Goal: Transaction & Acquisition: Purchase product/service

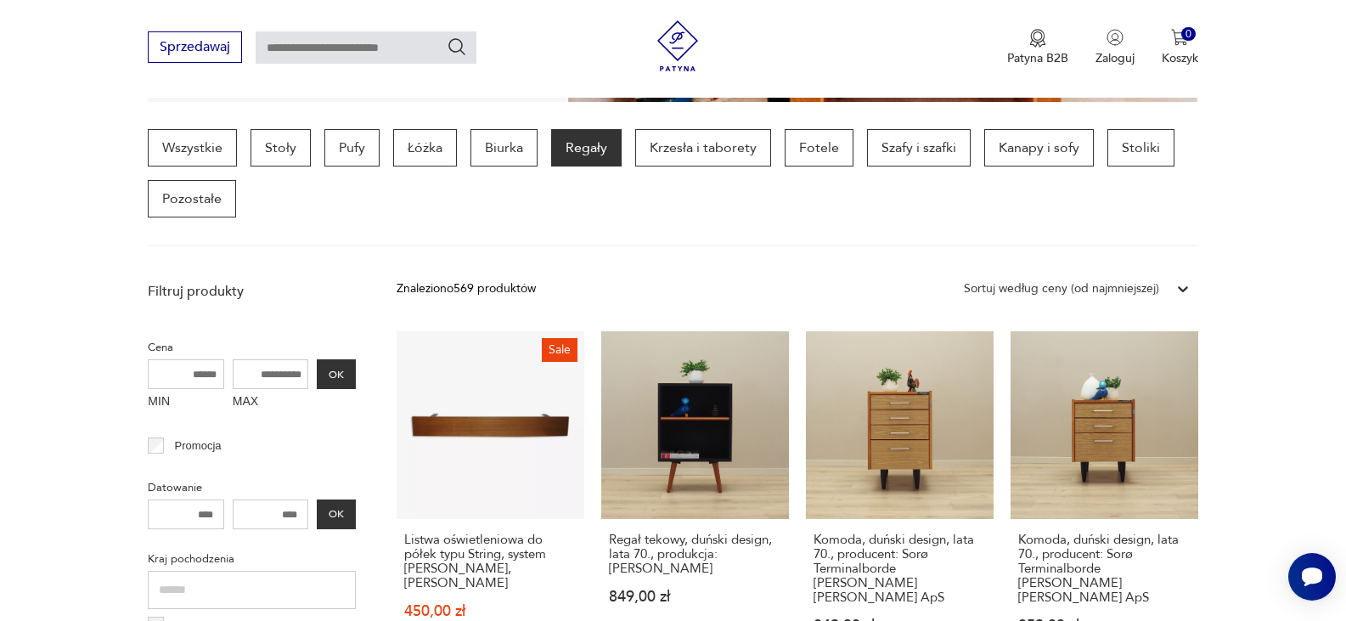
scroll to position [477, 0]
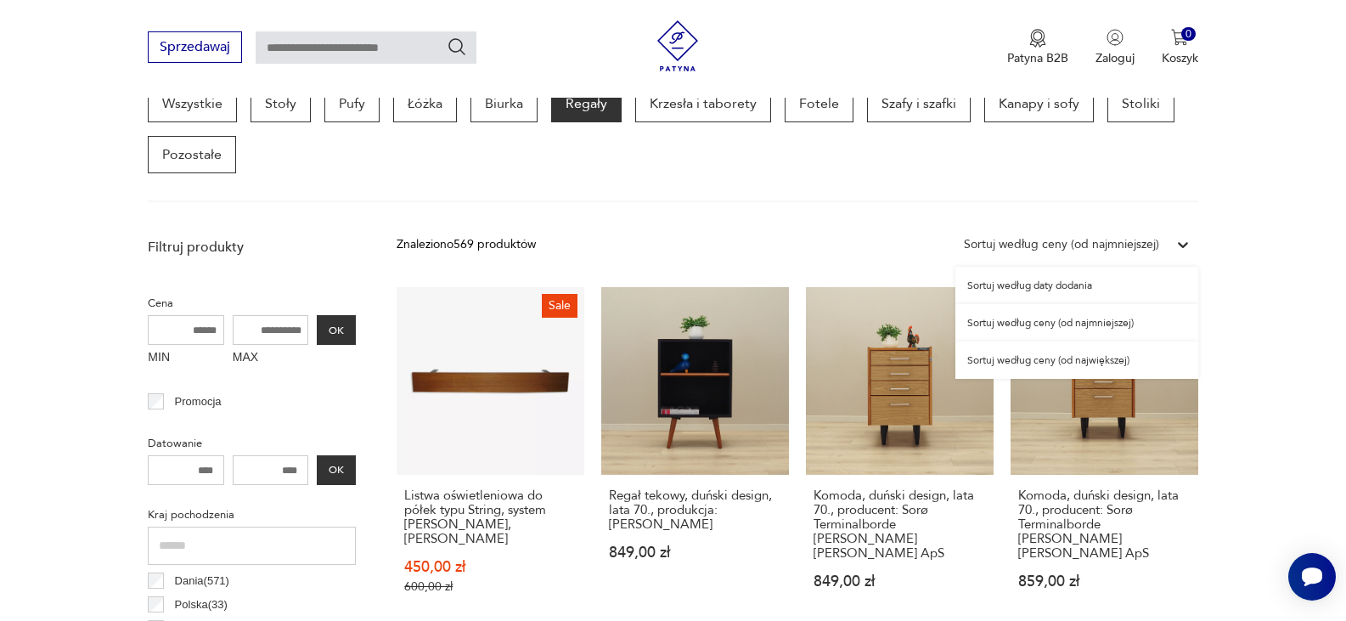
click at [1150, 241] on div "Sortuj według ceny (od najmniejszej)" at bounding box center [1061, 244] width 195 height 19
click at [1116, 291] on div "Sortuj według daty dodania" at bounding box center [1076, 285] width 243 height 37
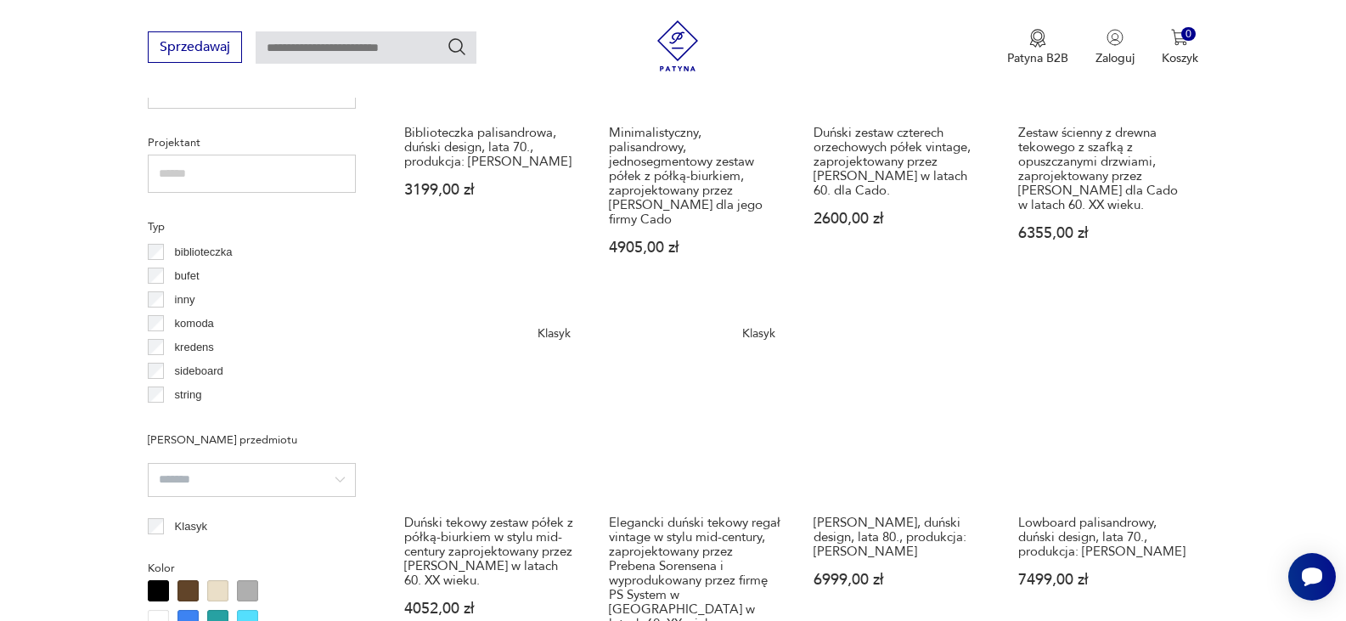
scroll to position [1221, 0]
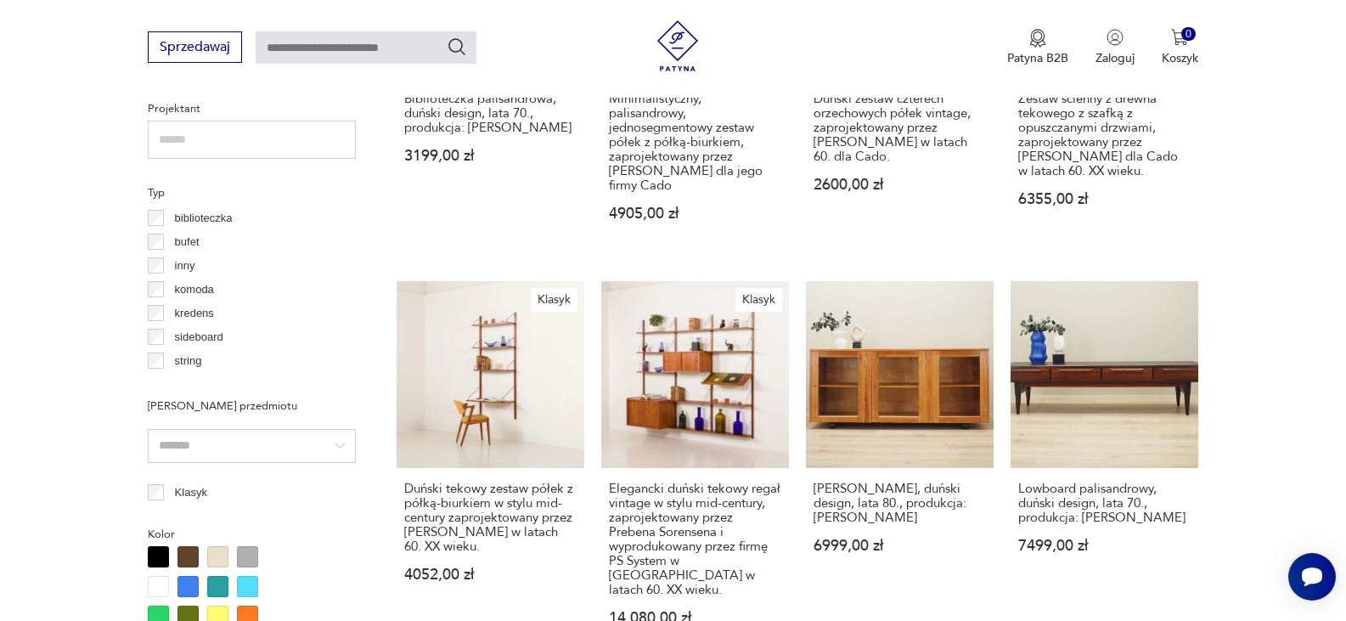
click at [307, 42] on input "text" at bounding box center [366, 47] width 221 height 32
type input "********"
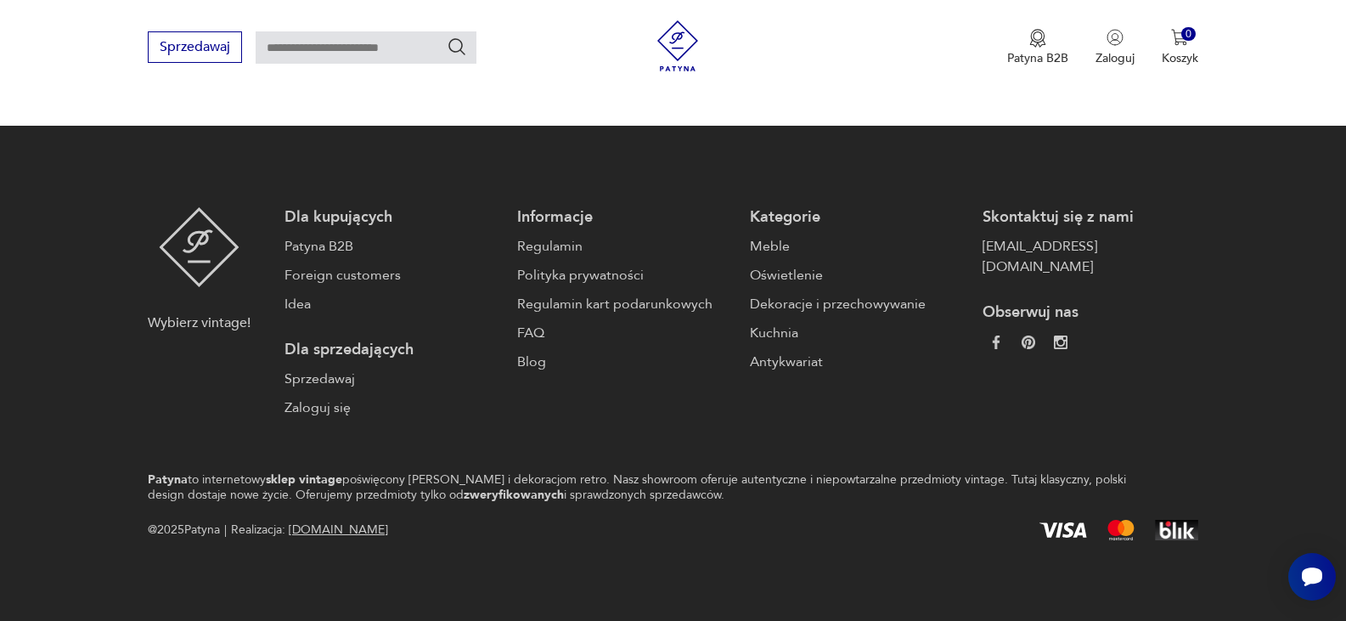
type input "********"
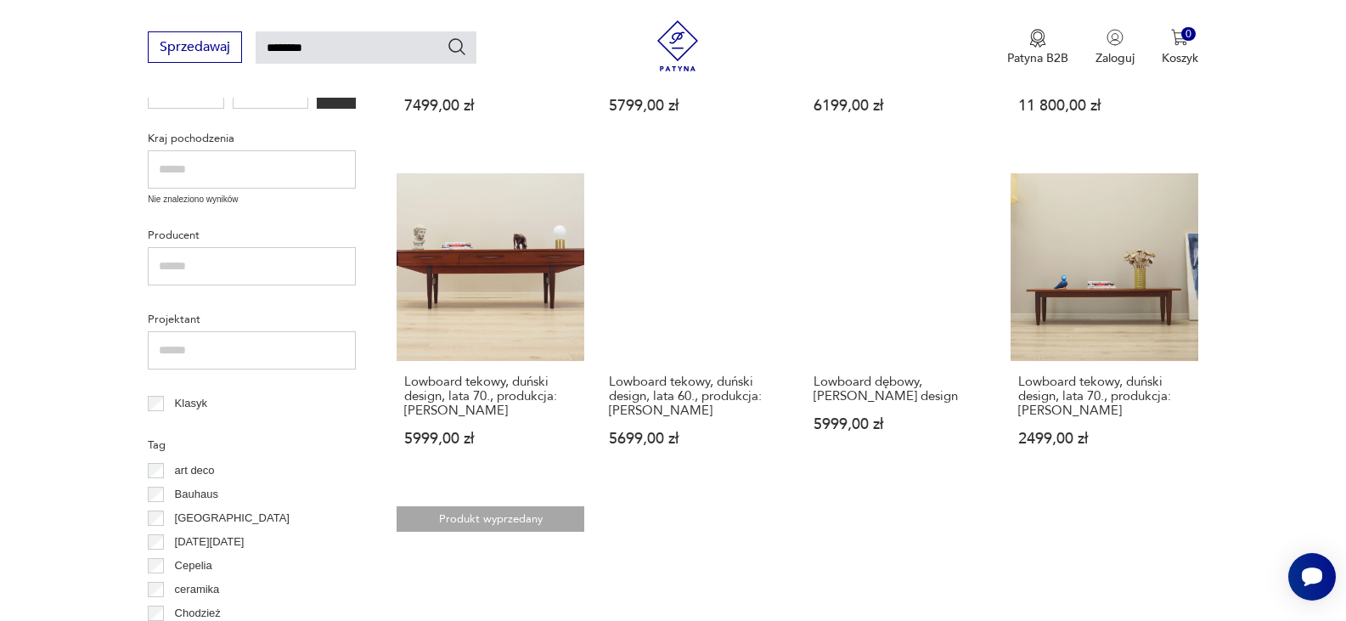
scroll to position [536, 0]
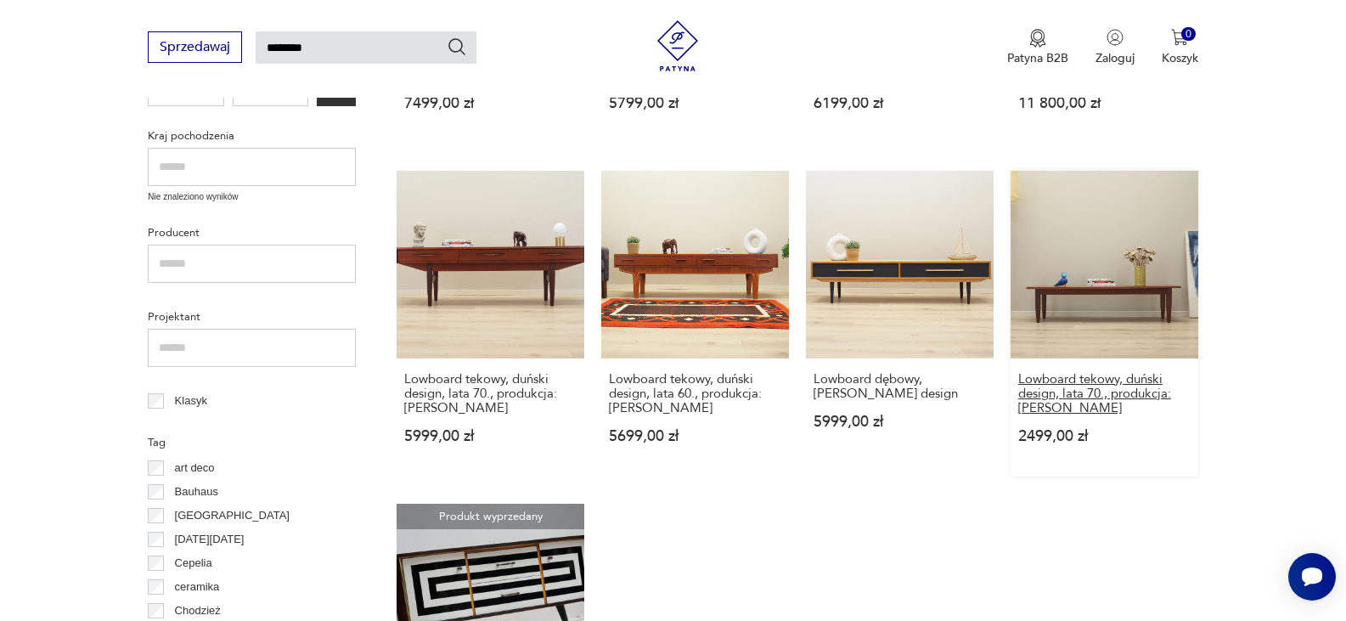
click at [1084, 388] on h3 "Lowboard tekowy, duński design, lata 70., produkcja: [PERSON_NAME]" at bounding box center [1104, 393] width 172 height 43
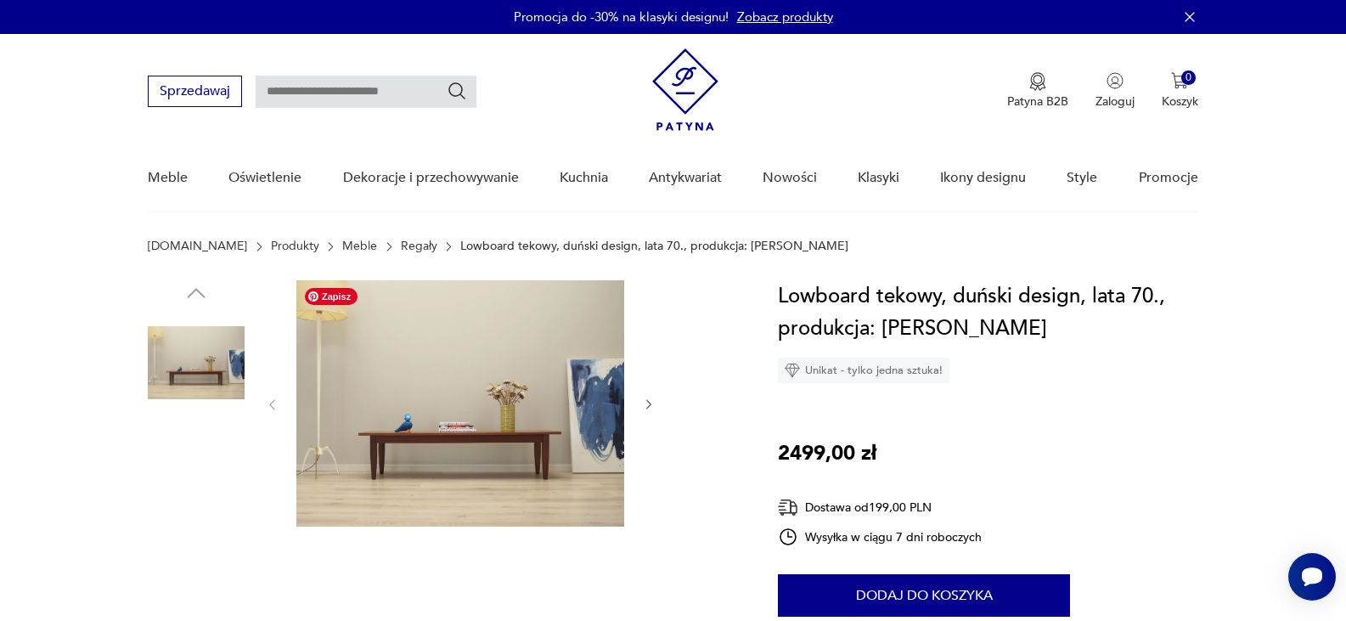
click at [494, 443] on img at bounding box center [460, 403] width 328 height 246
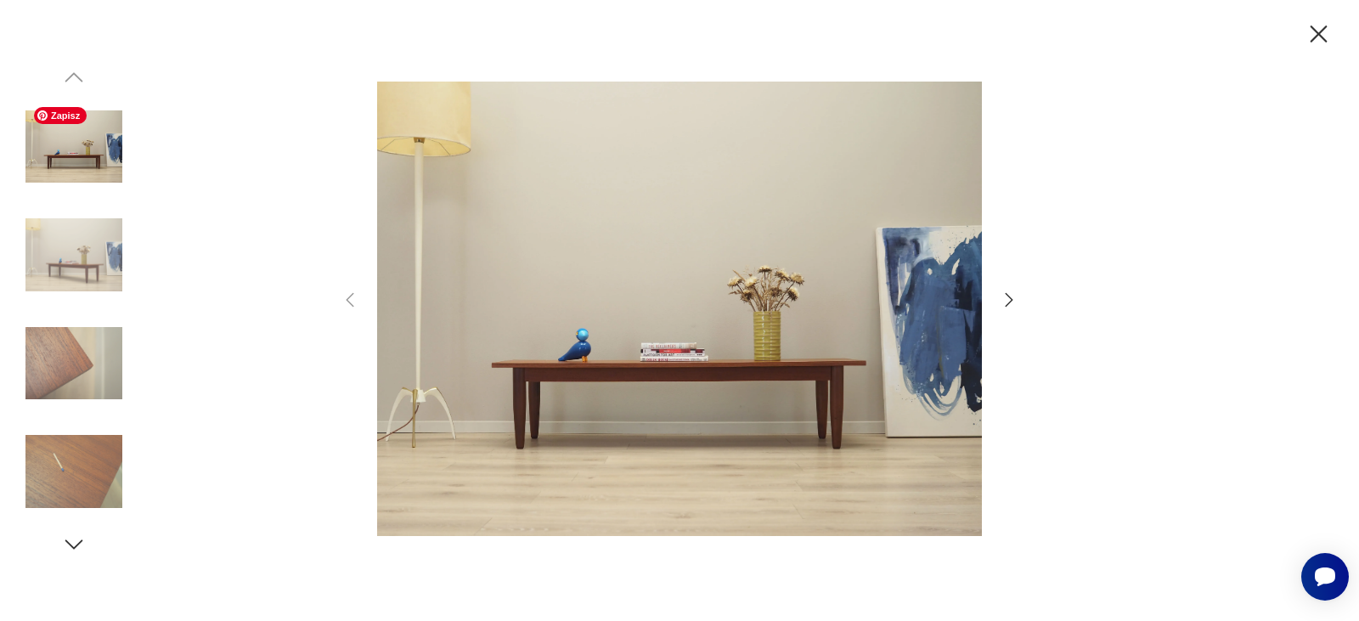
click at [81, 163] on img at bounding box center [73, 146] width 97 height 97
click at [51, 256] on img at bounding box center [73, 254] width 97 height 97
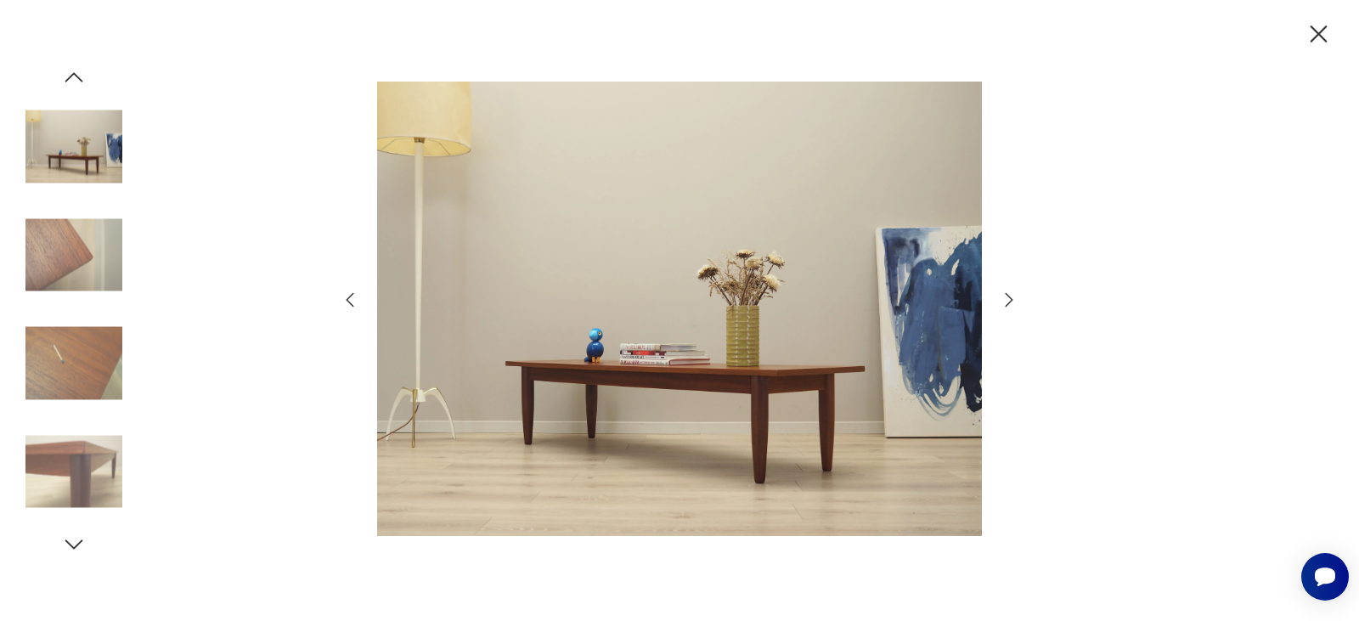
click at [93, 365] on img at bounding box center [73, 363] width 97 height 97
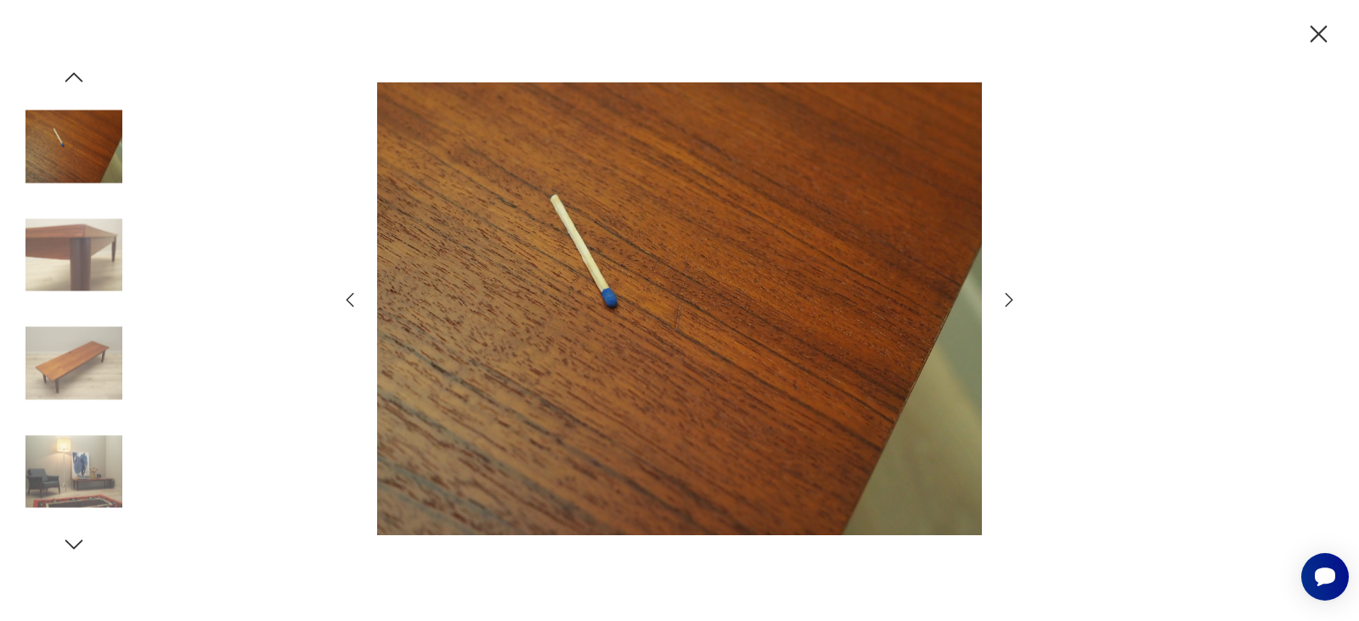
click at [92, 475] on img at bounding box center [73, 471] width 97 height 97
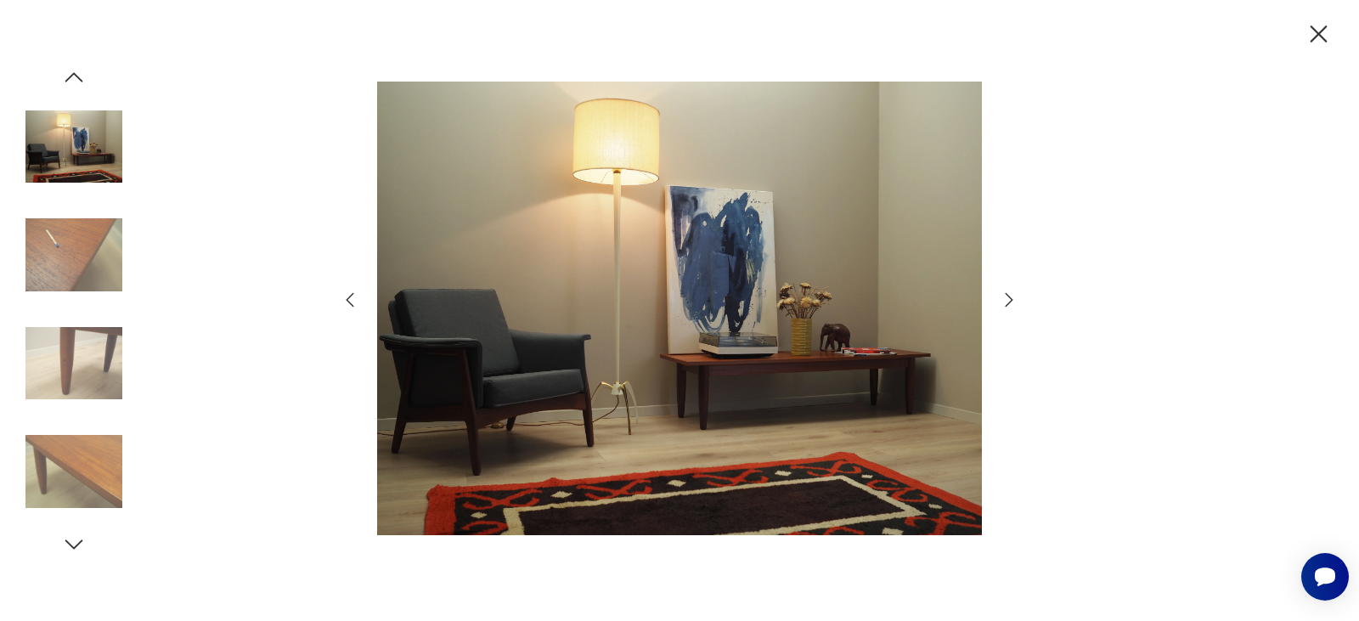
type input "********"
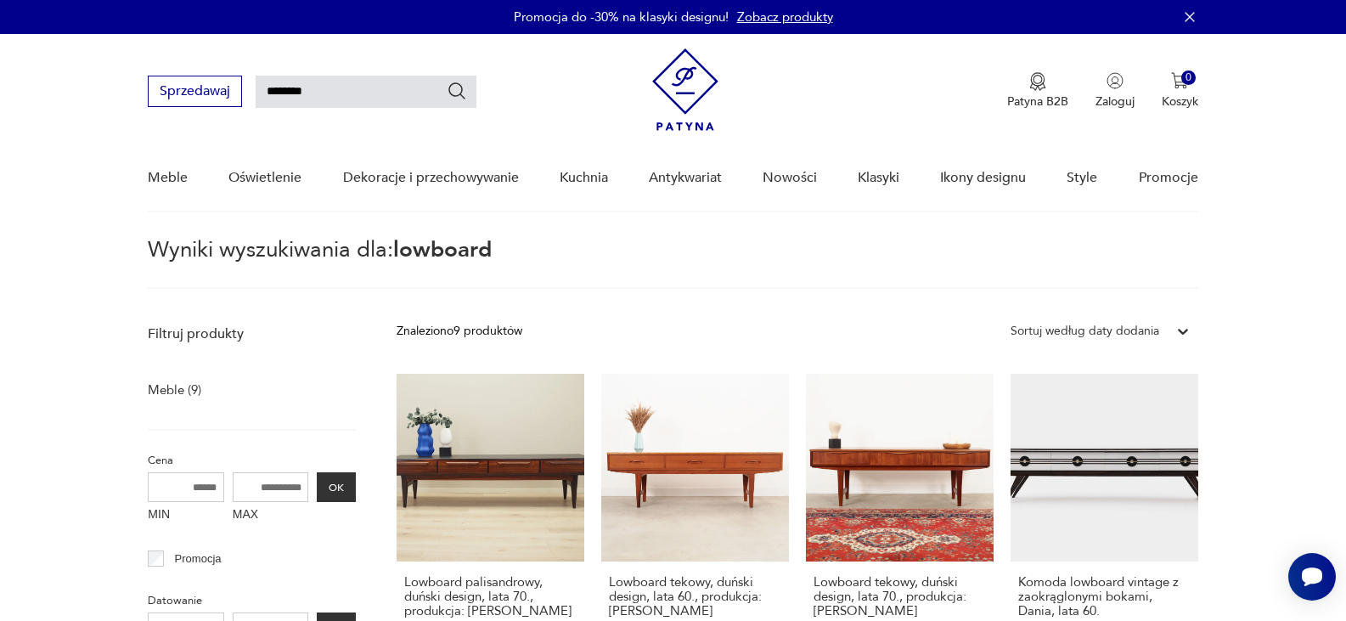
click at [286, 93] on input "********" at bounding box center [366, 92] width 221 height 32
type input "*********"
click at [450, 88] on icon "Szukaj" at bounding box center [457, 90] width 17 height 17
type input "*********"
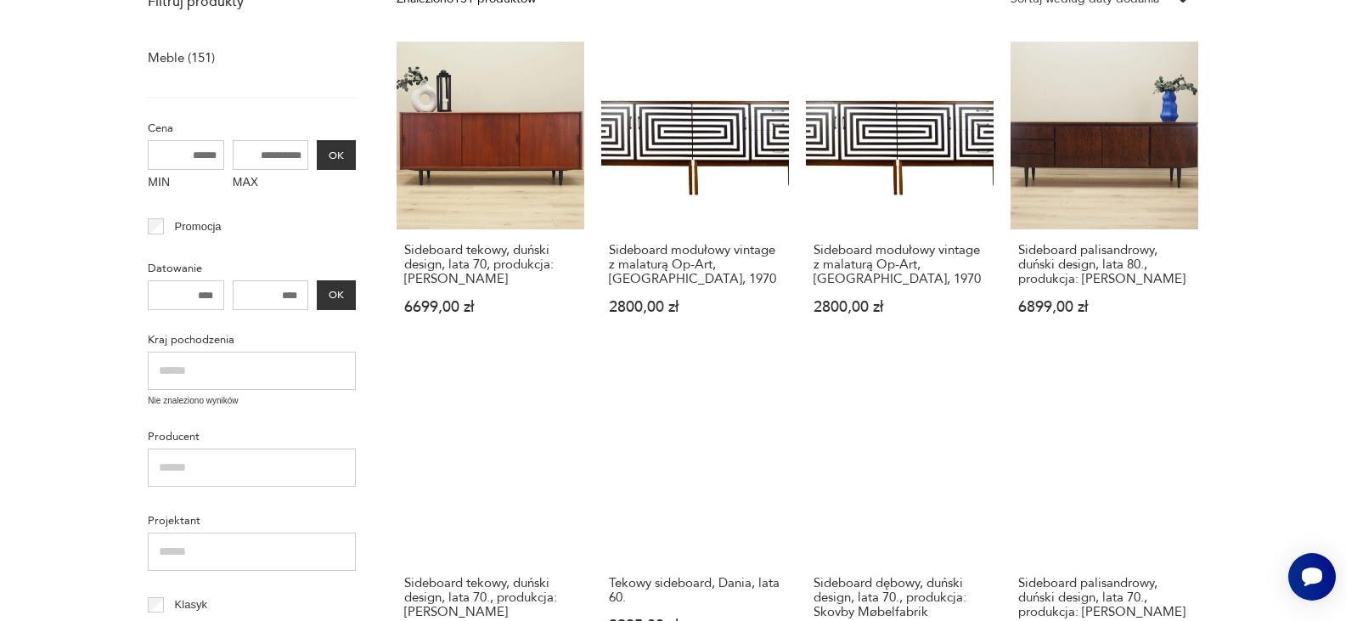
scroll to position [230, 0]
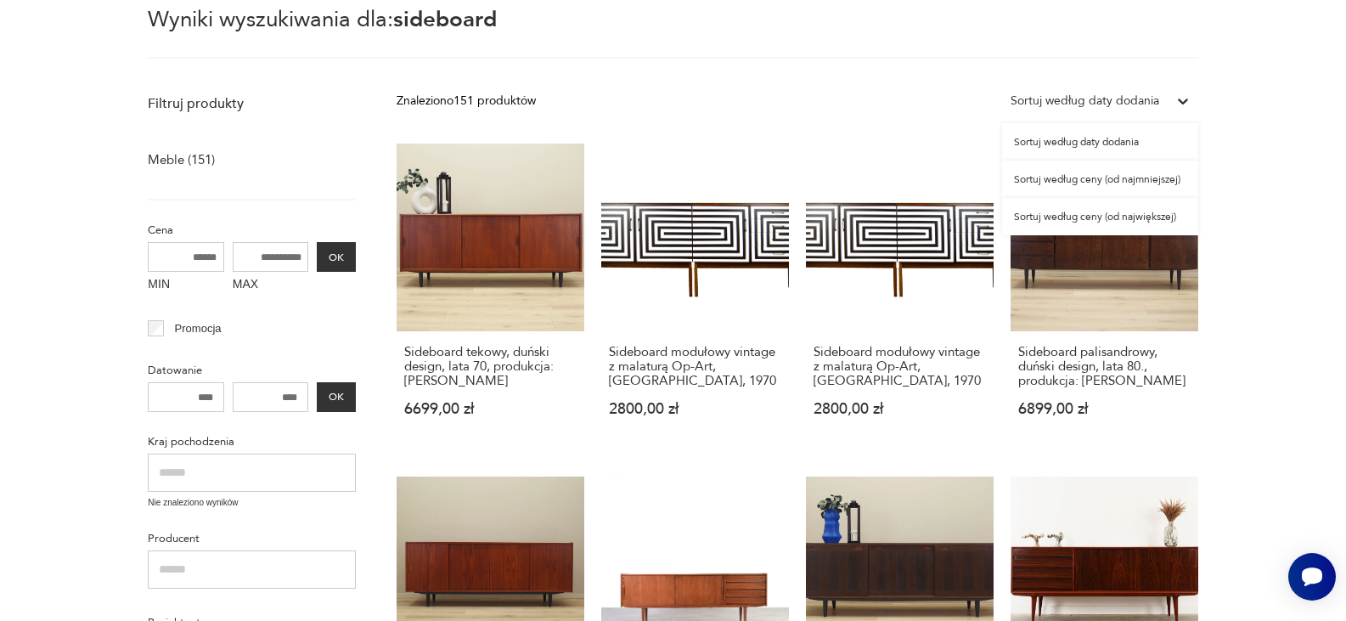
click at [1179, 98] on icon at bounding box center [1183, 101] width 10 height 6
click at [1124, 183] on div "Sortuj według ceny (od najmniejszej)" at bounding box center [1100, 178] width 196 height 37
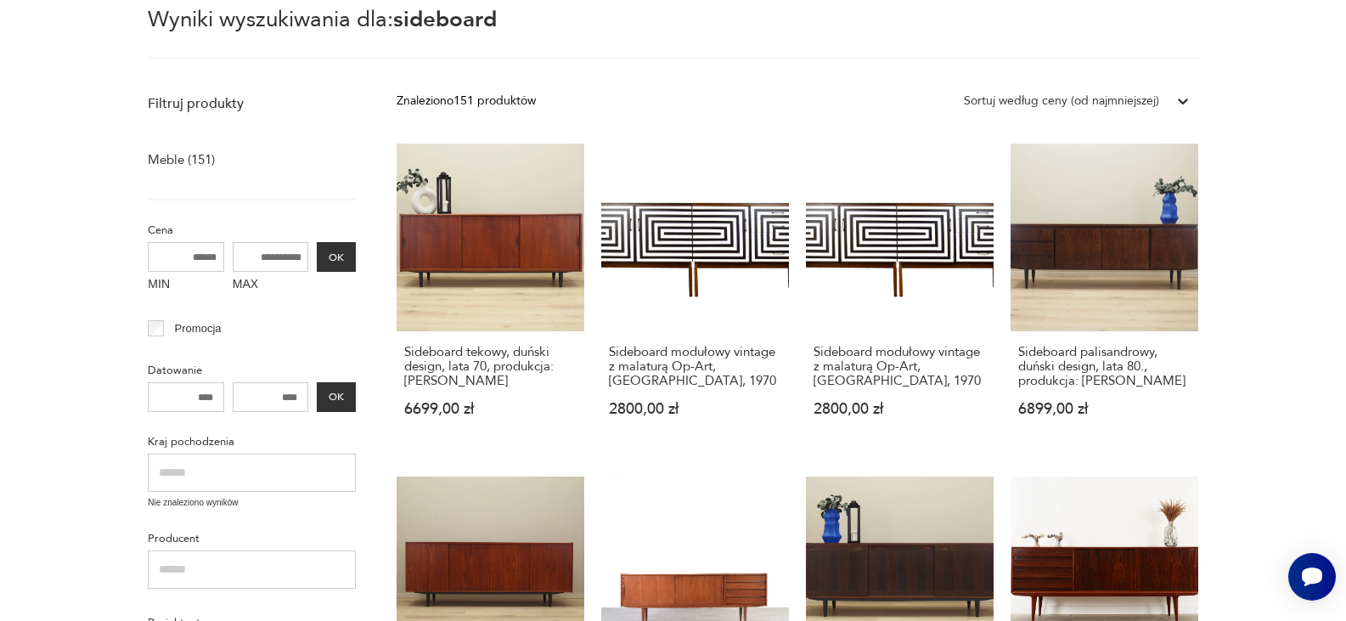
scroll to position [60, 0]
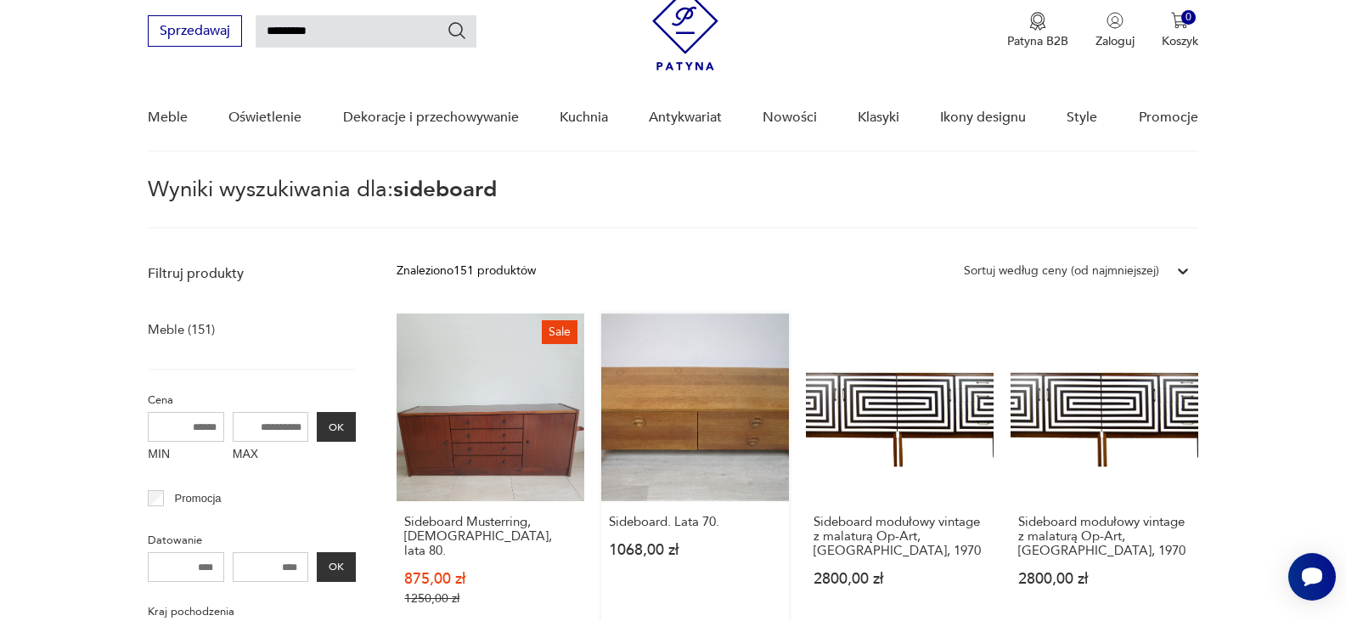
click at [670, 397] on link "Sideboard. Lata 70. 1068,00 zł" at bounding box center [695, 475] width 188 height 325
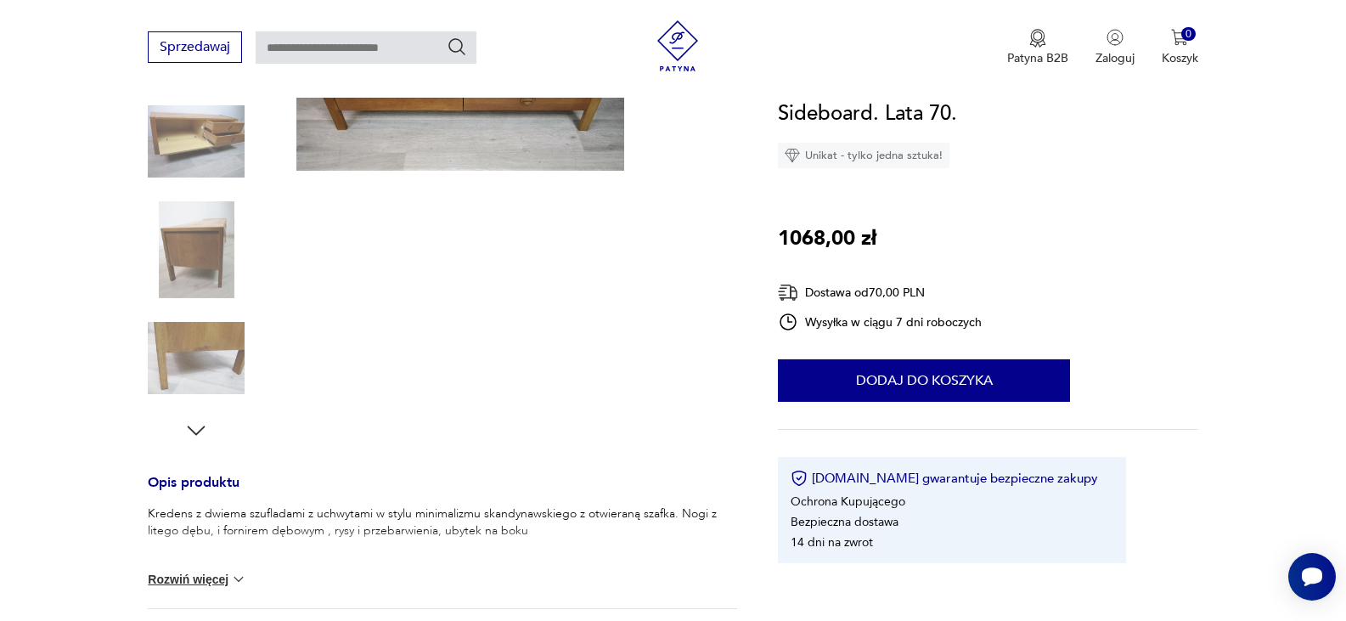
scroll to position [390, 0]
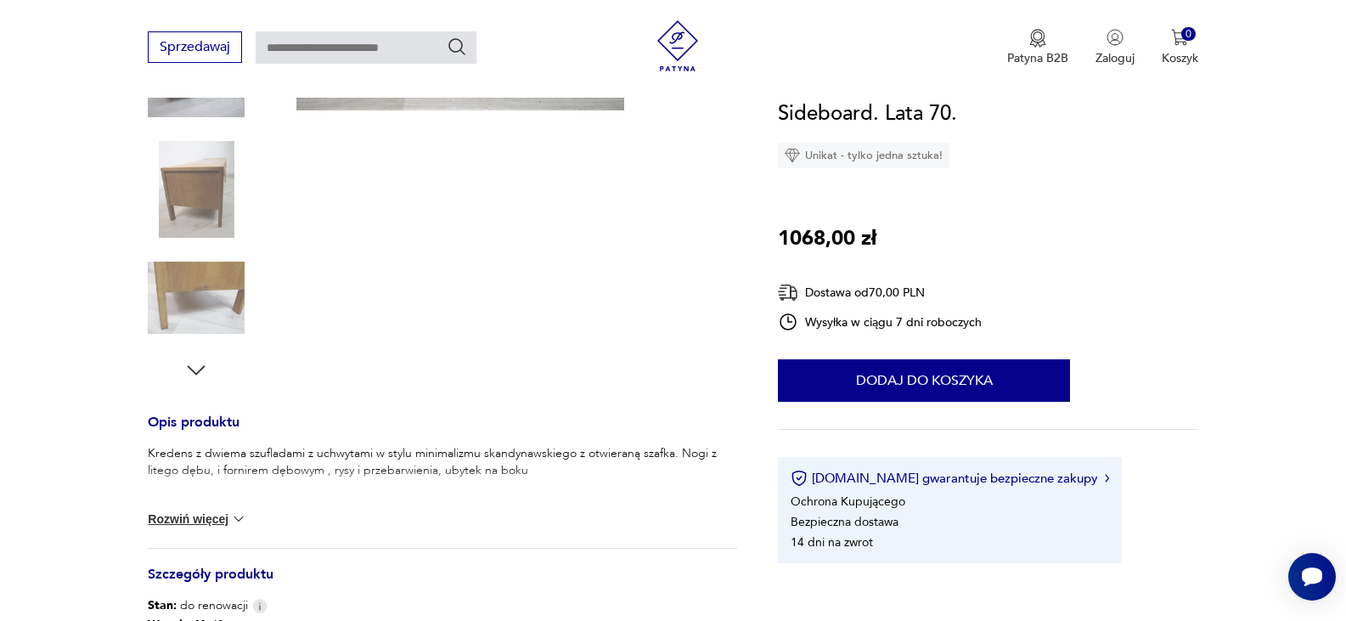
click at [206, 519] on button "Rozwiń więcej" at bounding box center [197, 518] width 98 height 17
click at [206, 519] on div "Kredens z dwiema szufladami z uchwytami w stylu minimalizmu skandynawskiego z o…" at bounding box center [442, 489] width 589 height 88
click at [175, 501] on button "Zwiń" at bounding box center [170, 504] width 45 height 17
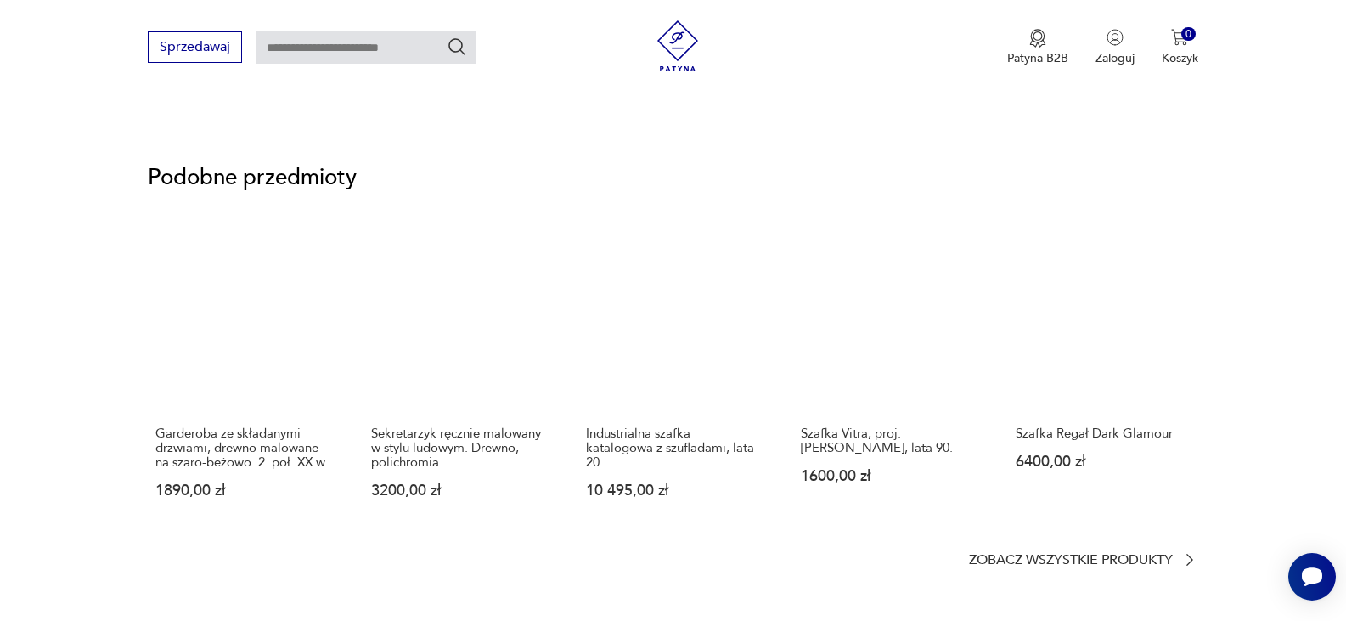
scroll to position [1273, 0]
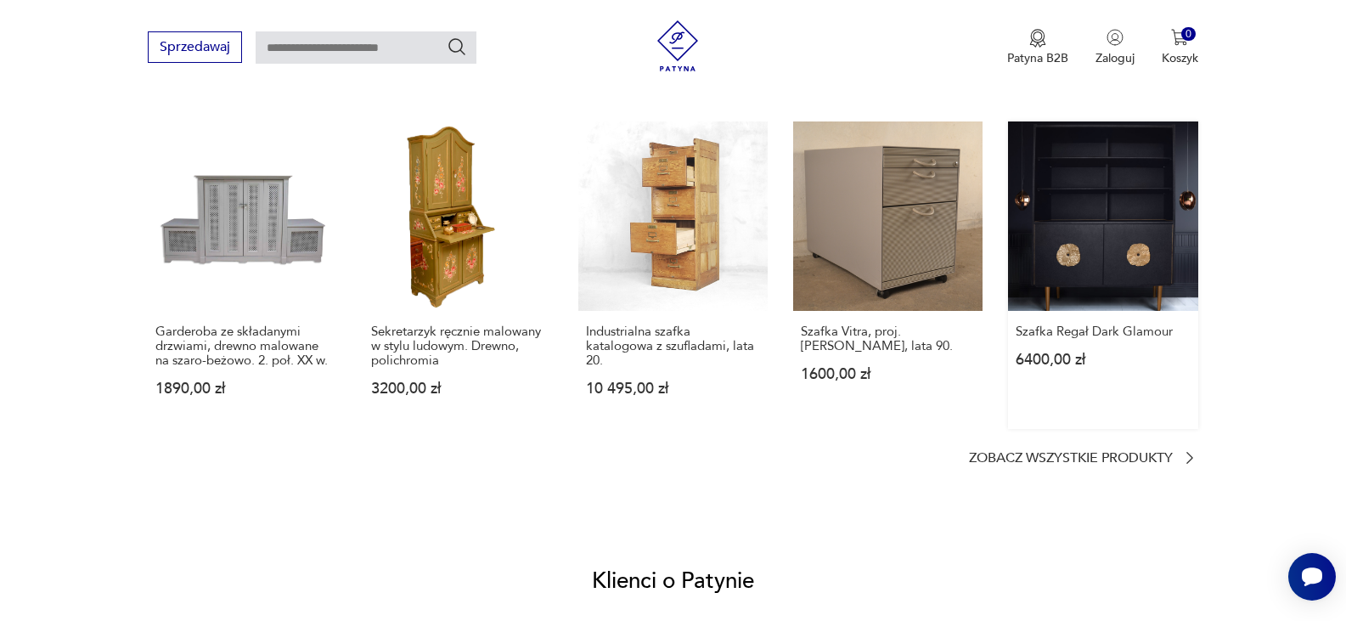
click at [1102, 243] on link "Szafka Regał Dark Glamour 6400,00 zł" at bounding box center [1102, 274] width 189 height 307
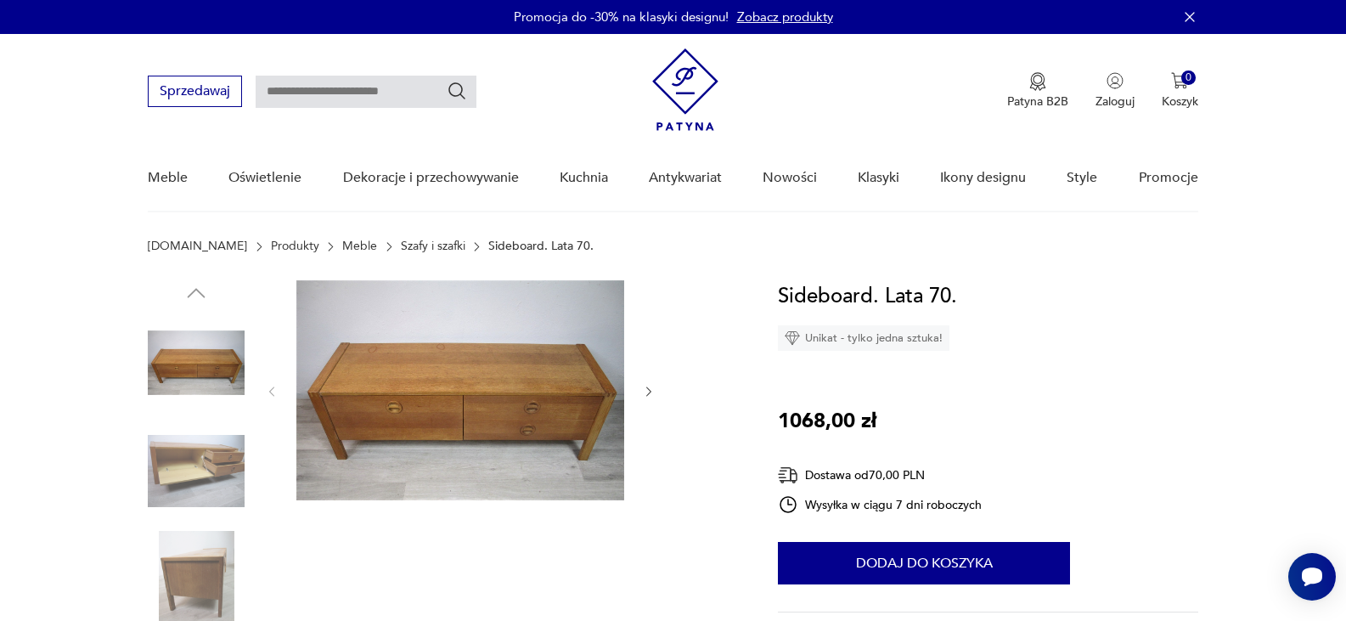
type input "*********"
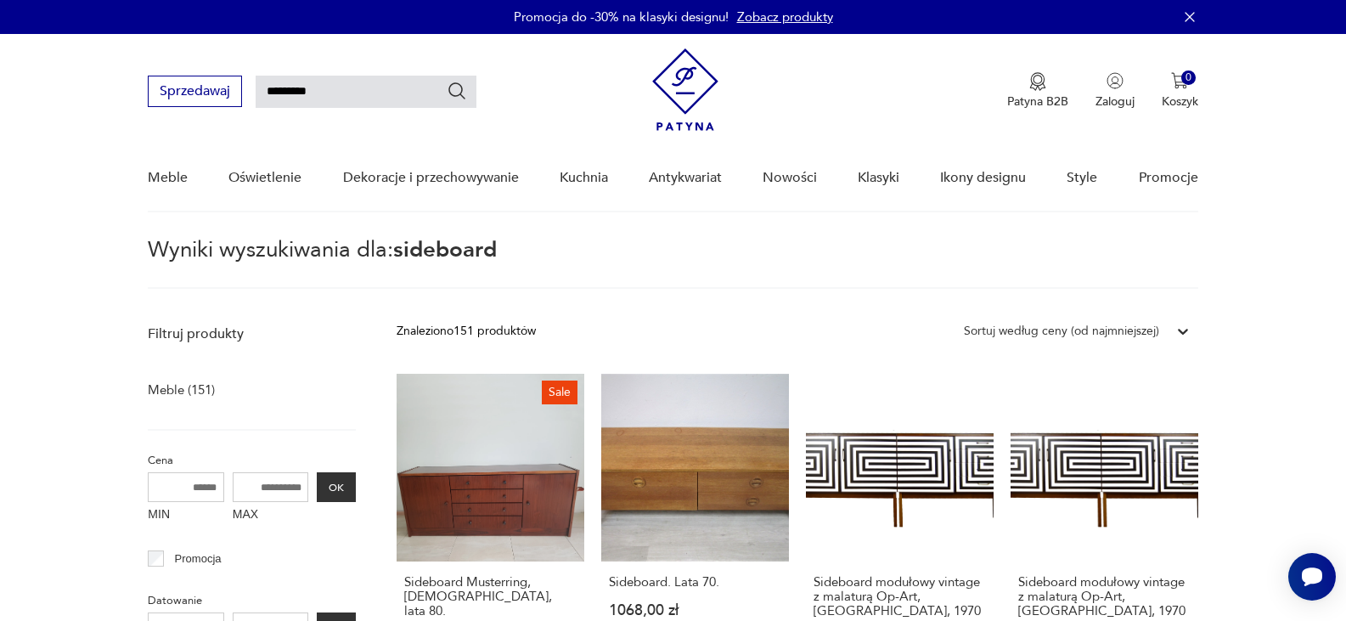
click at [794, 16] on link "Zobacz produkty" at bounding box center [785, 16] width 96 height 17
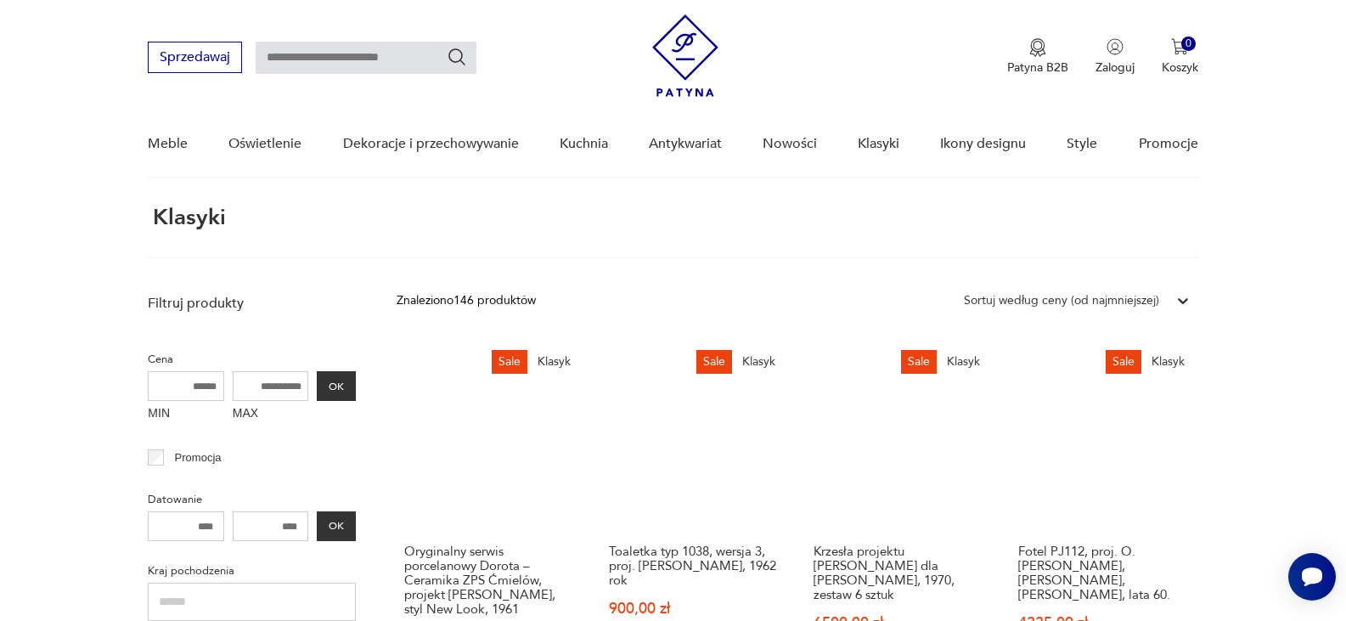
scroll to position [136, 0]
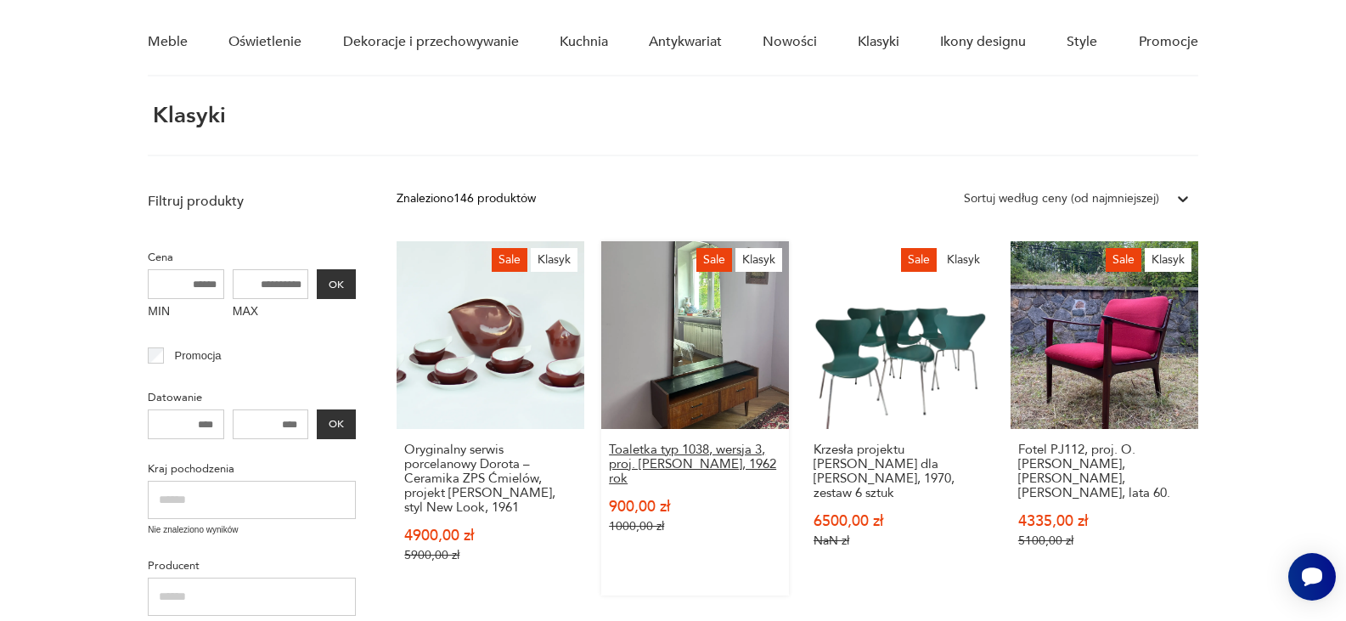
click at [729, 464] on h3 "Toaletka typ 1038, wersja 3, proj. [PERSON_NAME], 1962 rok" at bounding box center [695, 463] width 172 height 43
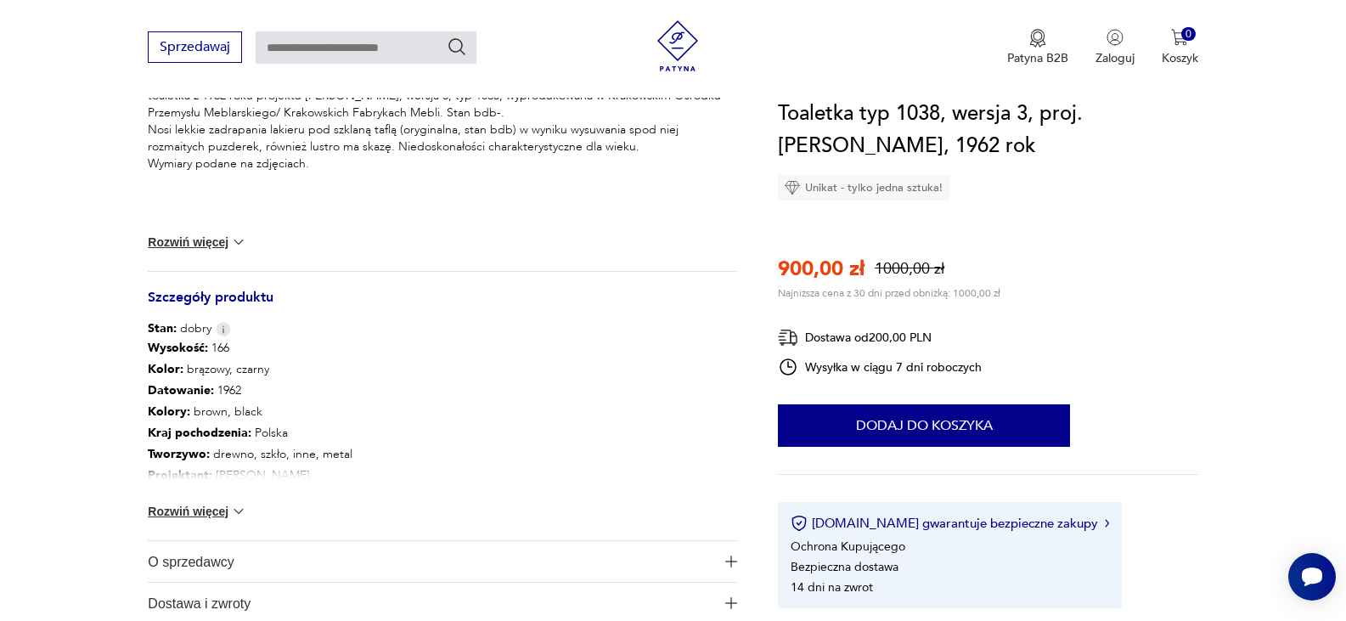
scroll to position [781, 0]
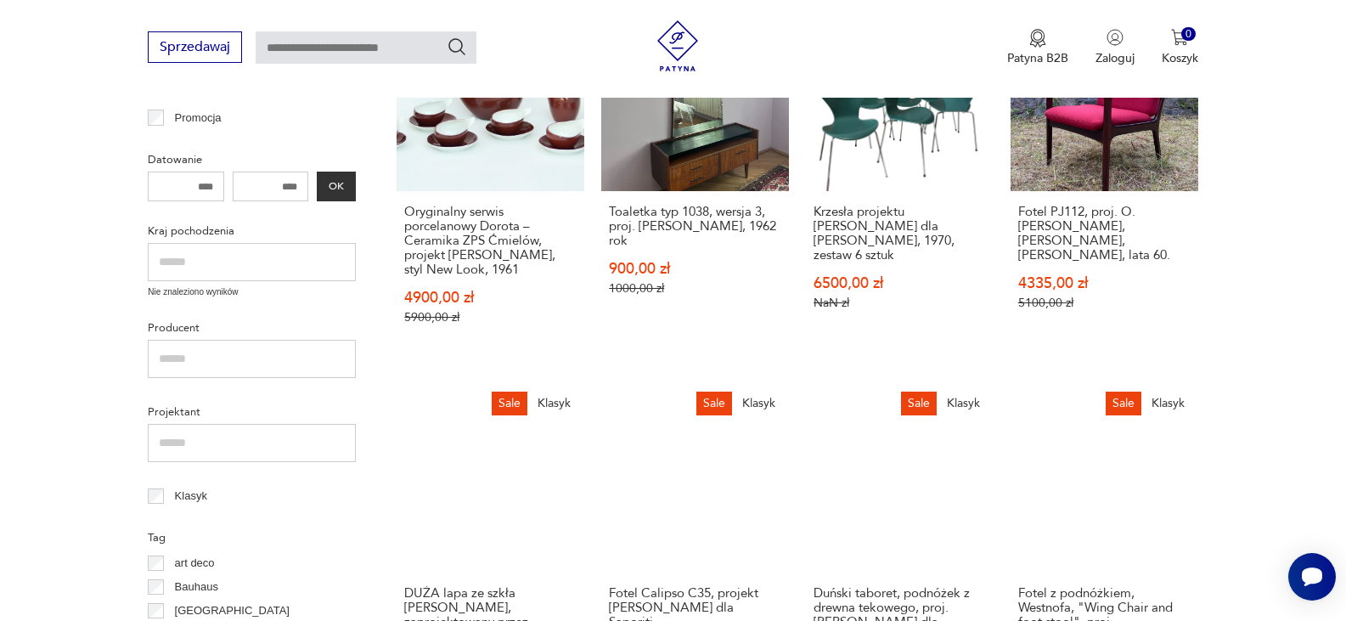
scroll to position [442, 0]
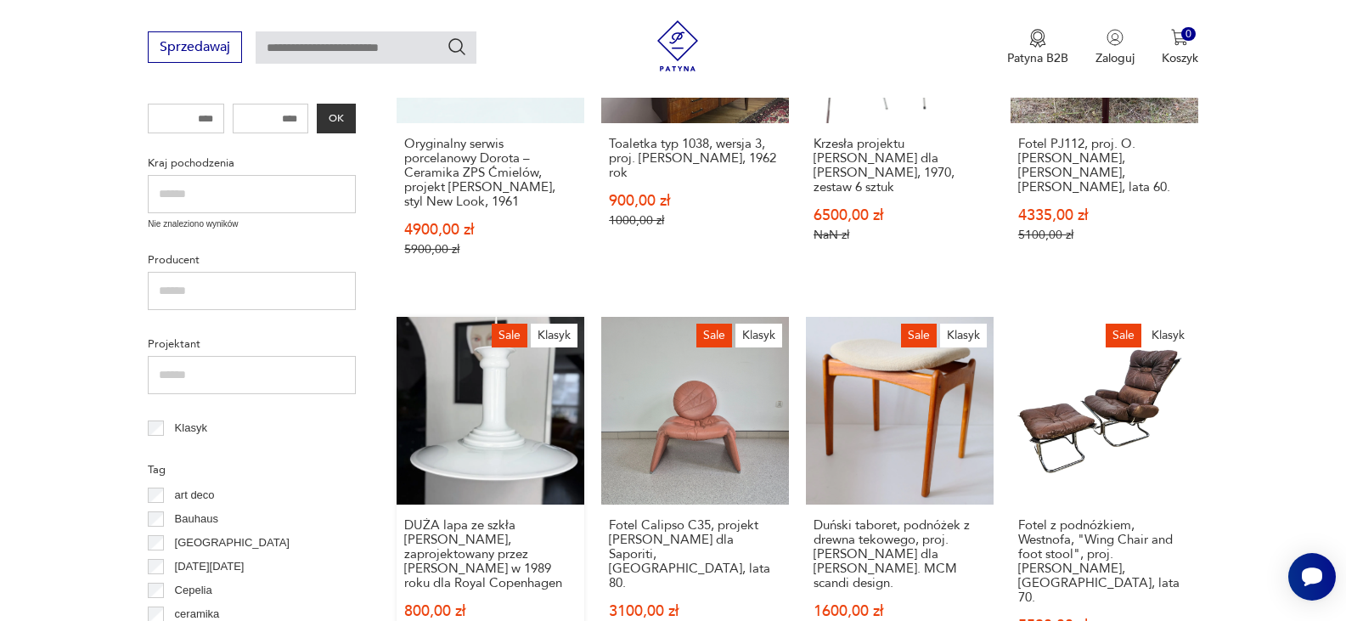
click at [534, 431] on link "Sale Klasyk DUŻA lapa ze szkła Holmegaard, zaprojektowany przez [PERSON_NAME] w…" at bounding box center [491, 501] width 188 height 369
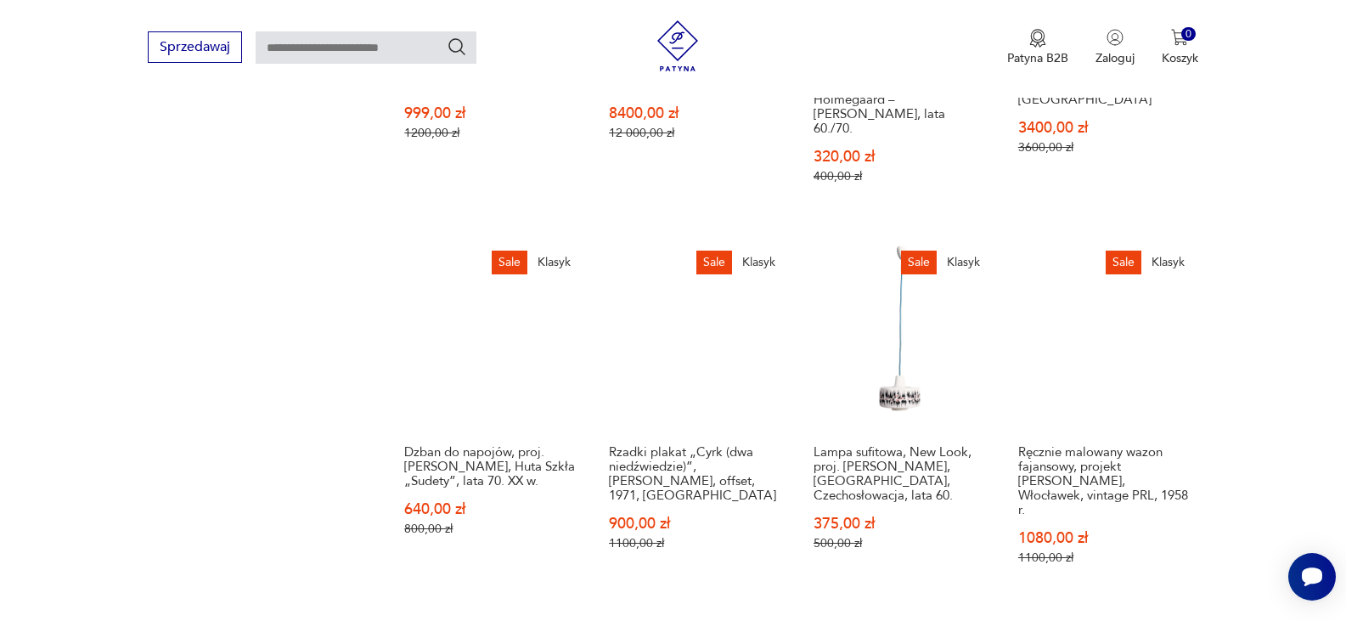
scroll to position [1359, 0]
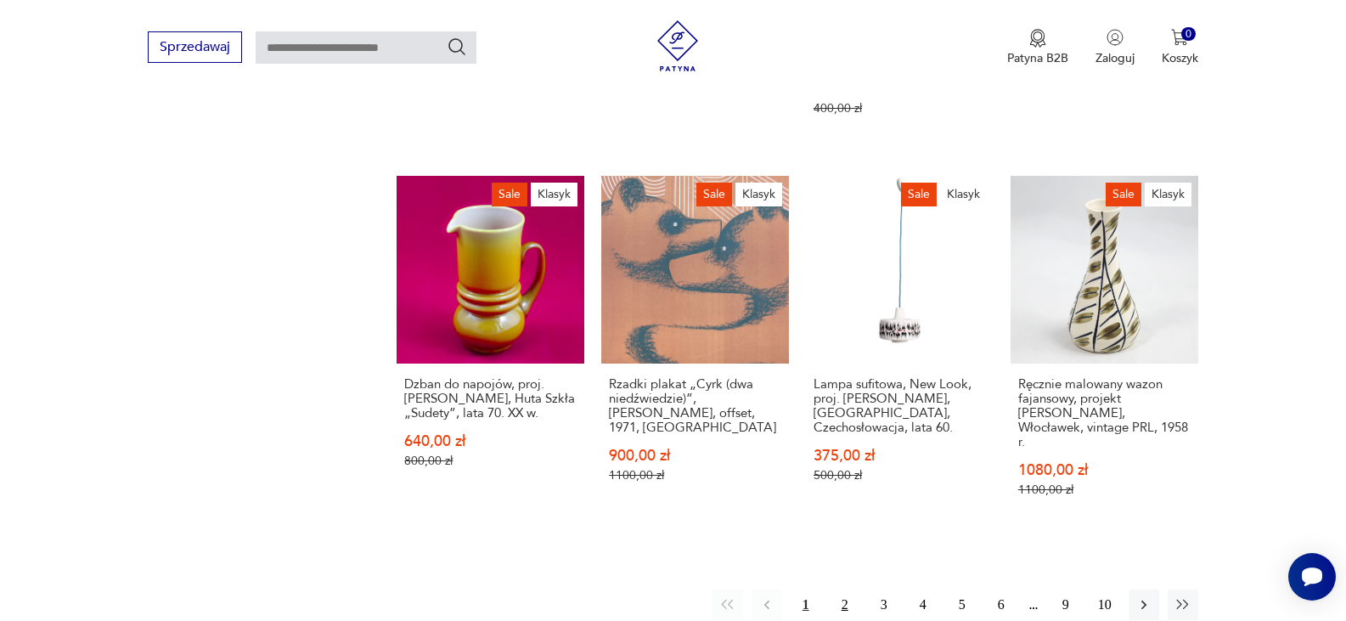
click at [843, 589] on button "2" at bounding box center [845, 604] width 31 height 31
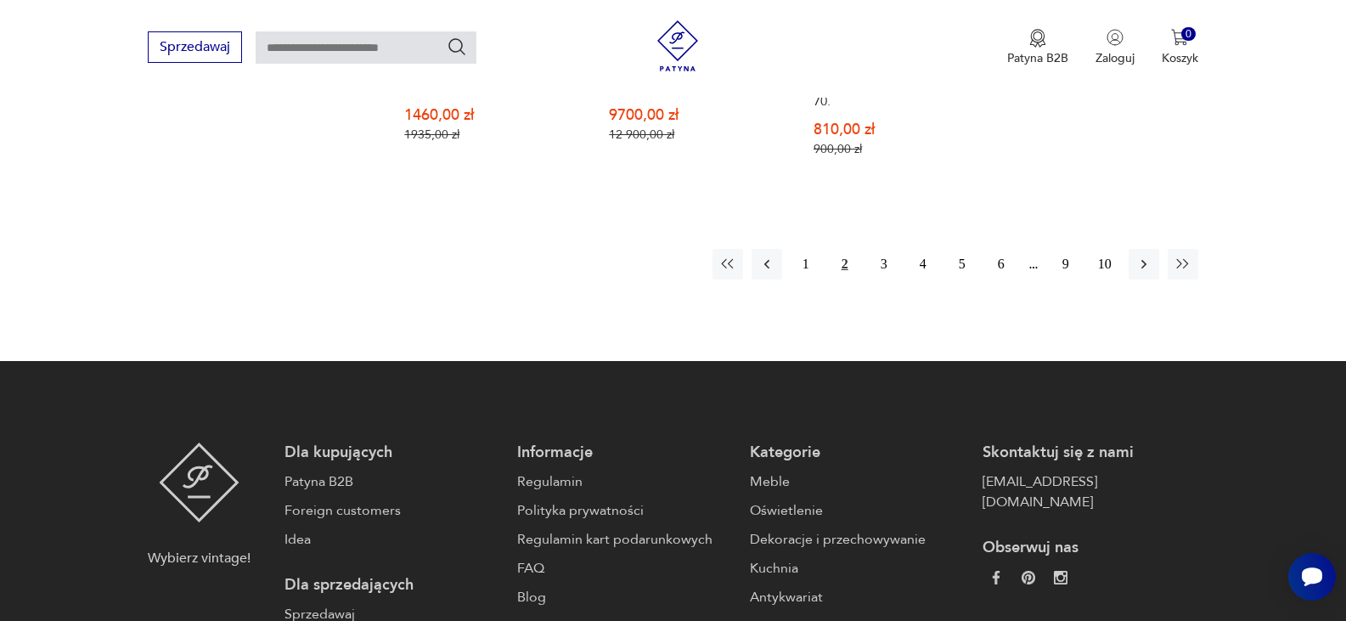
scroll to position [1796, 0]
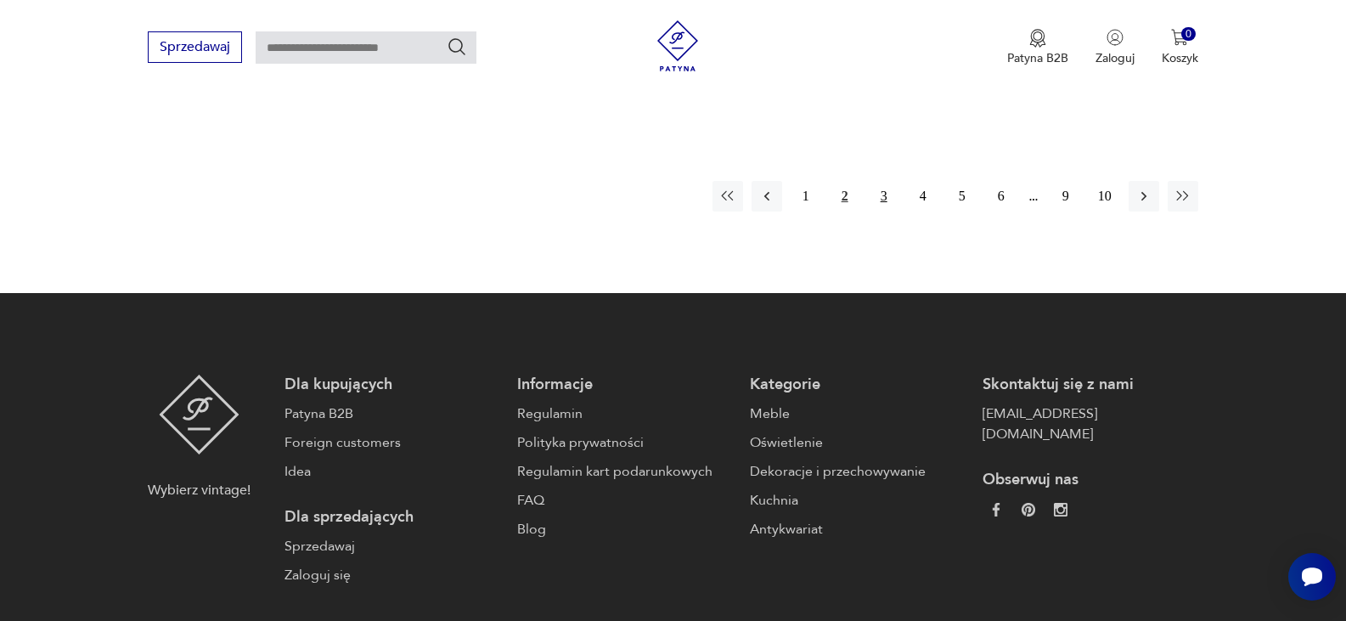
click at [880, 181] on button "3" at bounding box center [884, 196] width 31 height 31
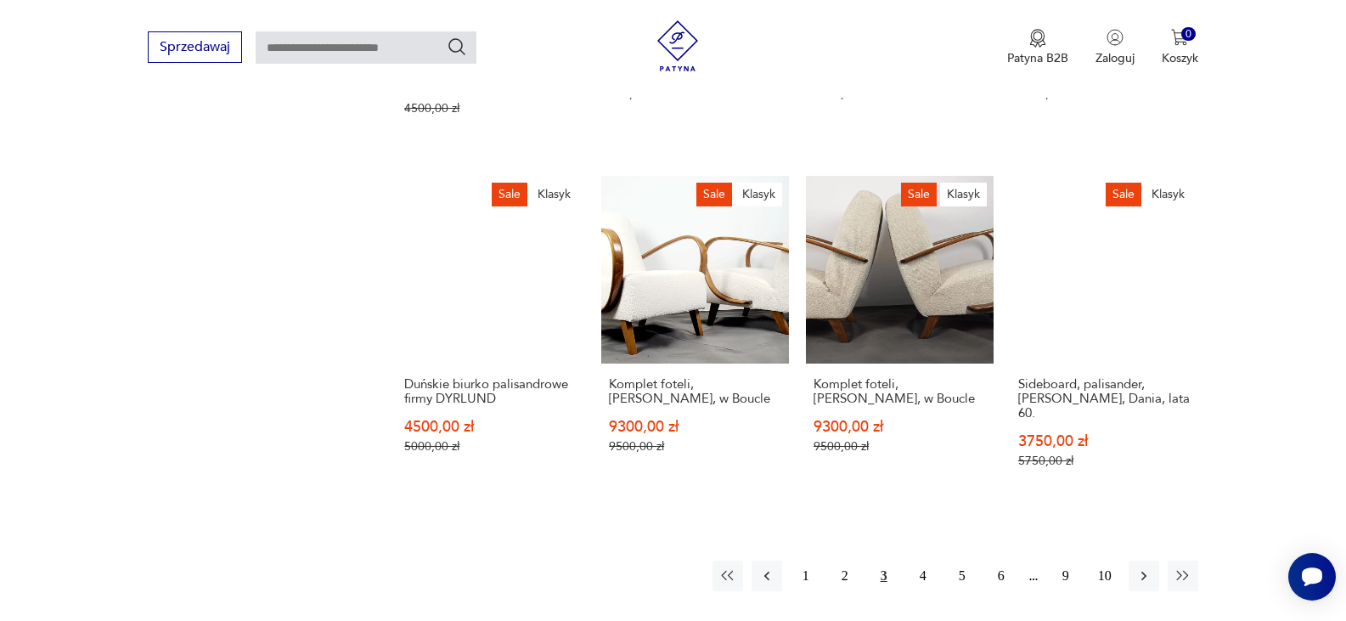
scroll to position [1524, 0]
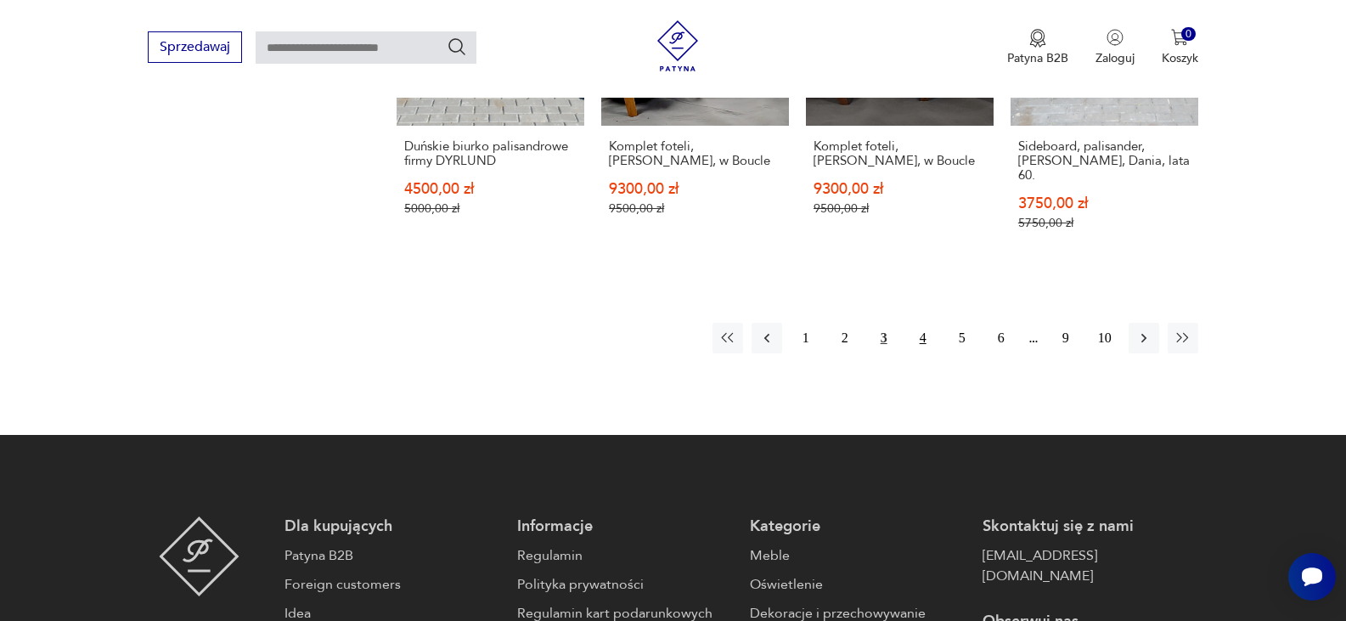
click at [926, 323] on button "4" at bounding box center [923, 338] width 31 height 31
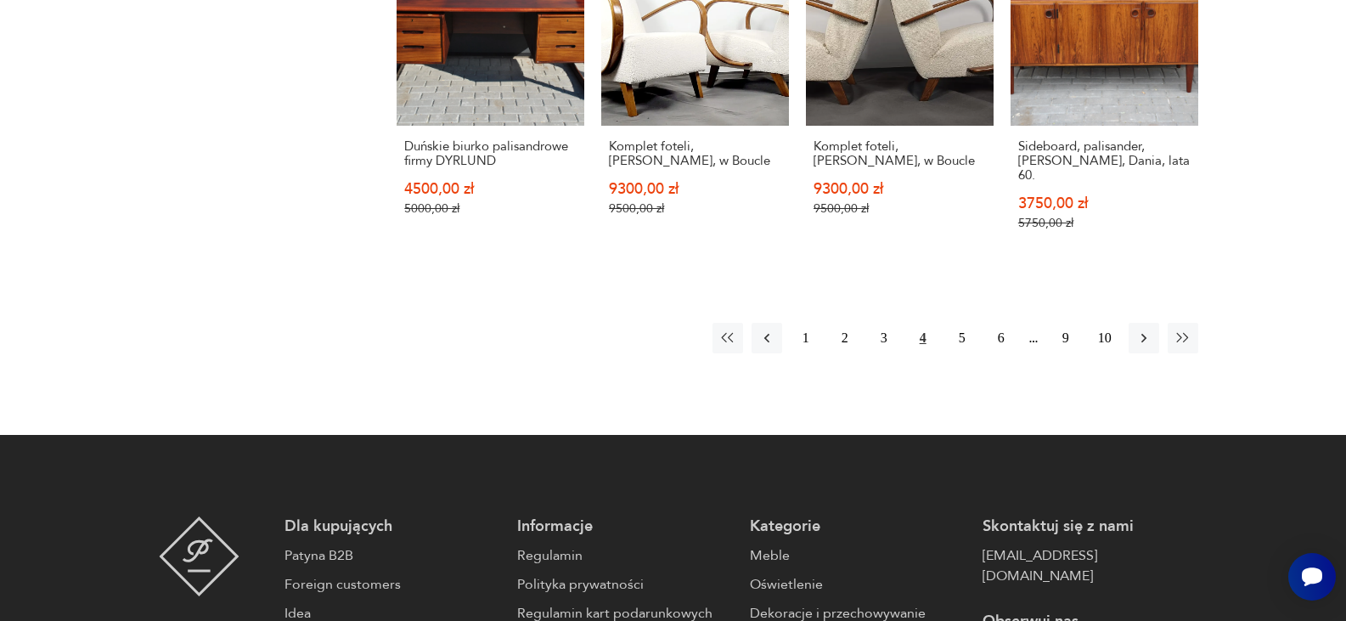
scroll to position [64, 0]
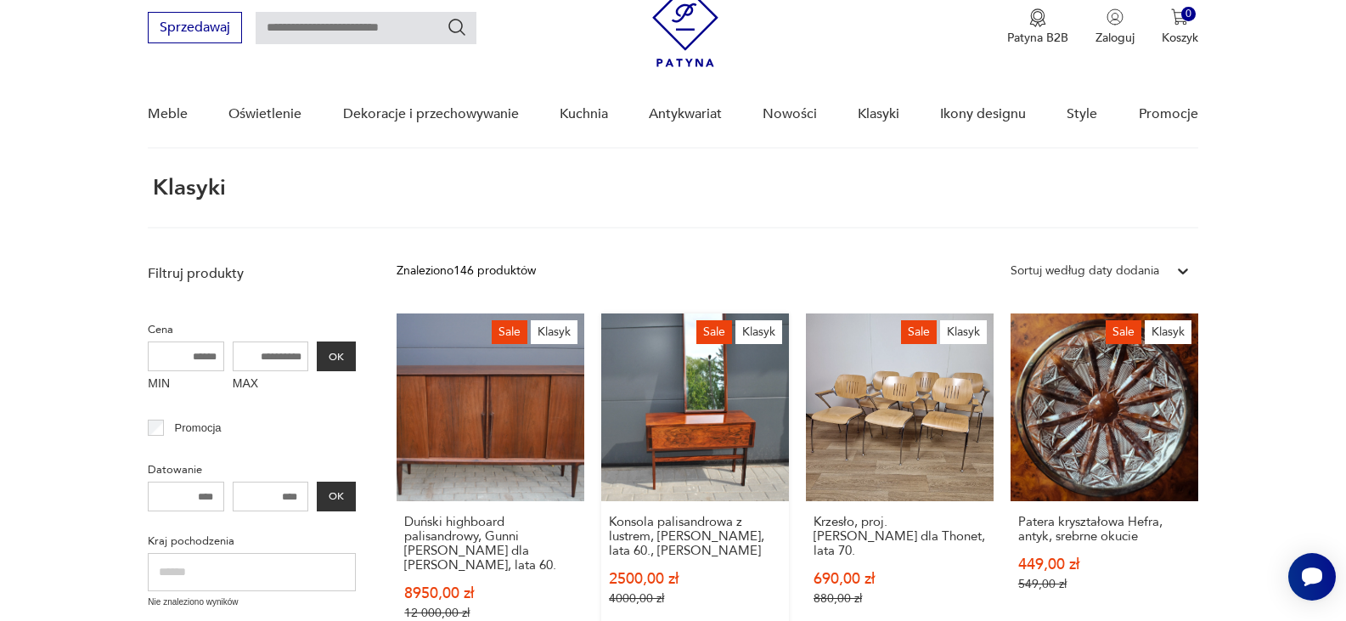
click at [690, 436] on link "Sale Klasyk Konsola palisandrowa z lustrem, [PERSON_NAME], lata 60., [PERSON_NA…" at bounding box center [695, 483] width 188 height 340
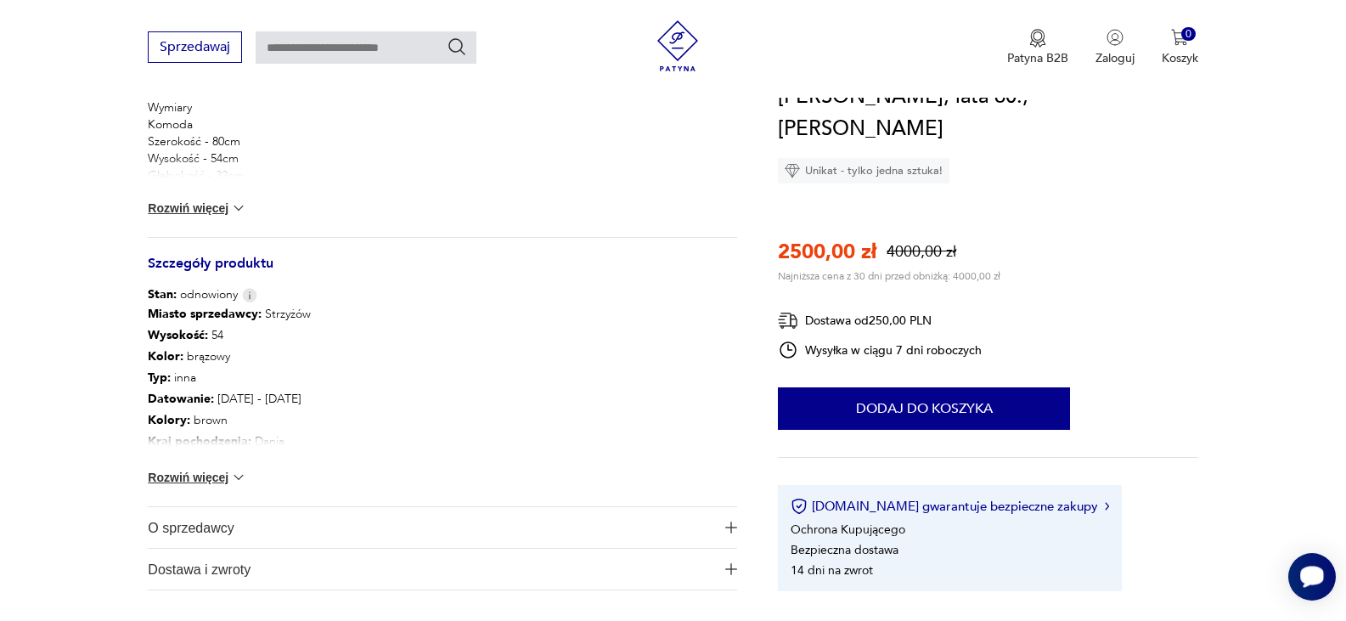
scroll to position [917, 0]
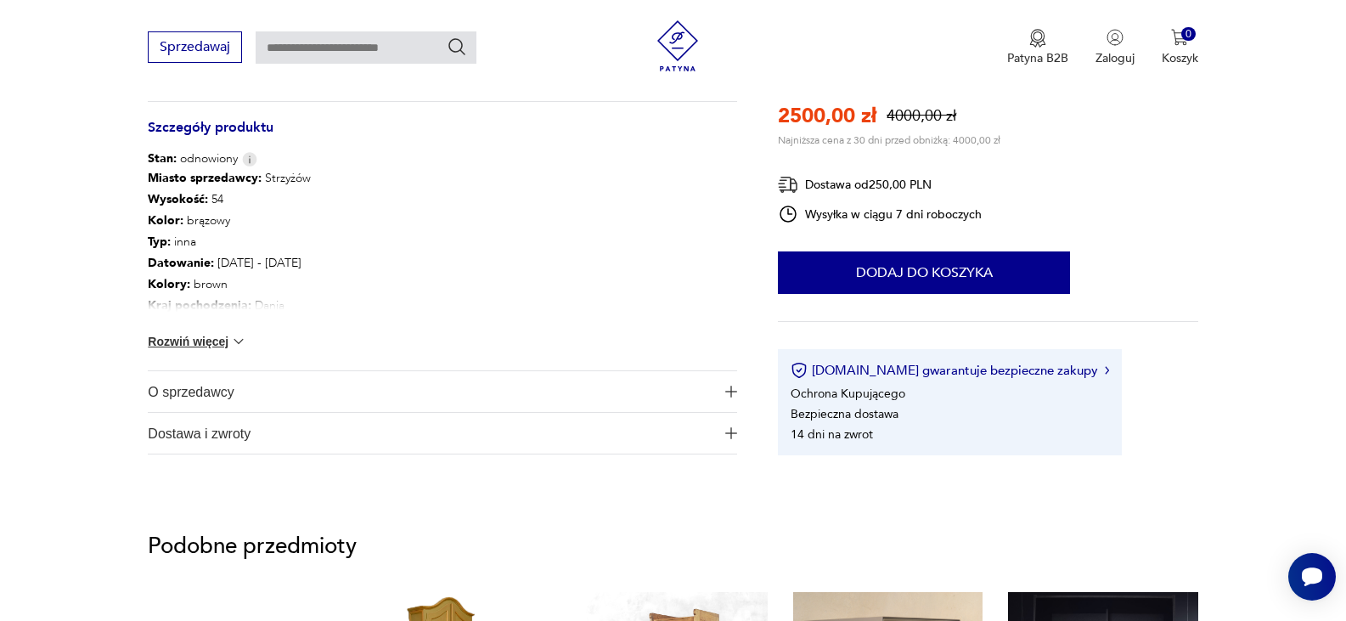
click at [202, 345] on button "Rozwiń więcej" at bounding box center [197, 341] width 98 height 17
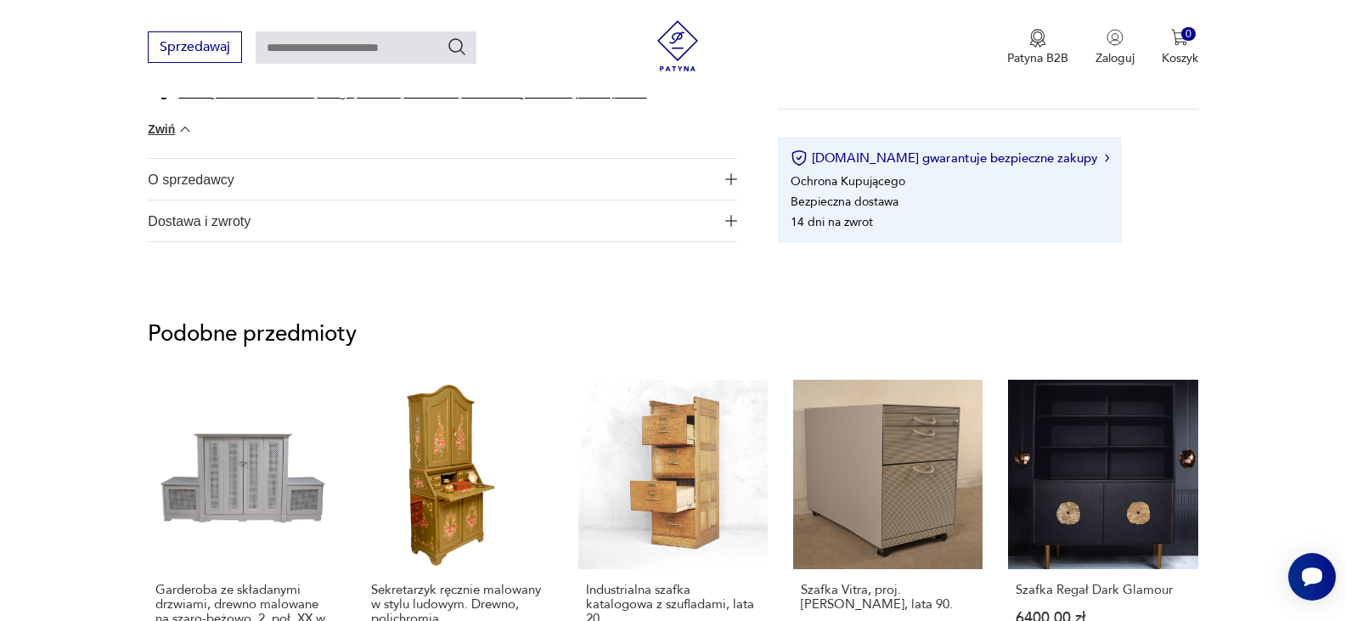
scroll to position [1427, 0]
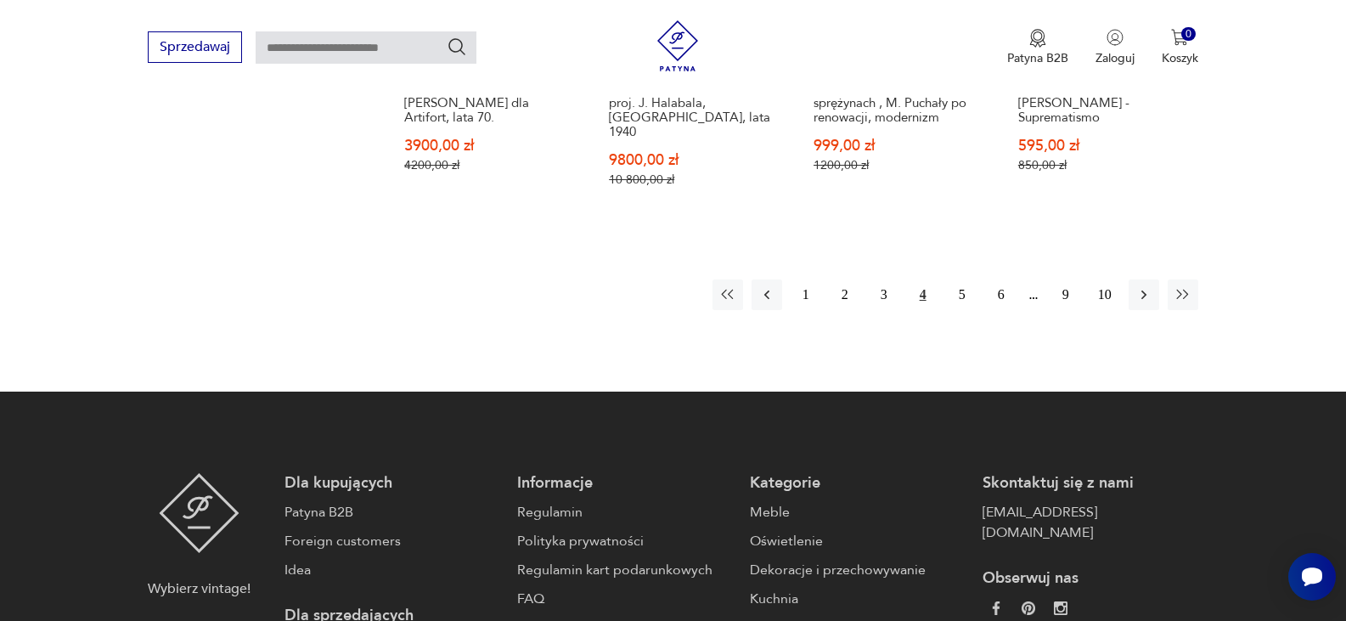
scroll to position [1630, 0]
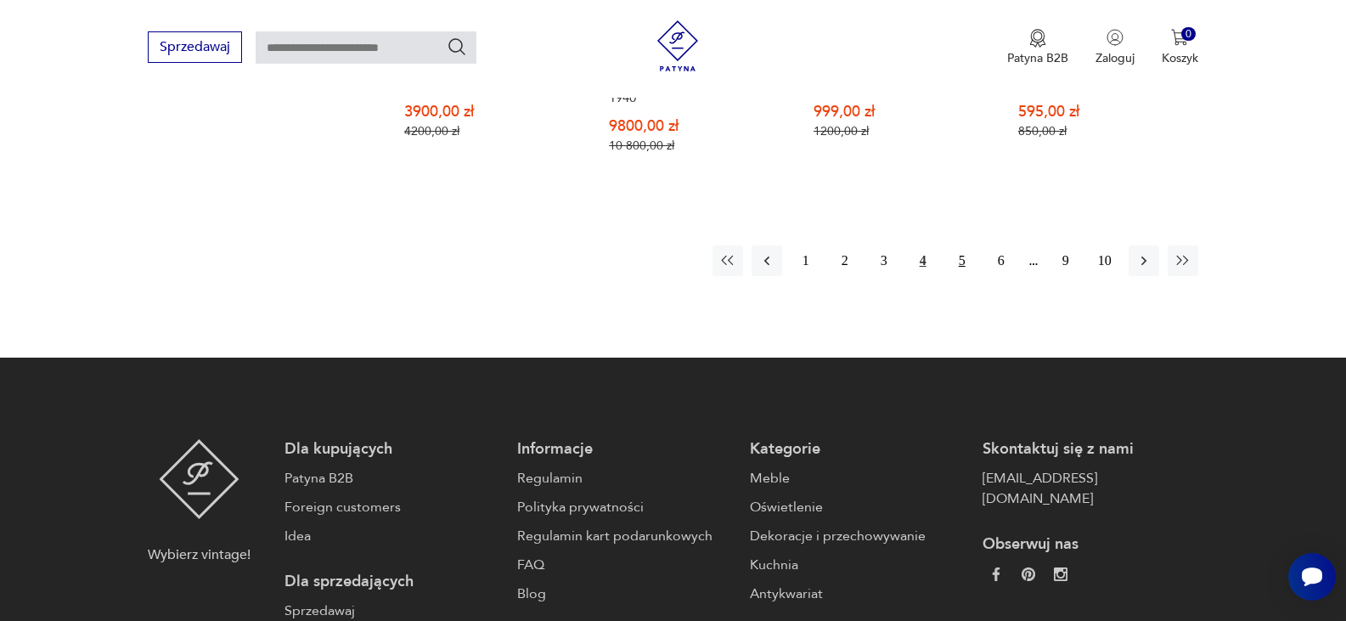
click at [962, 245] on button "5" at bounding box center [962, 260] width 31 height 31
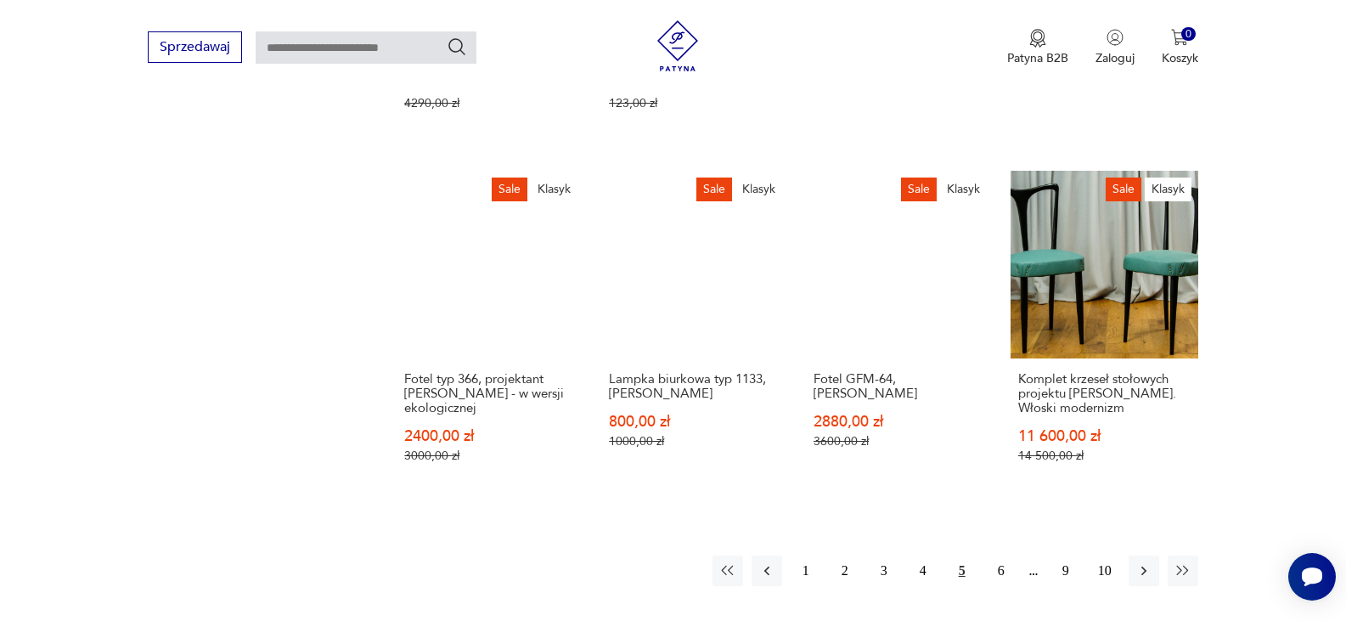
scroll to position [1456, 0]
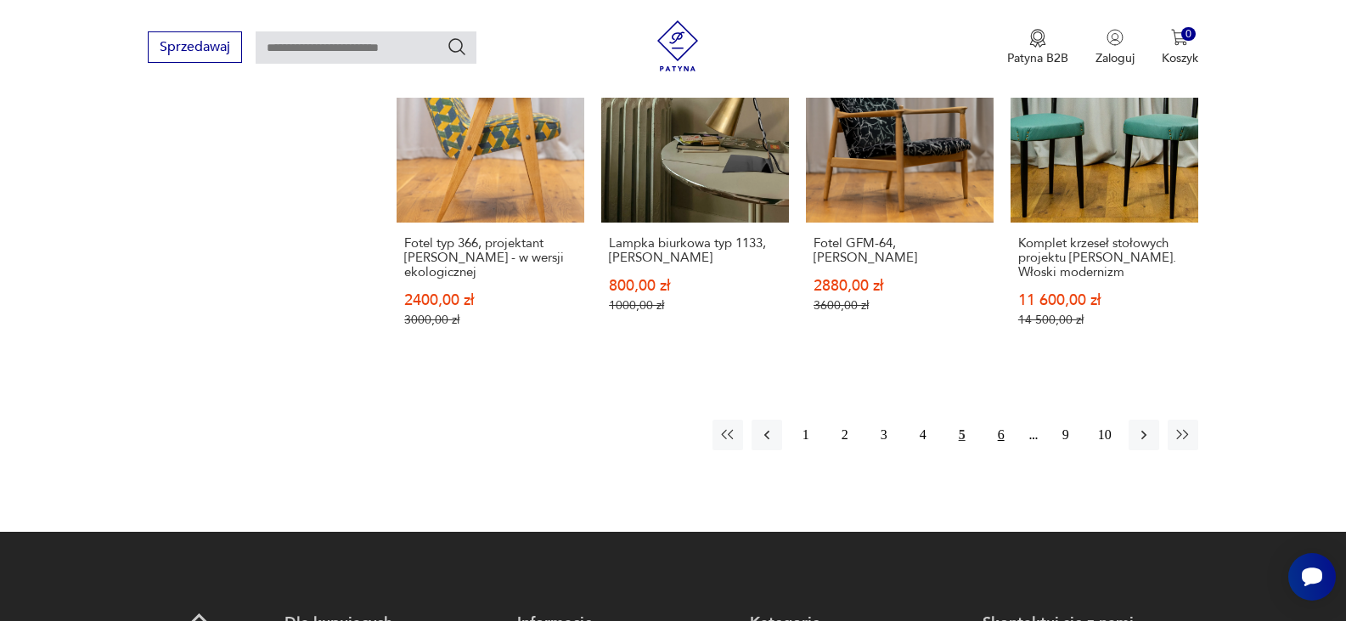
click at [1001, 419] on button "6" at bounding box center [1001, 434] width 31 height 31
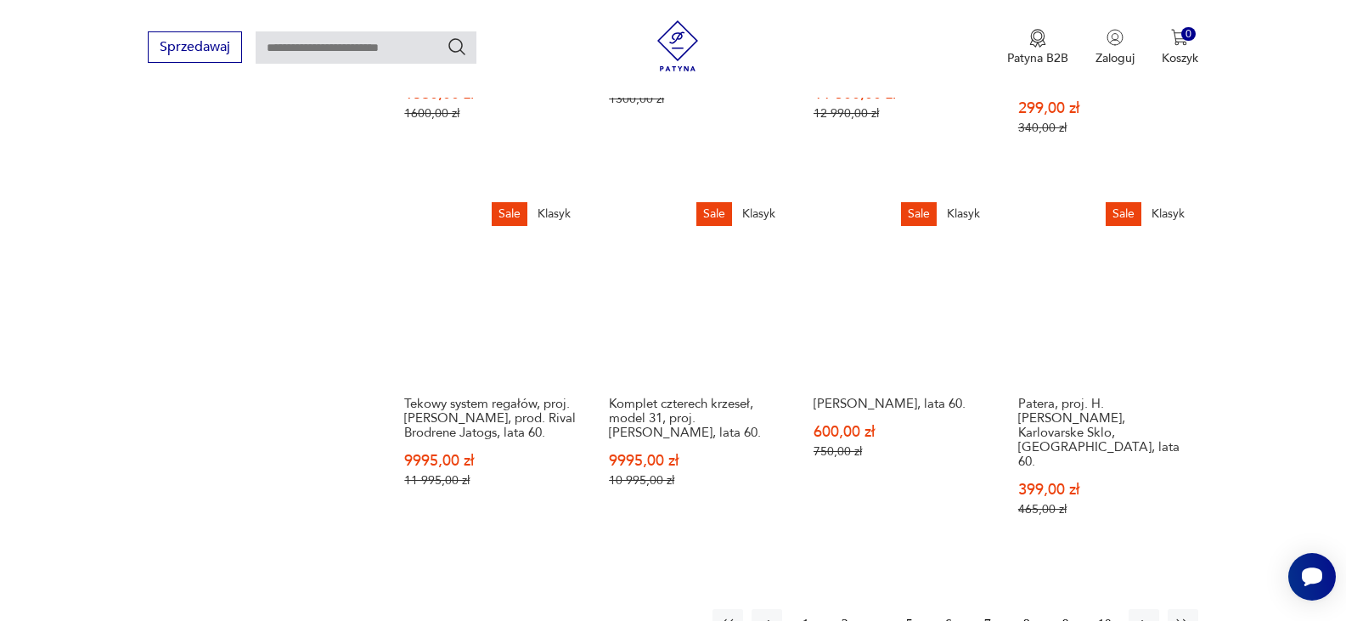
scroll to position [1490, 0]
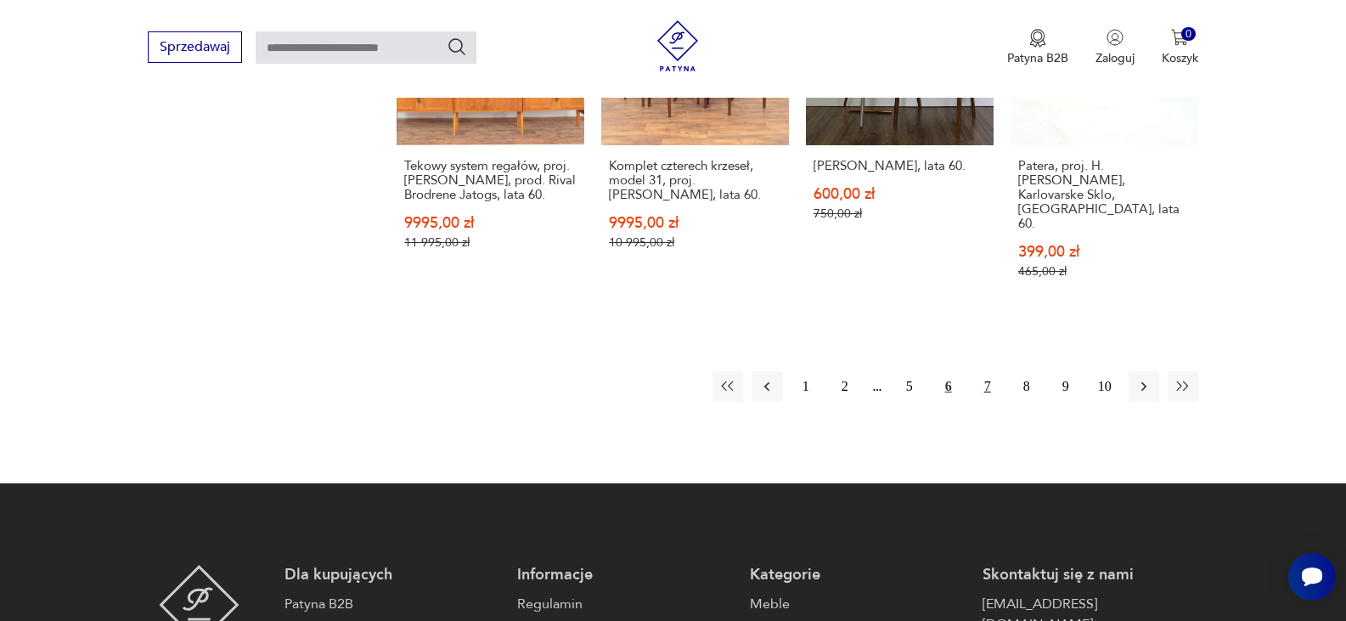
click at [988, 371] on button "7" at bounding box center [987, 386] width 31 height 31
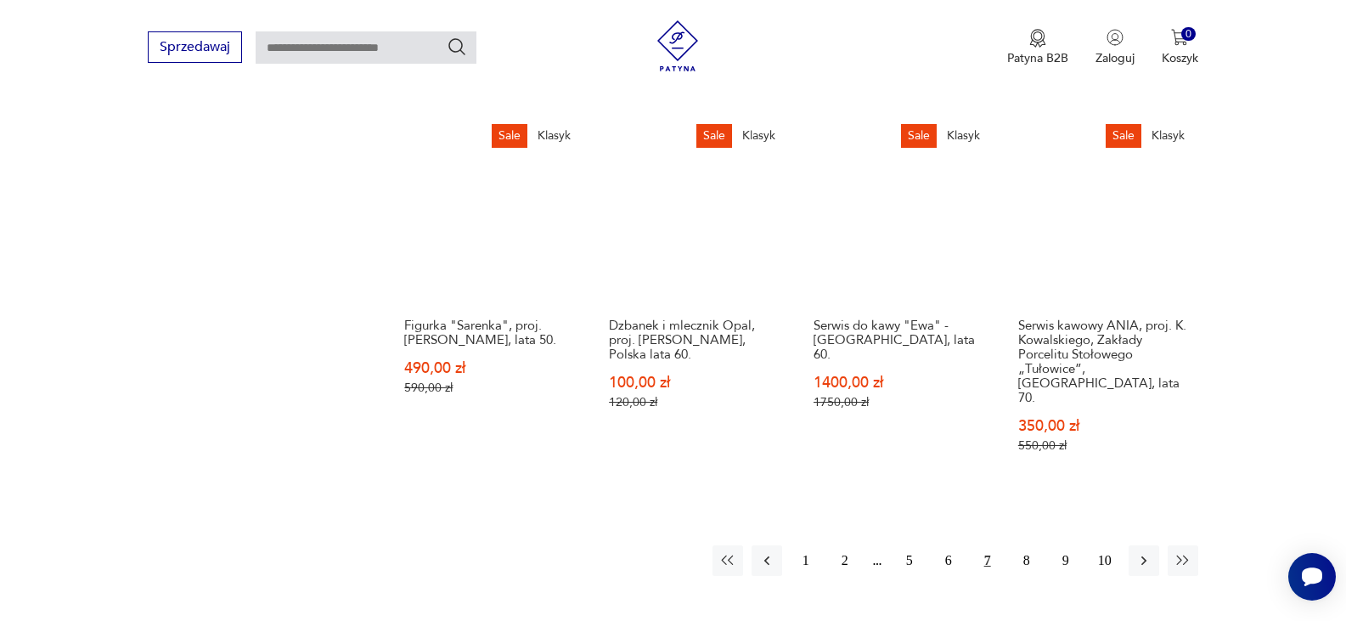
scroll to position [1524, 0]
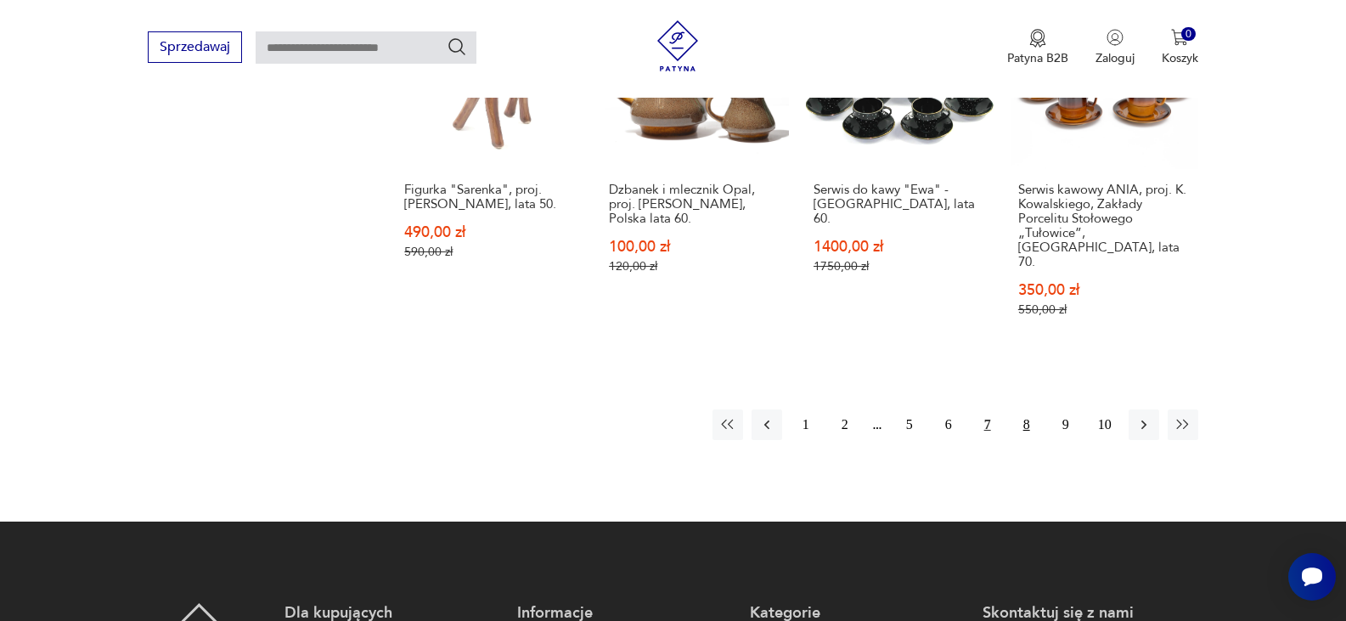
click at [1027, 409] on button "8" at bounding box center [1026, 424] width 31 height 31
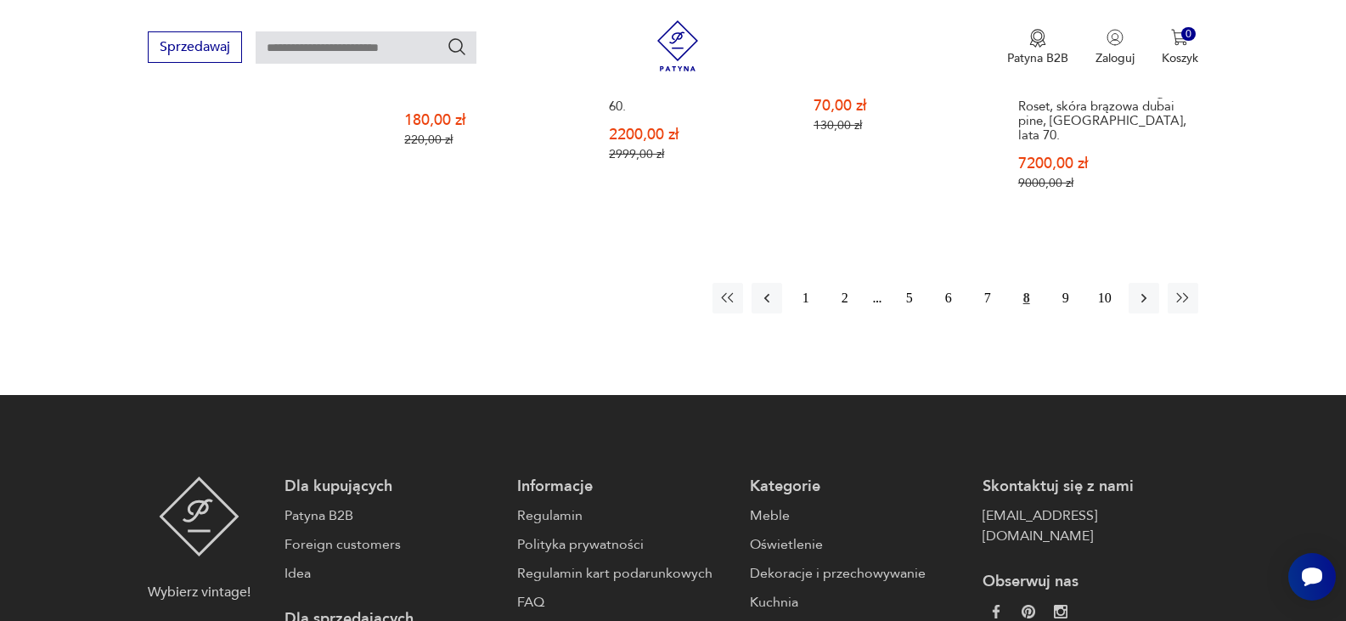
scroll to position [1728, 0]
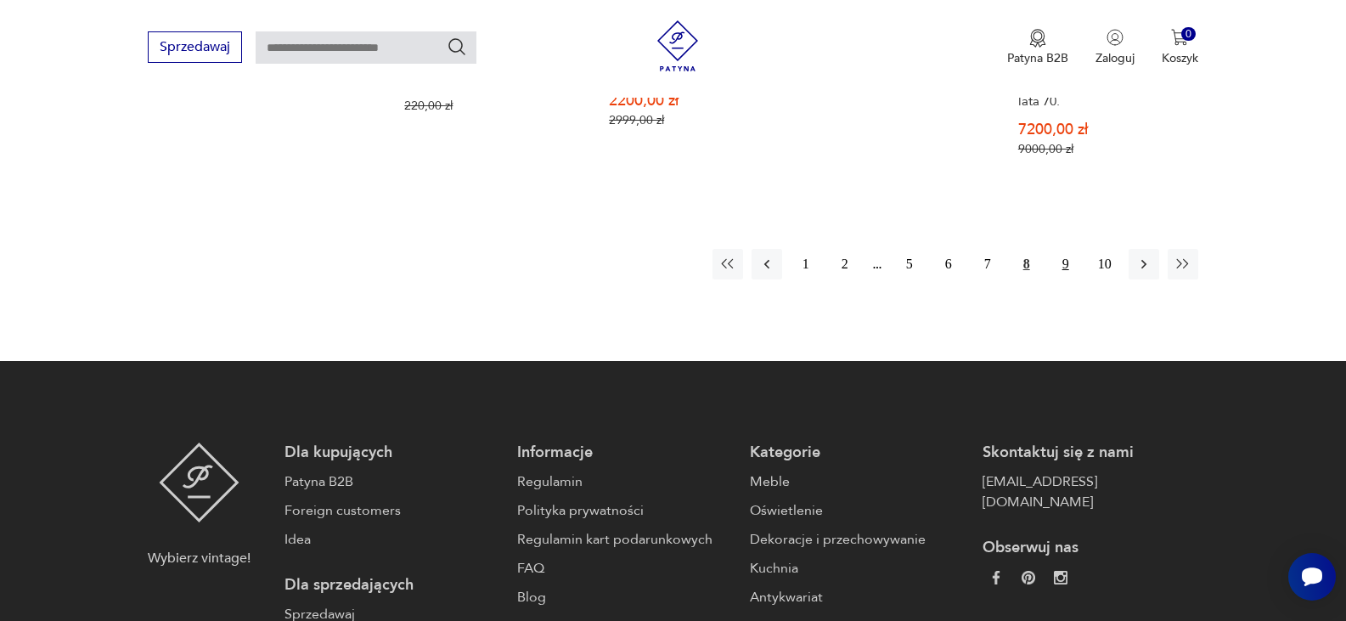
click at [1072, 249] on button "9" at bounding box center [1065, 264] width 31 height 31
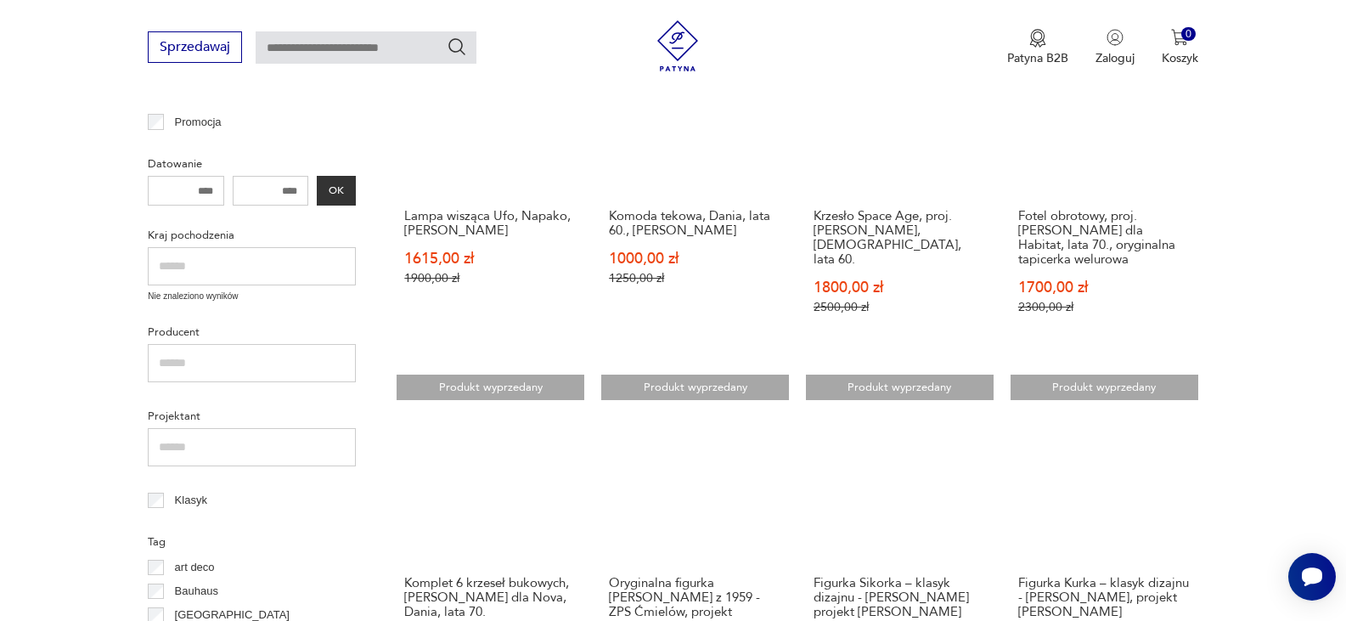
scroll to position [267, 0]
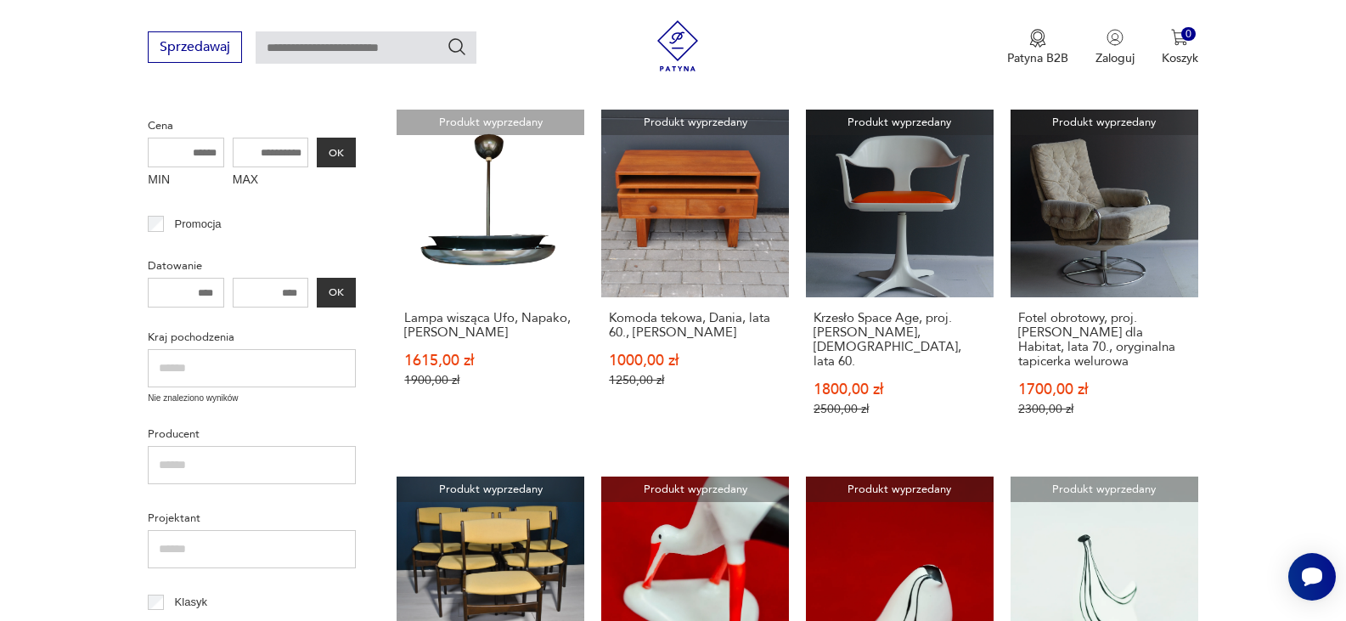
drag, startPoint x: 241, startPoint y: 583, endPoint x: 50, endPoint y: 597, distance: 191.6
click at [191, 592] on div "Filtruj produkty Cena MIN MAX OK Promocja Datowanie OK Kraj pochodzenia Nie zna…" at bounding box center [252, 468] width 208 height 816
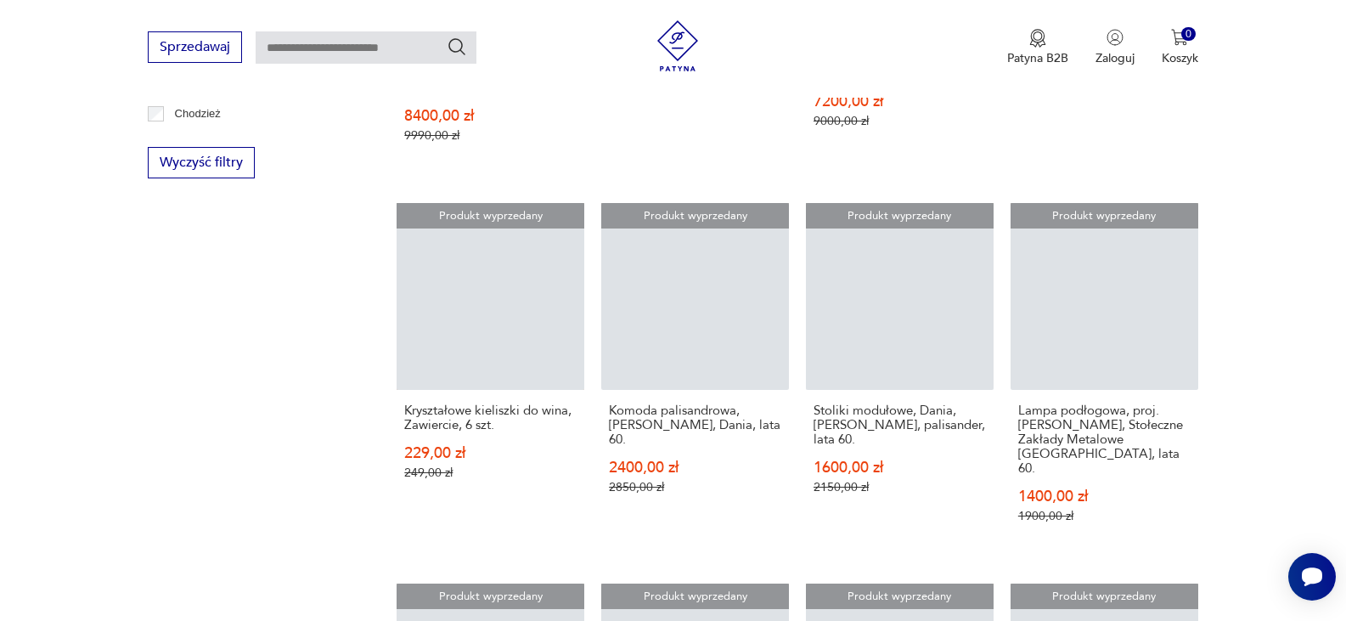
scroll to position [1714, 0]
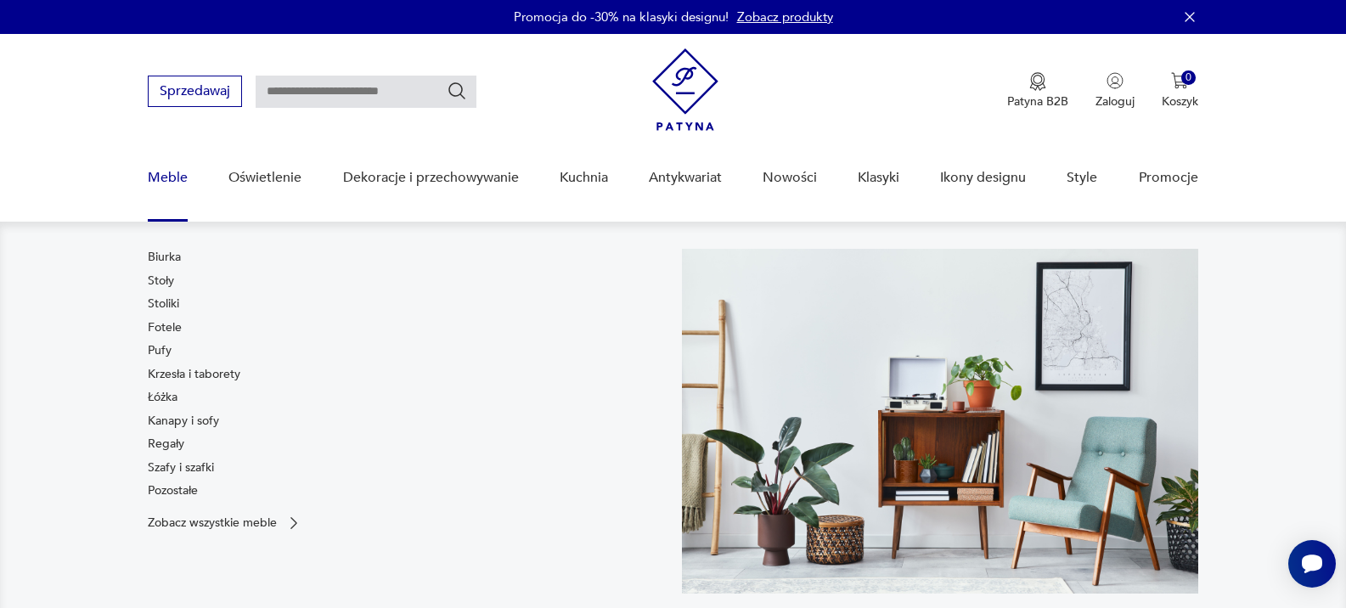
click at [168, 174] on link "Meble" at bounding box center [168, 177] width 40 height 65
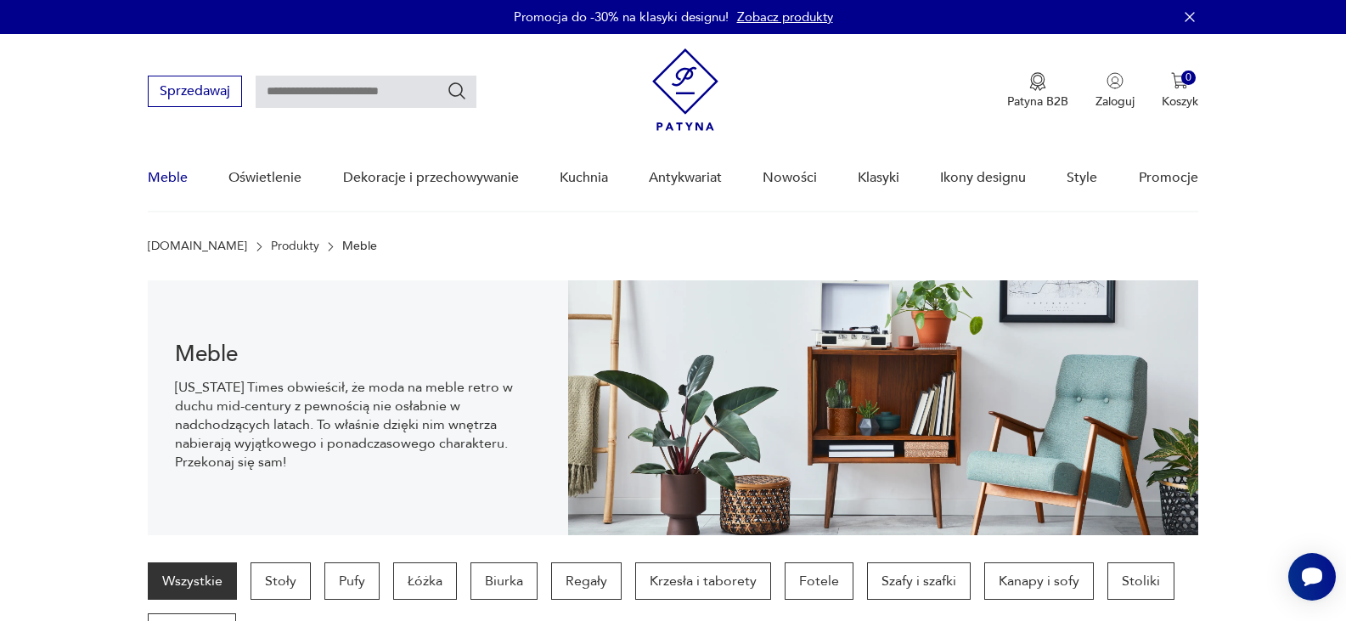
scroll to position [118, 0]
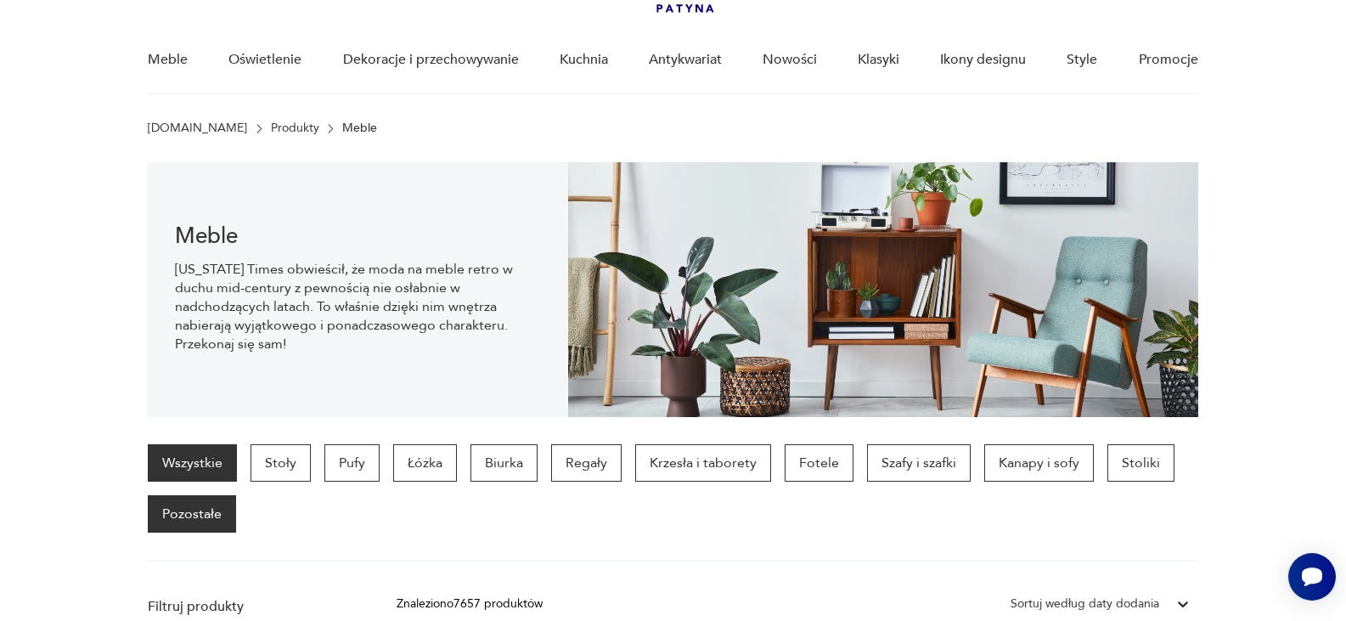
click at [208, 502] on p "Pozostałe" at bounding box center [192, 513] width 88 height 37
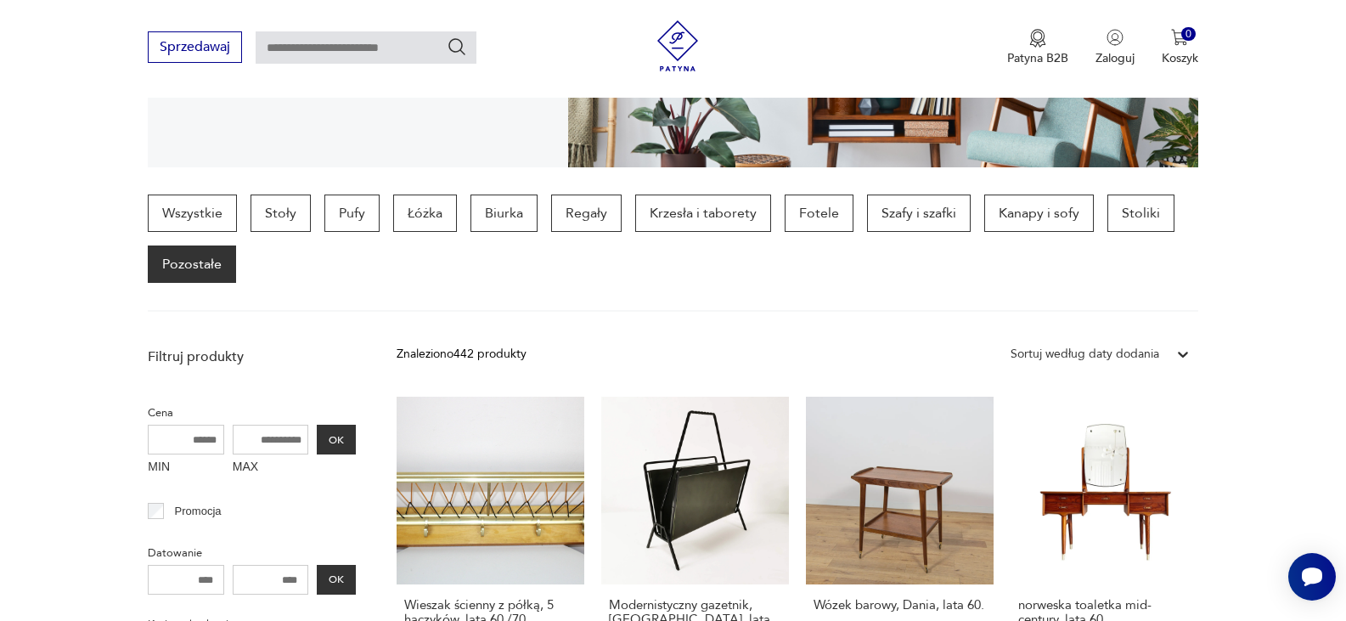
scroll to position [356, 0]
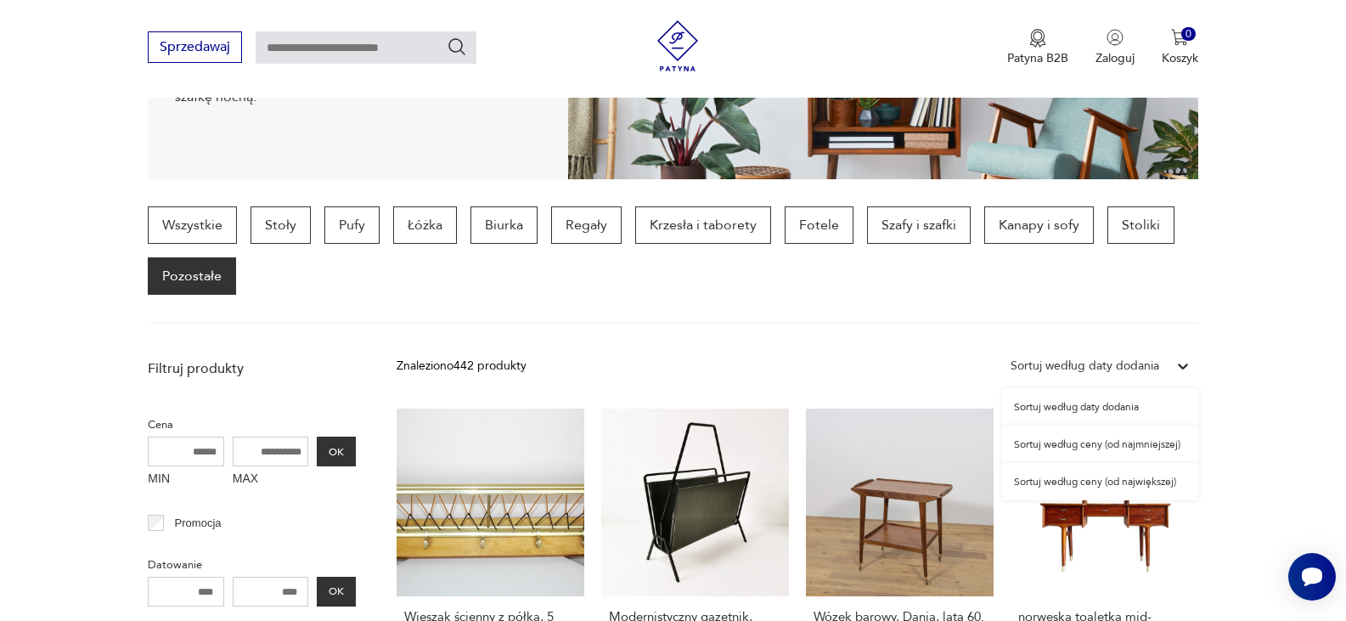
click at [1190, 362] on icon at bounding box center [1182, 365] width 17 height 17
click at [1155, 444] on div "Sortuj według ceny (od najmniejszej)" at bounding box center [1100, 443] width 196 height 37
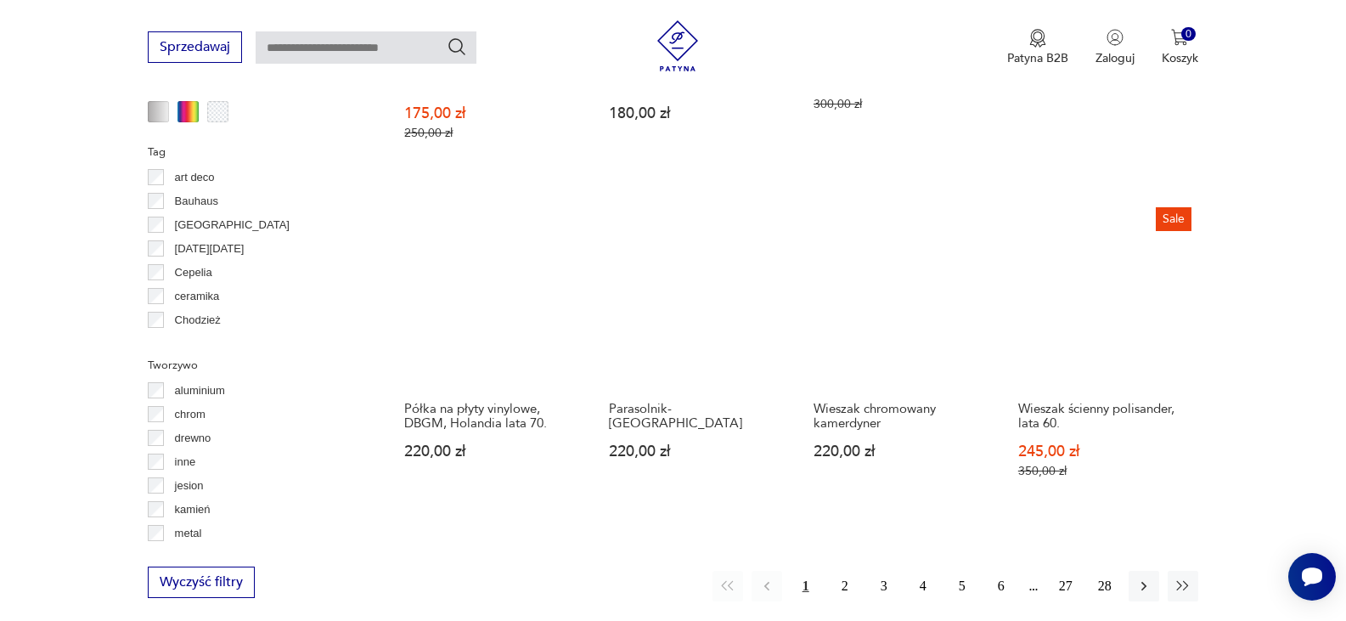
scroll to position [1606, 0]
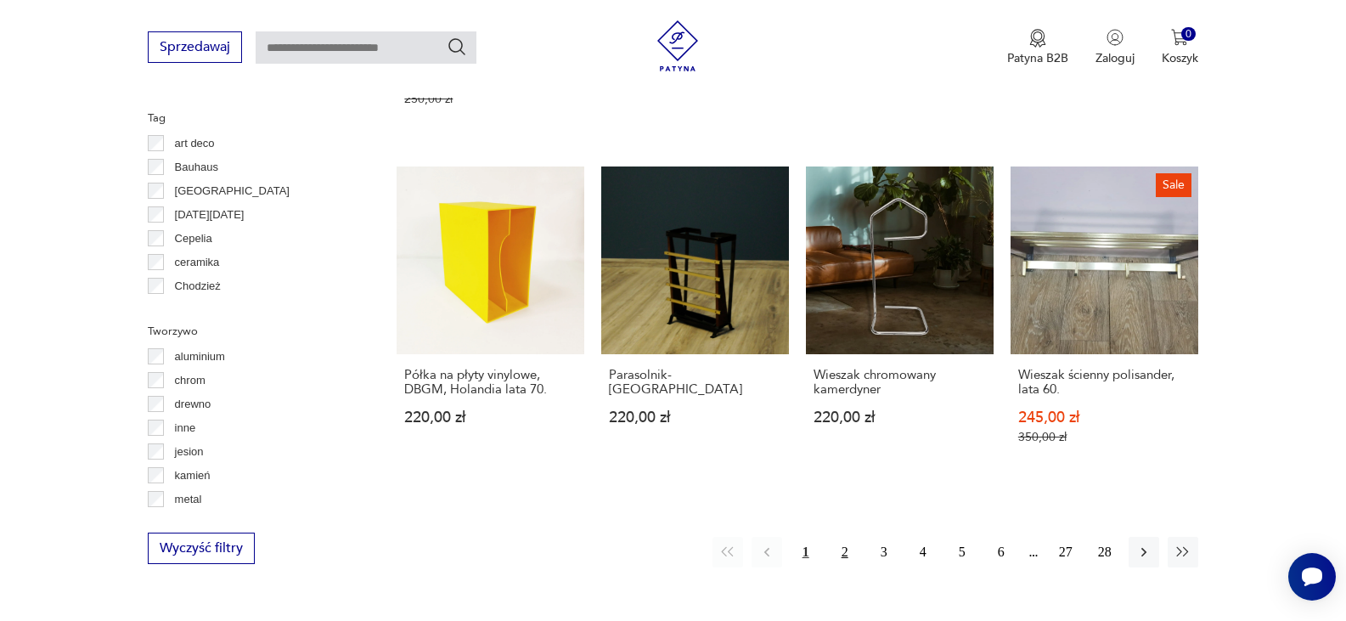
click at [843, 537] on button "2" at bounding box center [845, 552] width 31 height 31
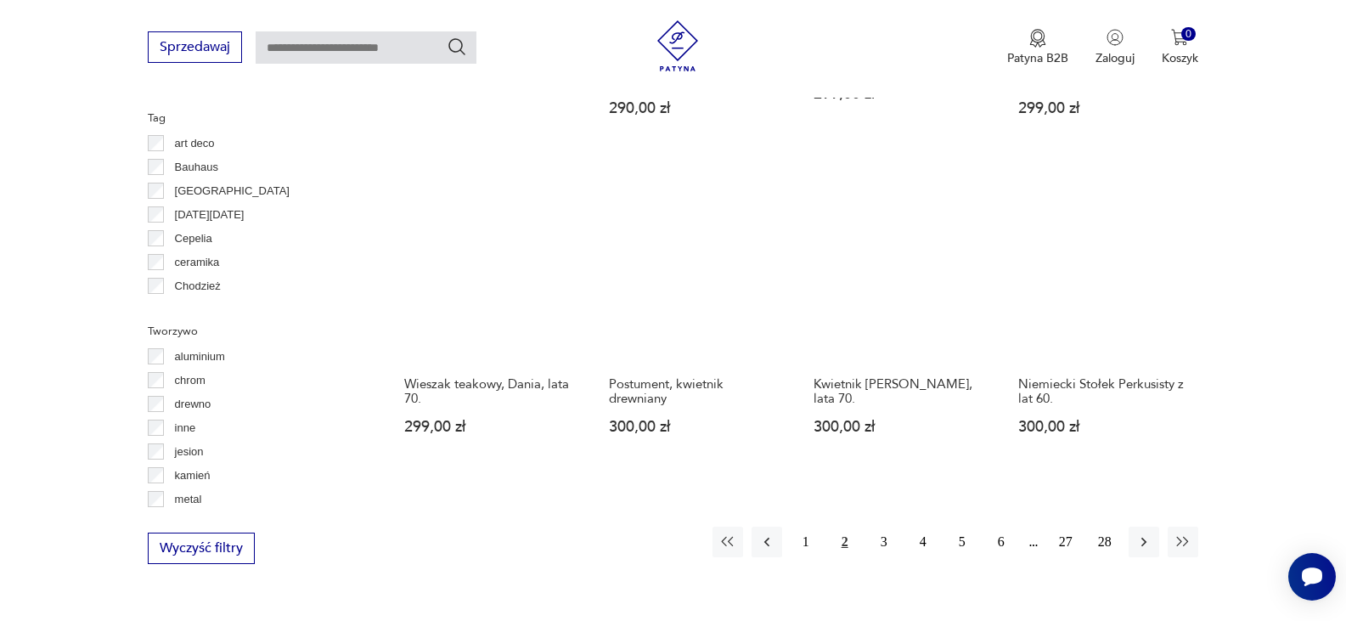
scroll to position [1640, 0]
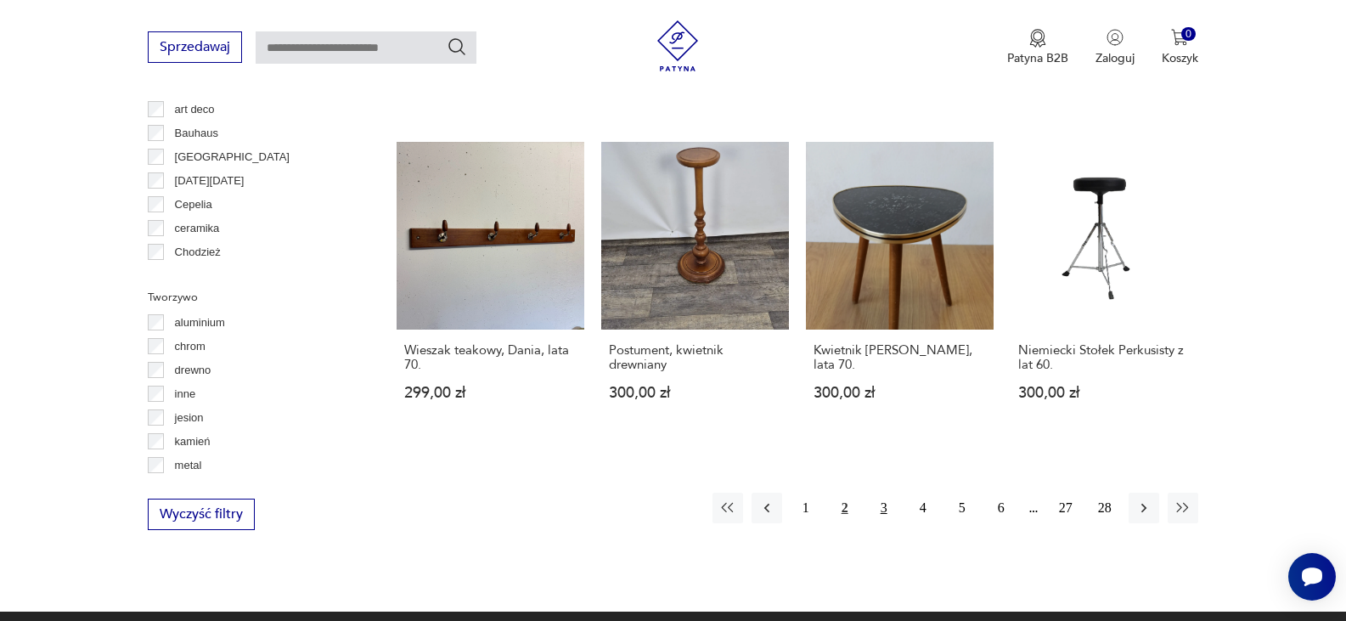
click at [883, 492] on button "3" at bounding box center [884, 507] width 31 height 31
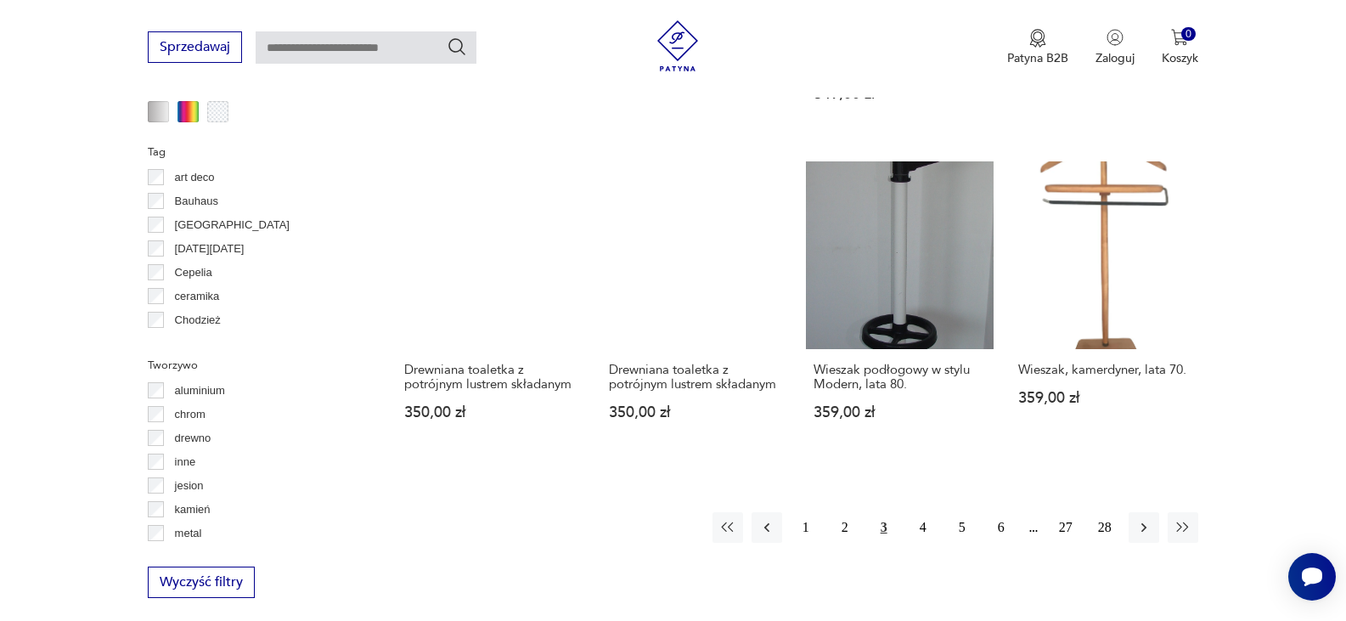
scroll to position [1606, 0]
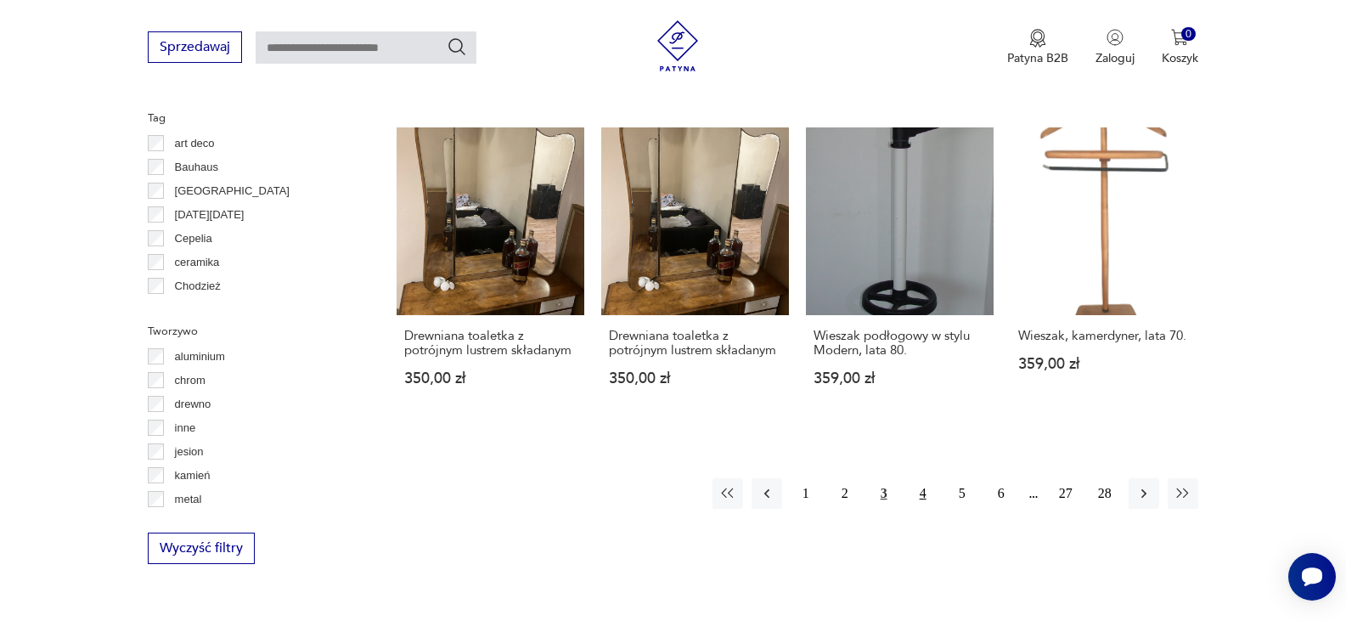
click at [927, 504] on button "4" at bounding box center [923, 493] width 31 height 31
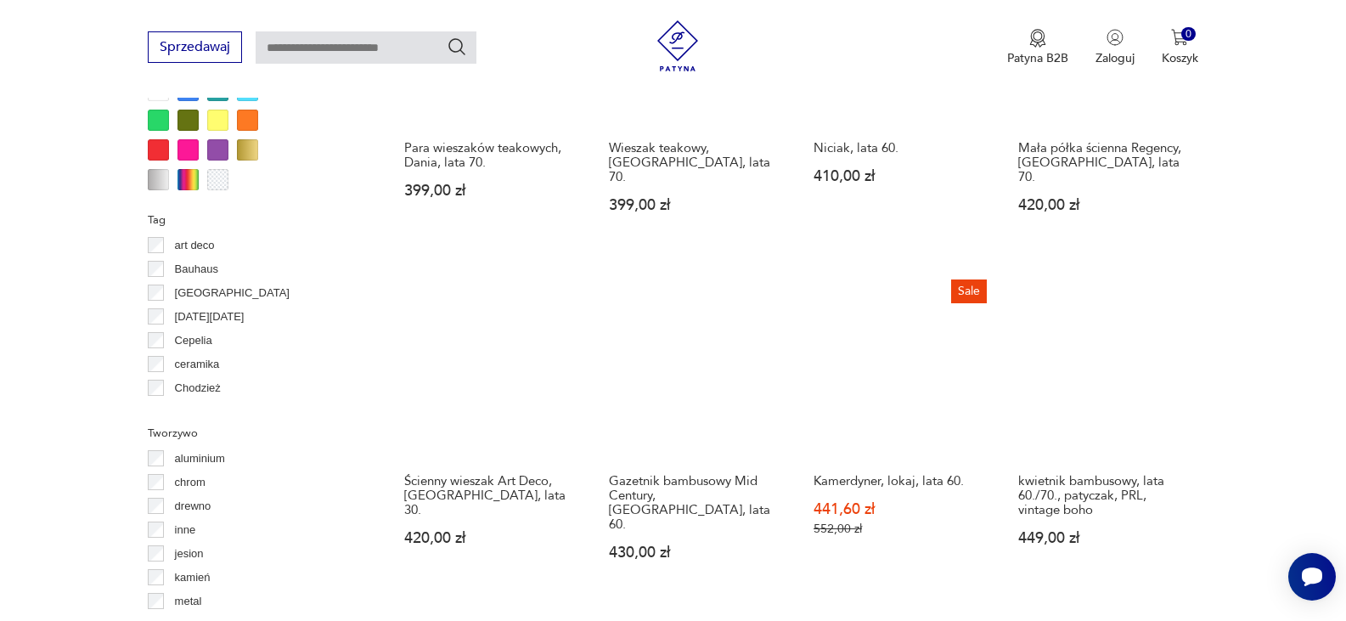
scroll to position [1538, 0]
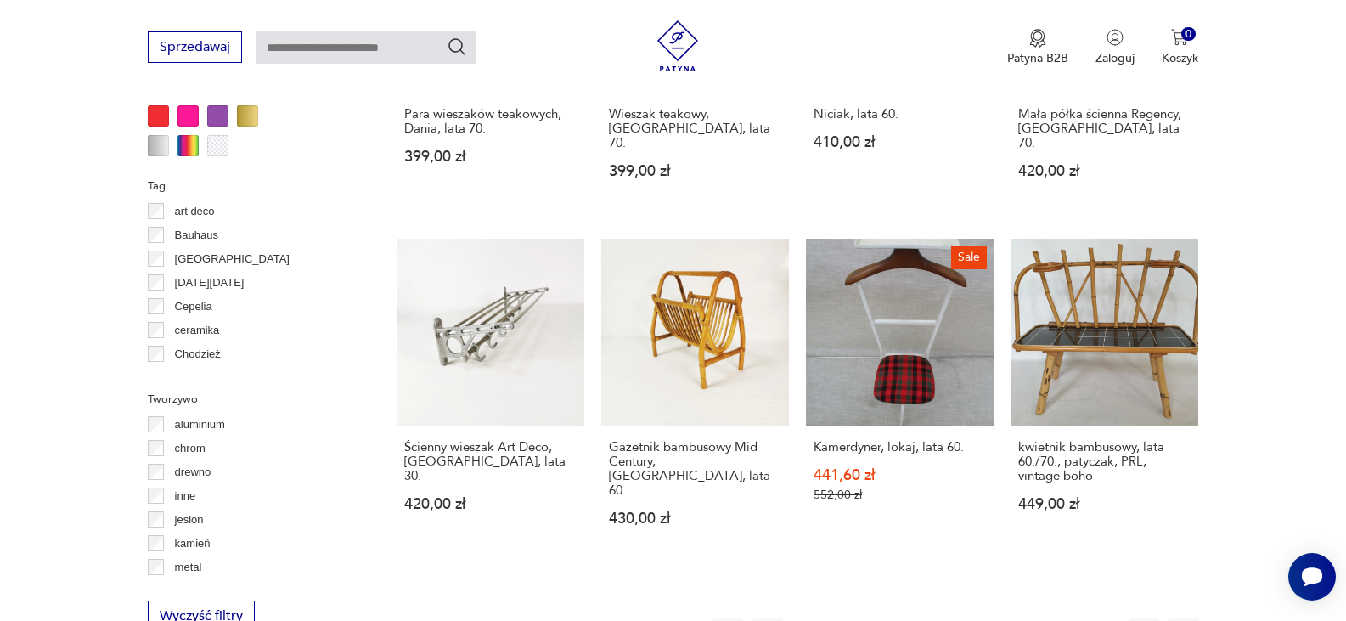
click at [963, 618] on button "5" at bounding box center [962, 633] width 31 height 31
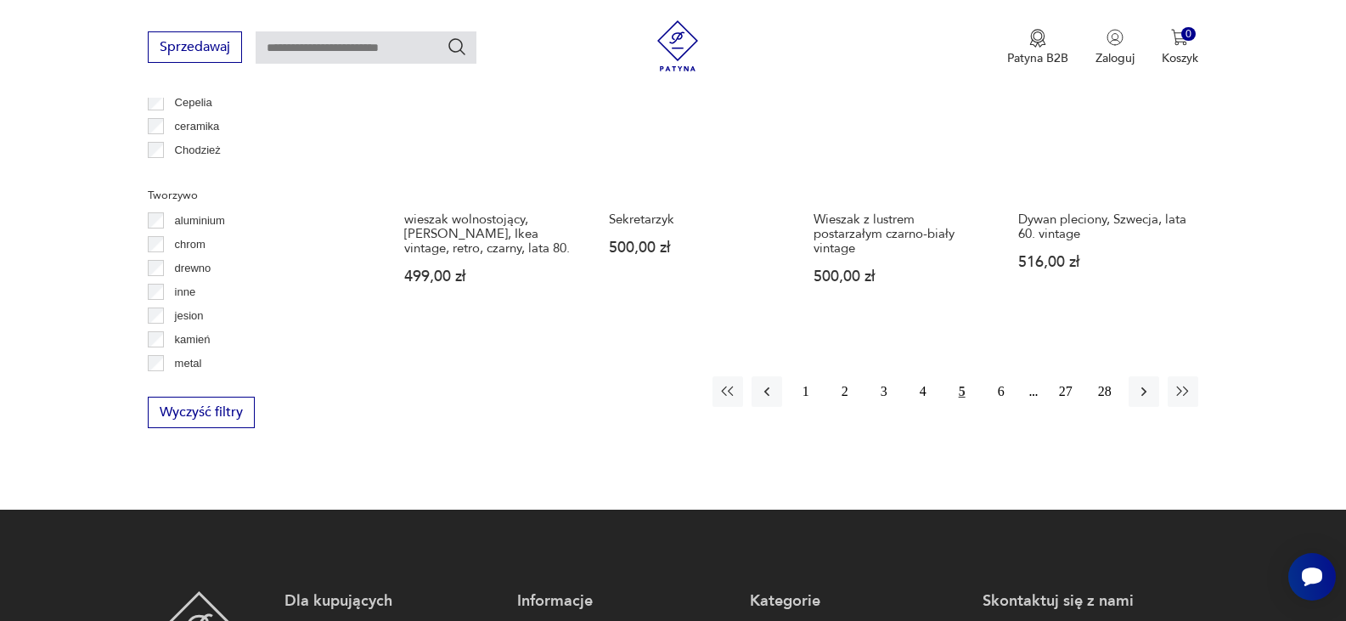
scroll to position [1776, 0]
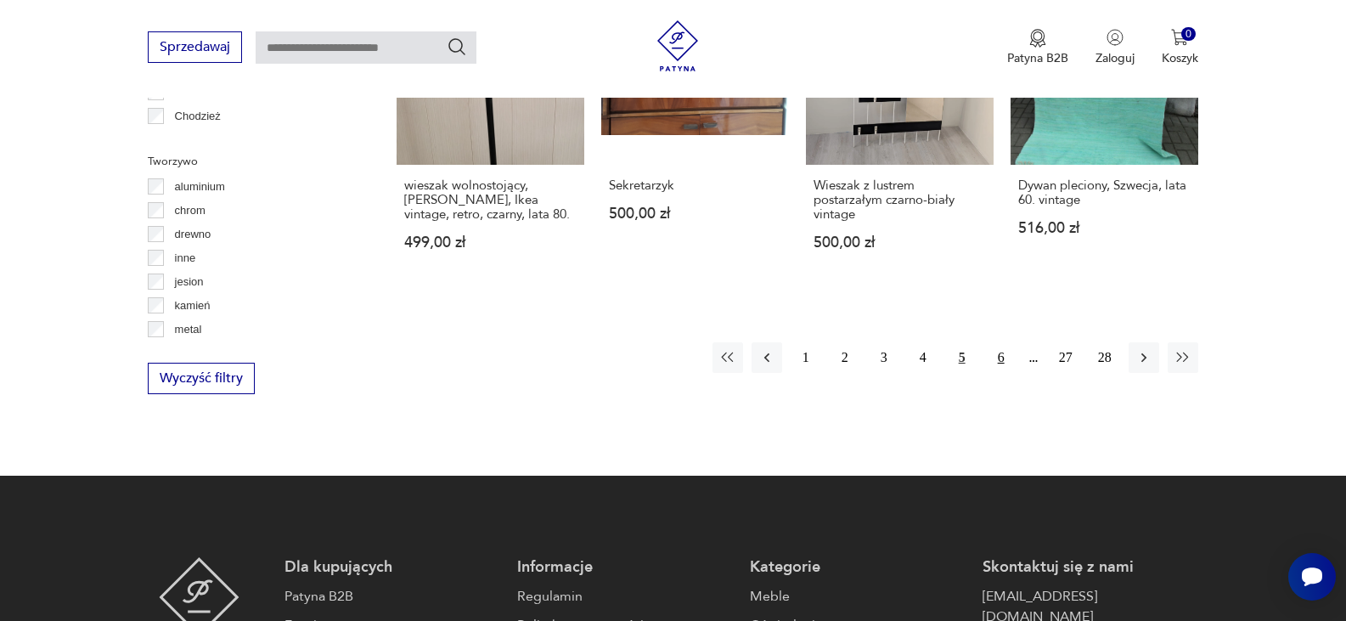
click at [1006, 342] on button "6" at bounding box center [1001, 357] width 31 height 31
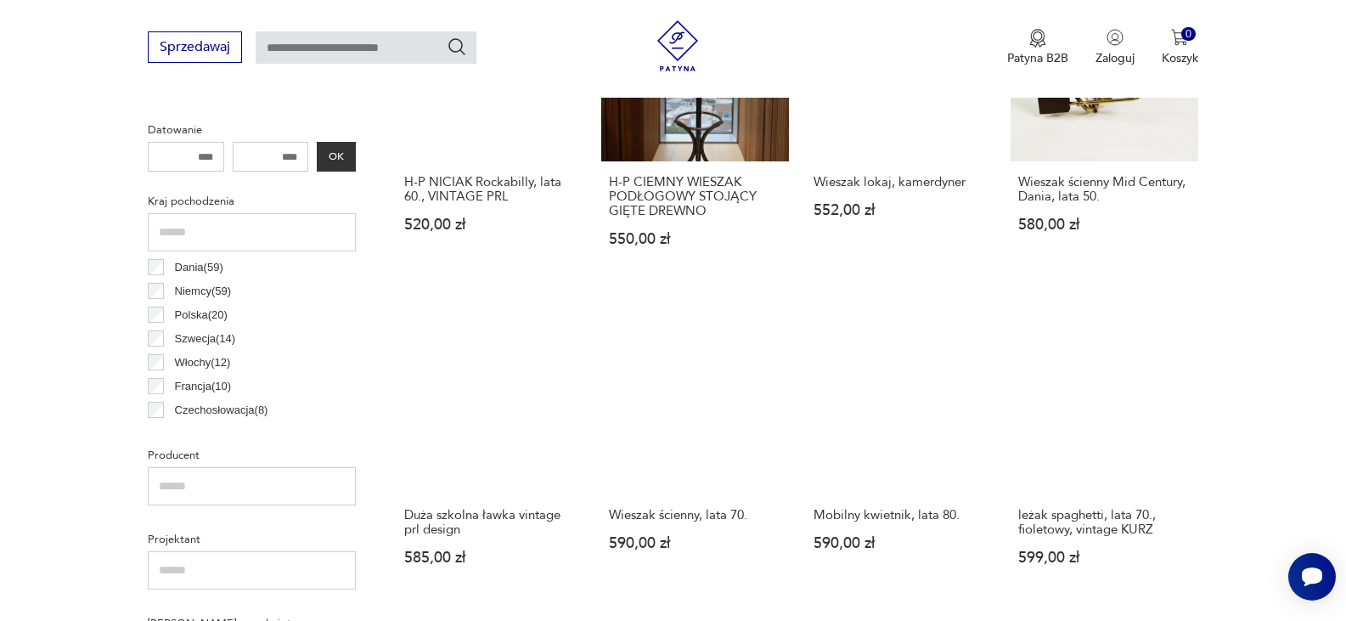
scroll to position [858, 0]
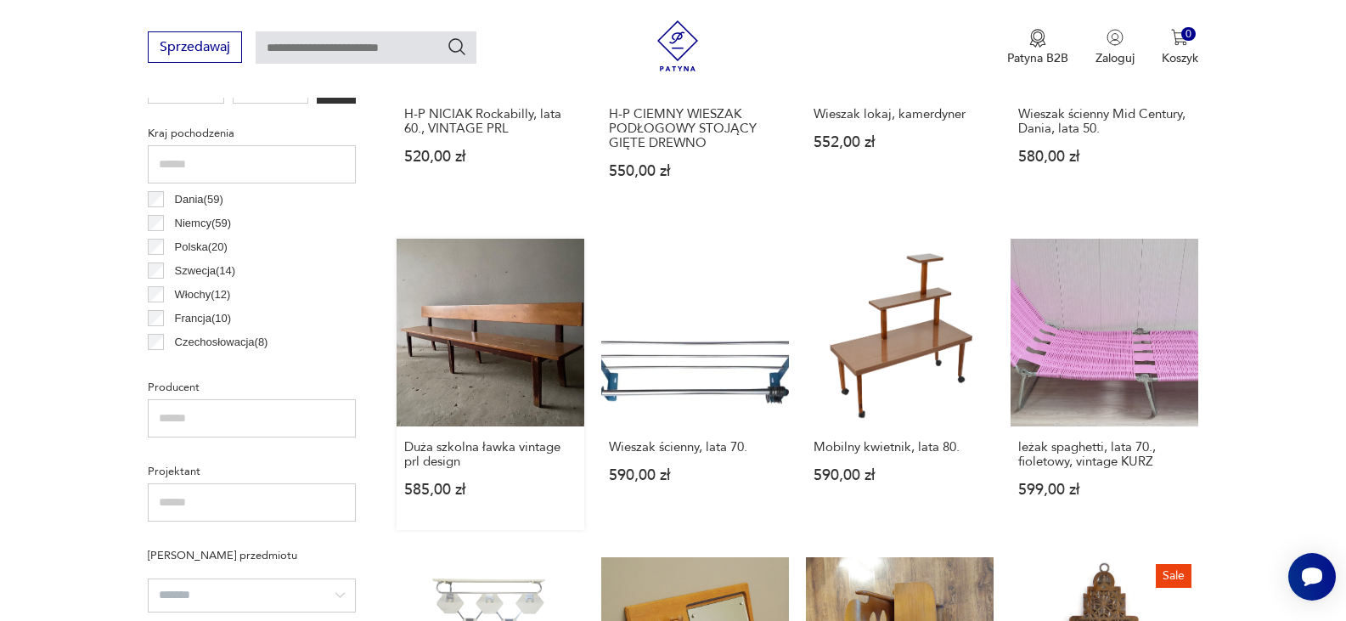
click at [499, 327] on link "Duża szkolna ławka vintage prl design 585,00 zł" at bounding box center [491, 384] width 188 height 291
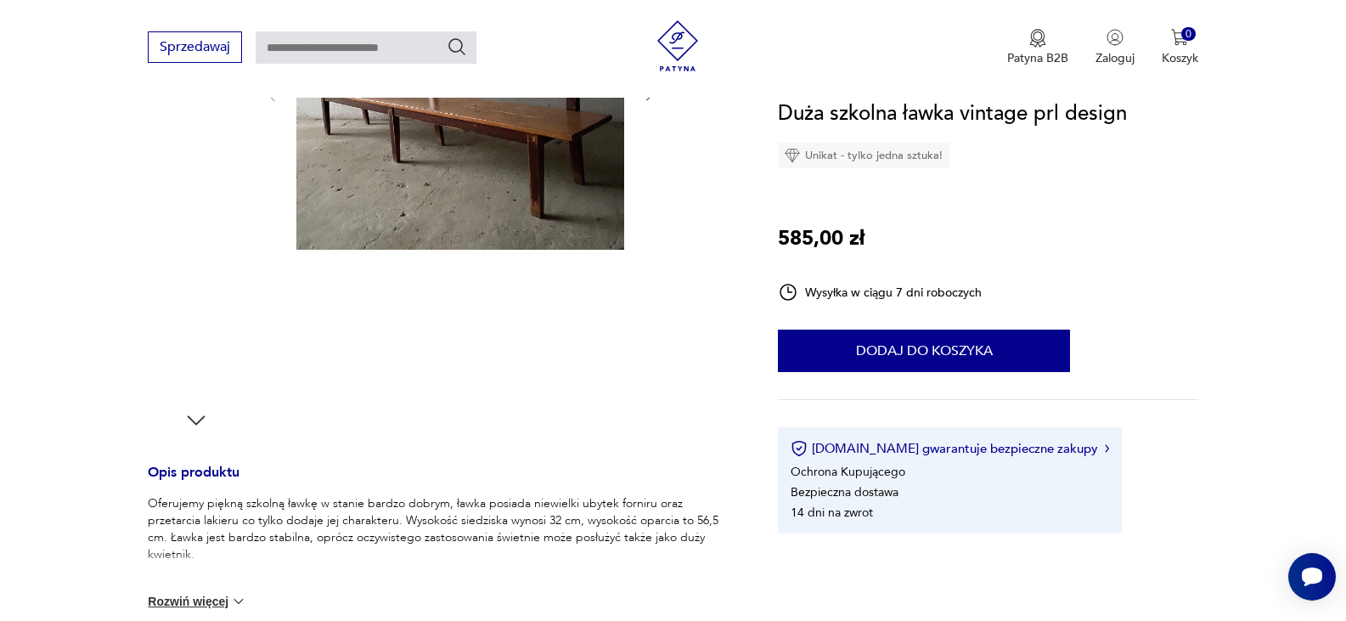
scroll to position [645, 0]
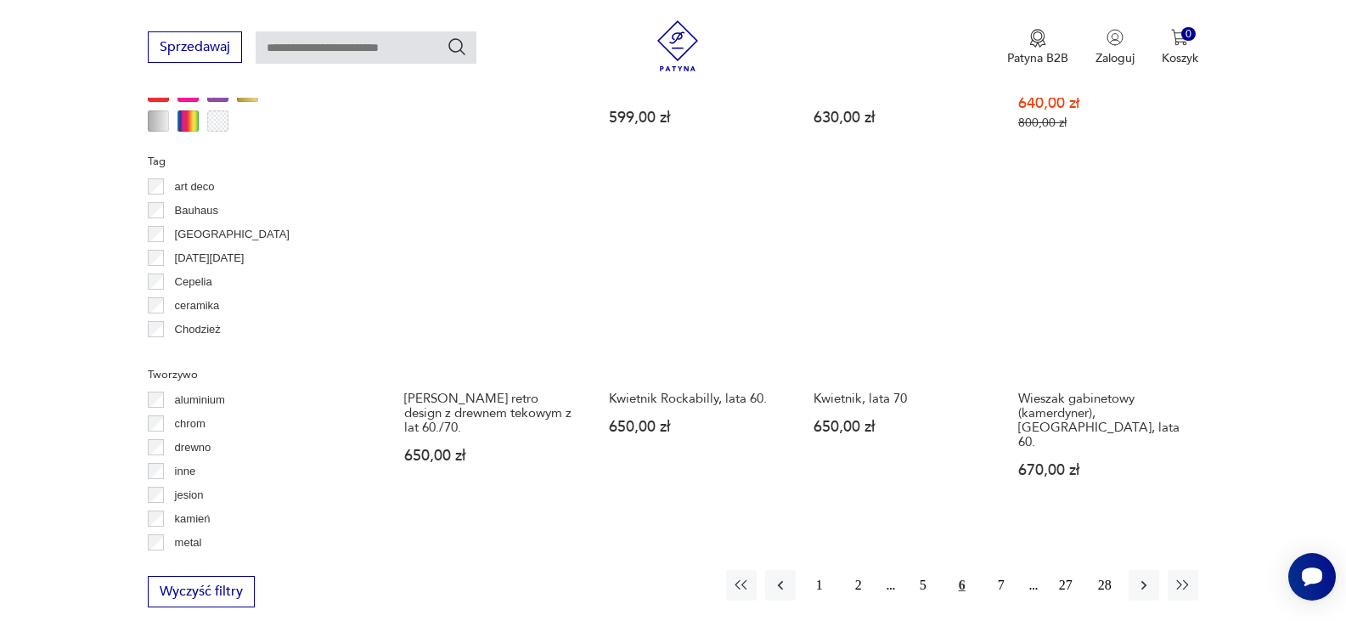
scroll to position [1766, 0]
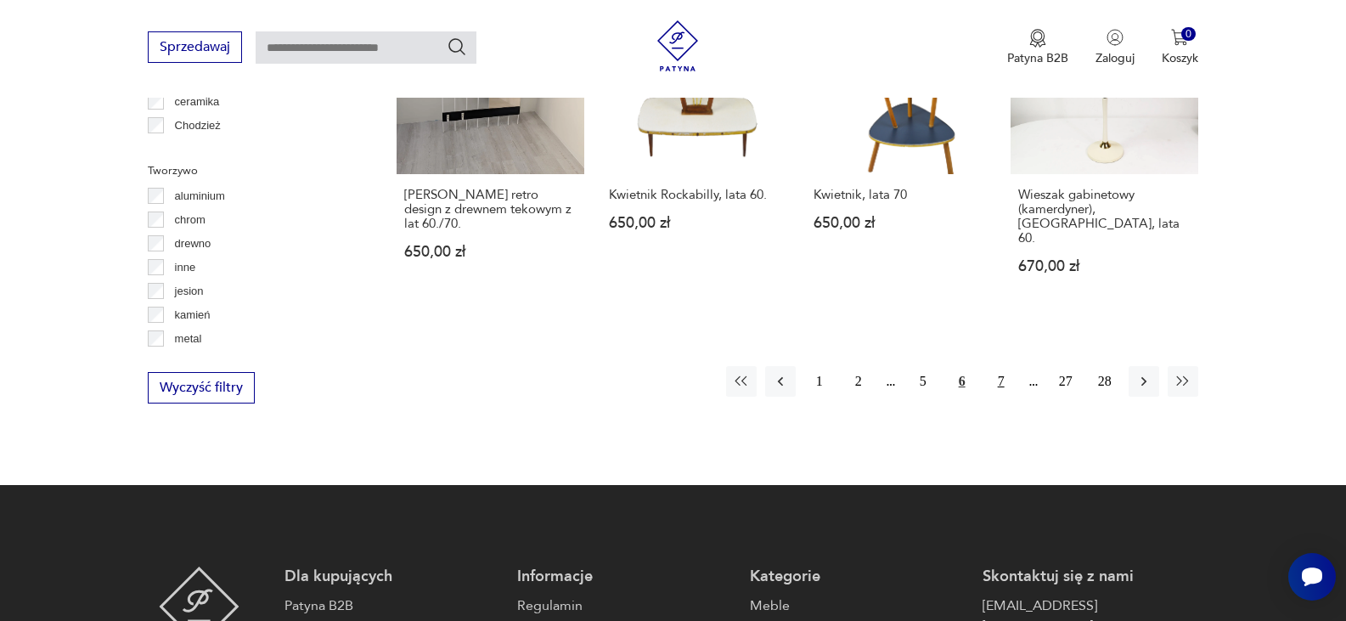
click at [998, 366] on button "7" at bounding box center [1001, 381] width 31 height 31
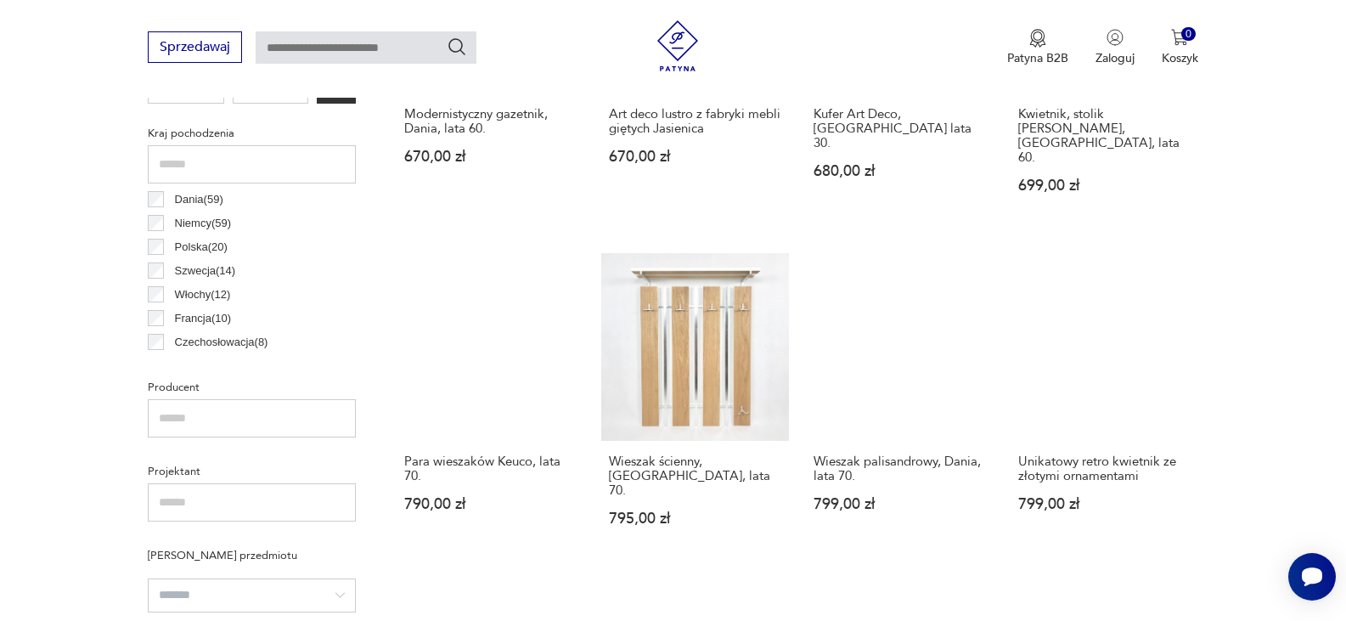
scroll to position [892, 0]
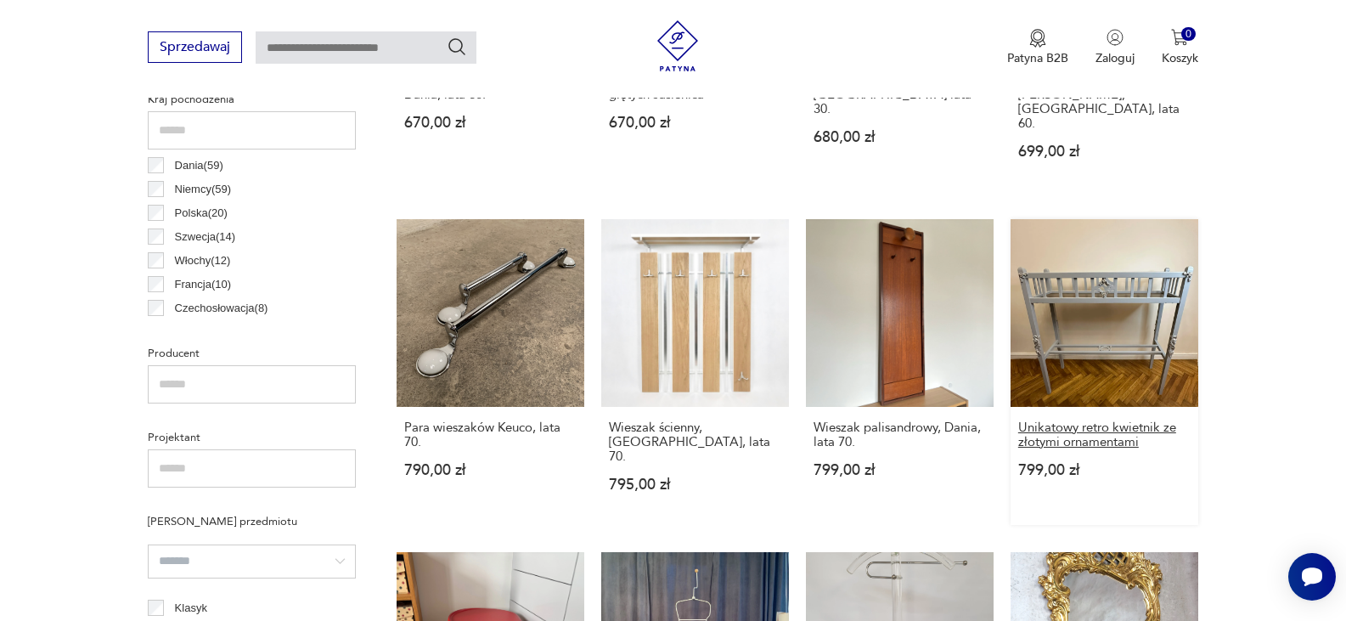
drag, startPoint x: 406, startPoint y: 379, endPoint x: 1105, endPoint y: 396, distance: 699.0
click at [1105, 420] on h3 "Unikatowy retro kwietnik ze złotymi ornamentami" at bounding box center [1104, 434] width 172 height 29
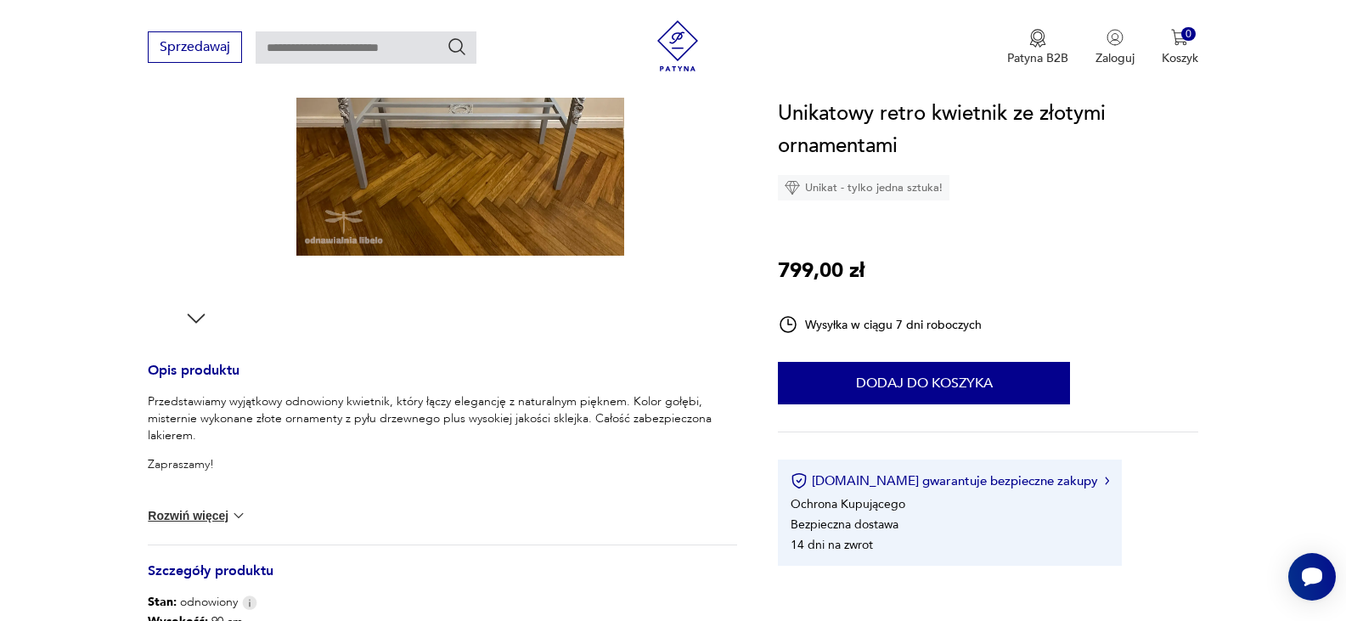
scroll to position [543, 0]
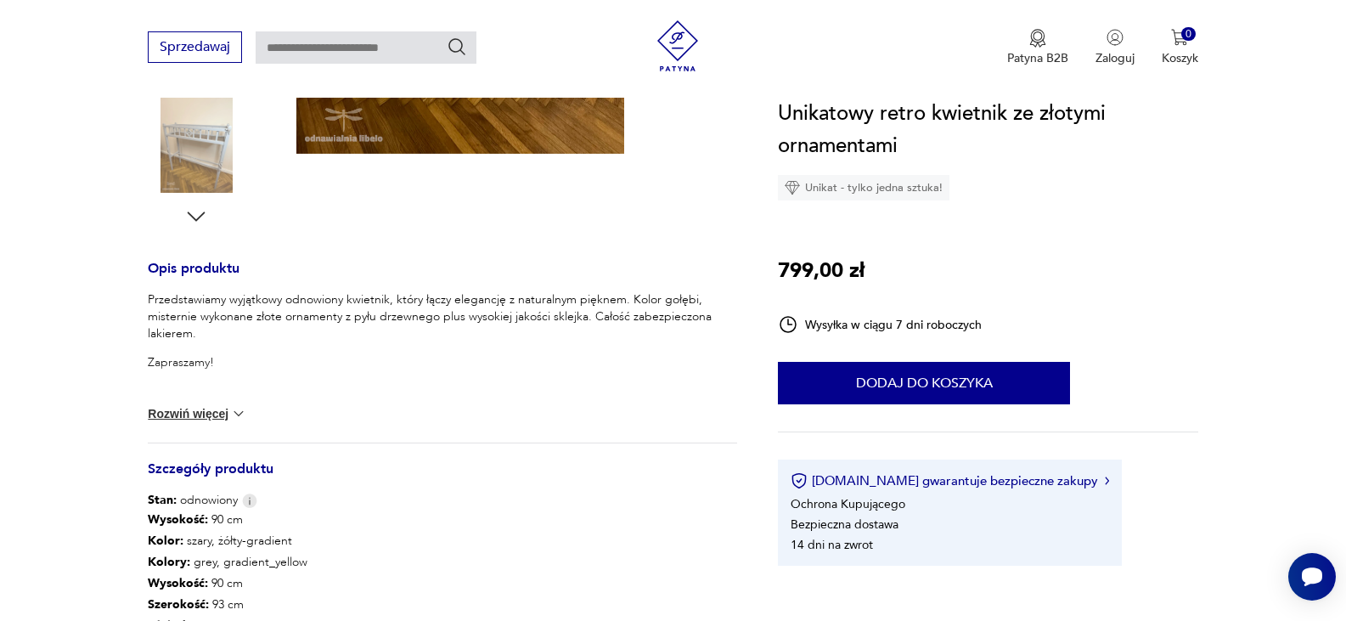
click at [211, 419] on button "Rozwiń więcej" at bounding box center [197, 413] width 98 height 17
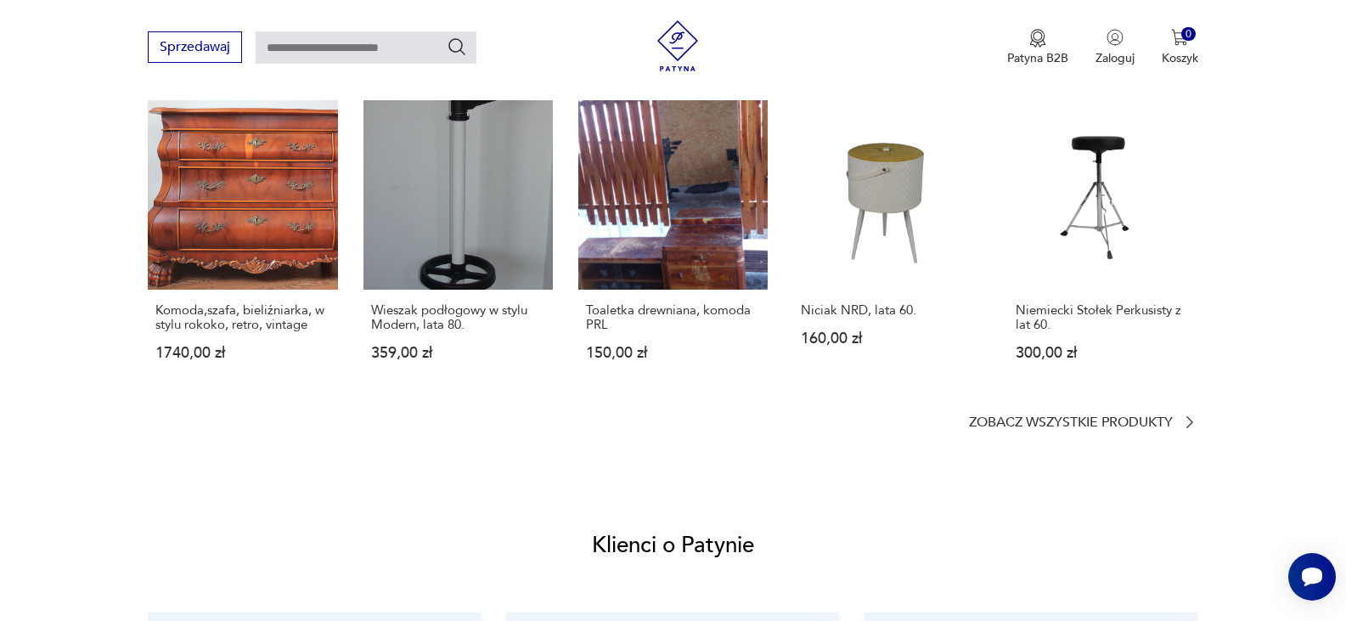
scroll to position [1325, 0]
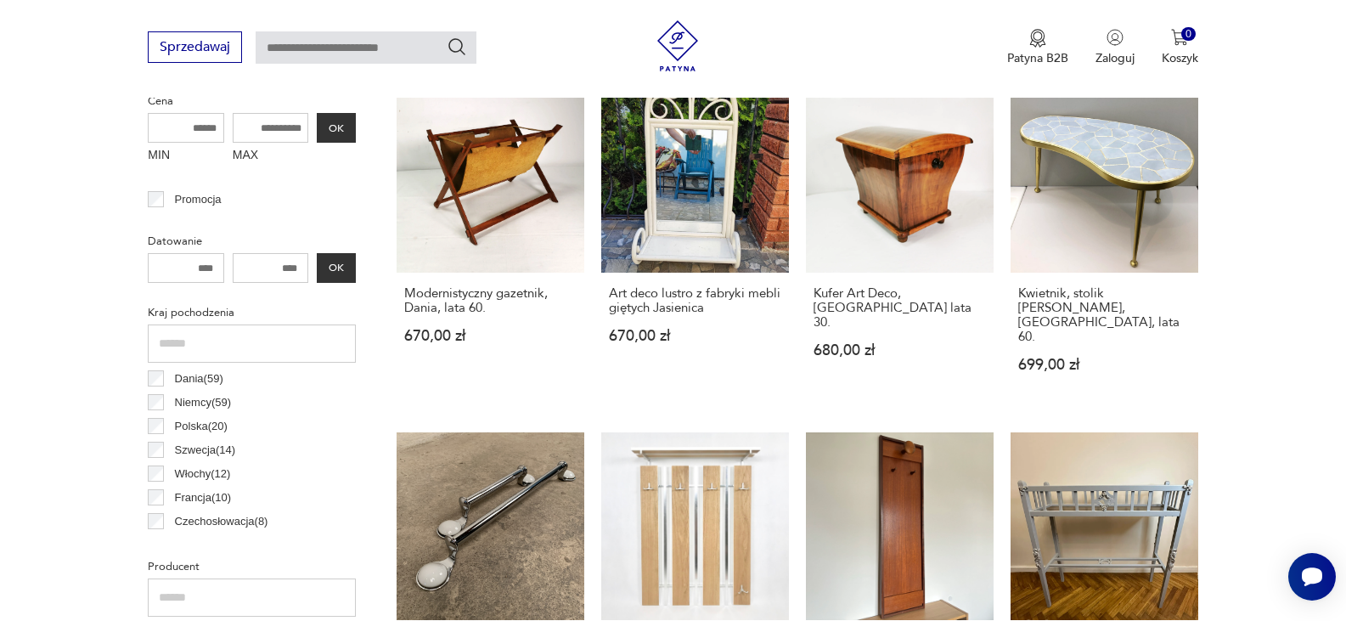
scroll to position [849, 0]
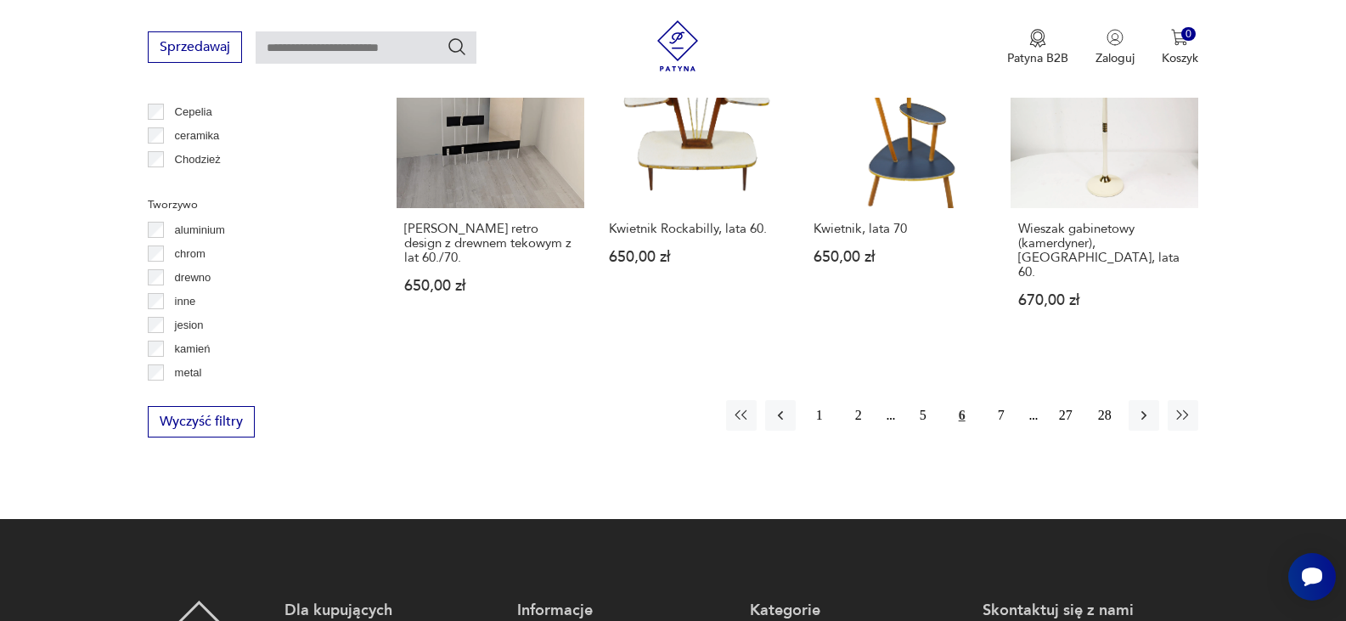
scroll to position [1664, 0]
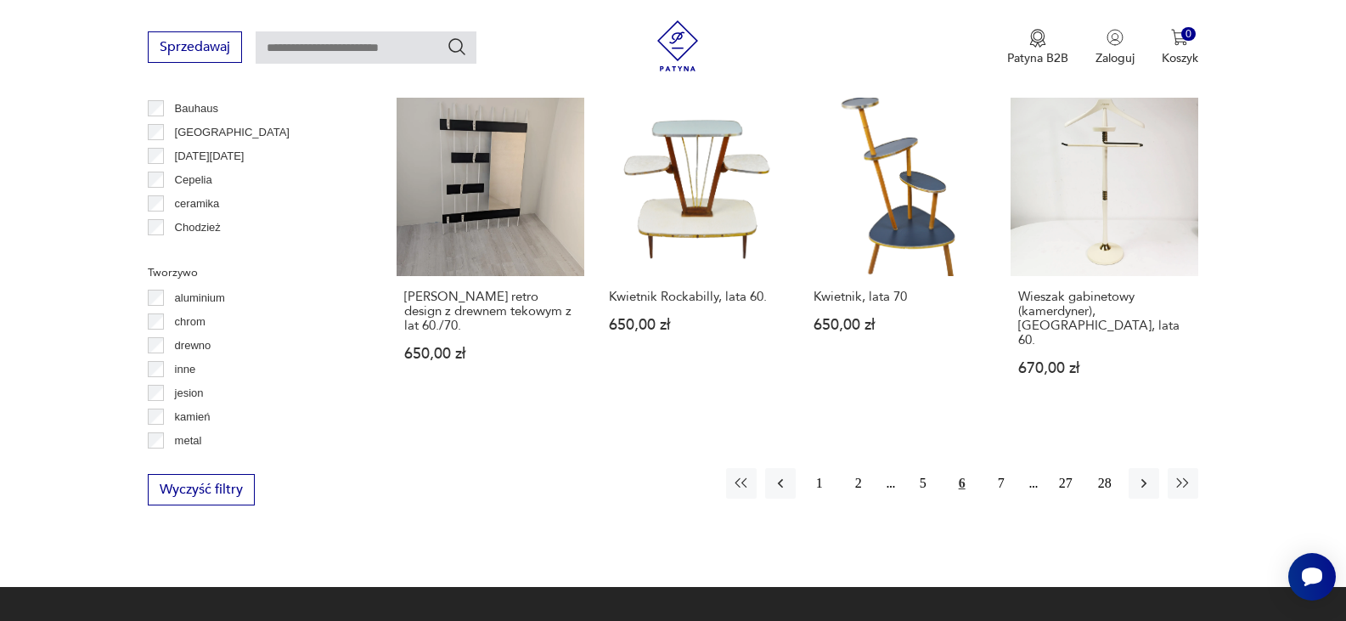
click at [981, 468] on div "1 2 5 6 7 27 28" at bounding box center [962, 483] width 472 height 31
click at [1001, 468] on button "7" at bounding box center [1001, 483] width 31 height 31
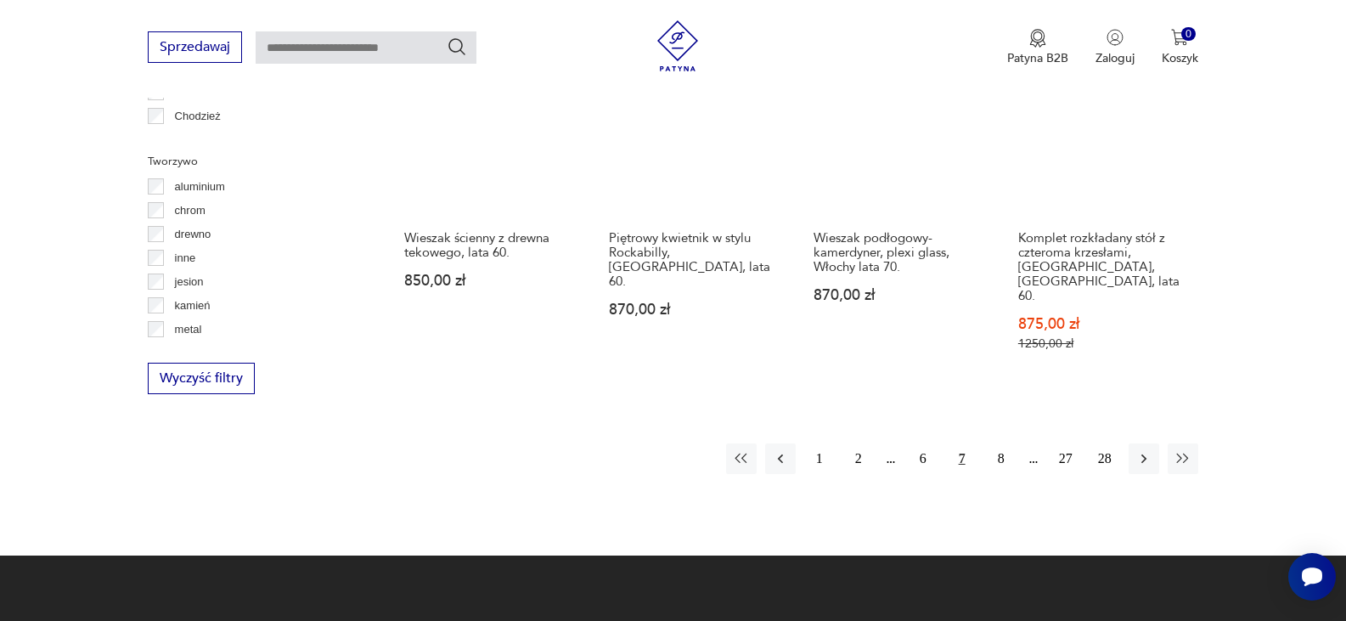
scroll to position [1810, 0]
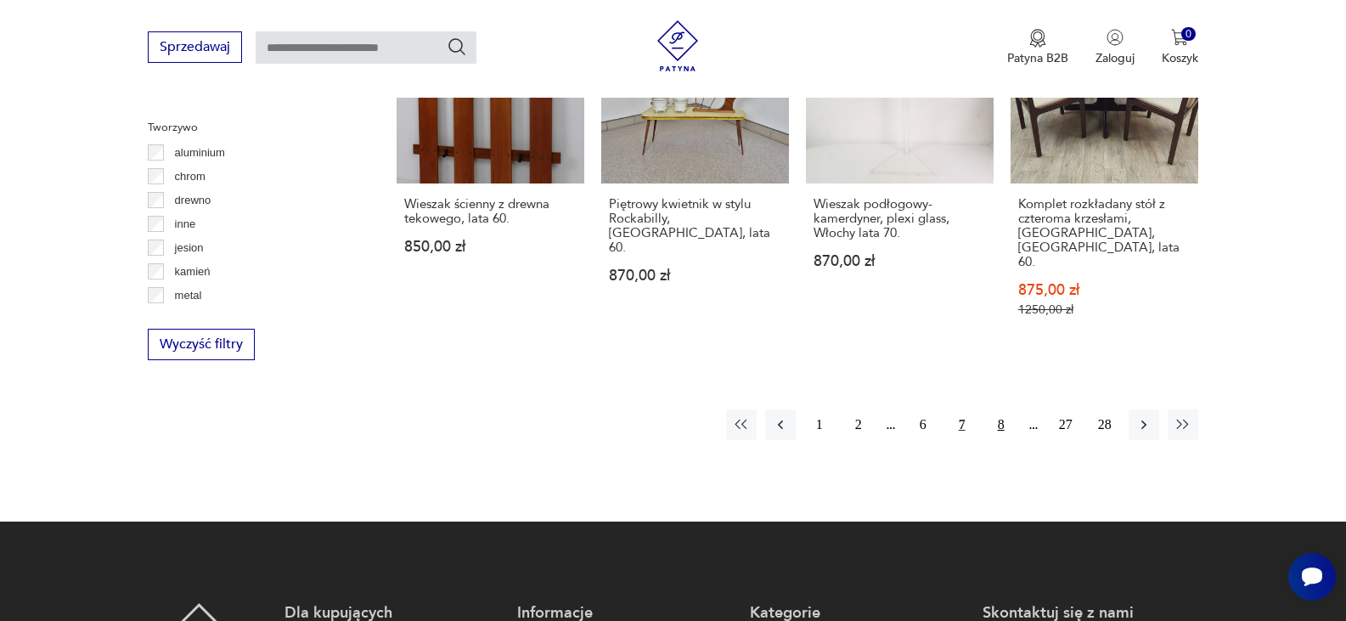
click at [999, 409] on button "8" at bounding box center [1001, 424] width 31 height 31
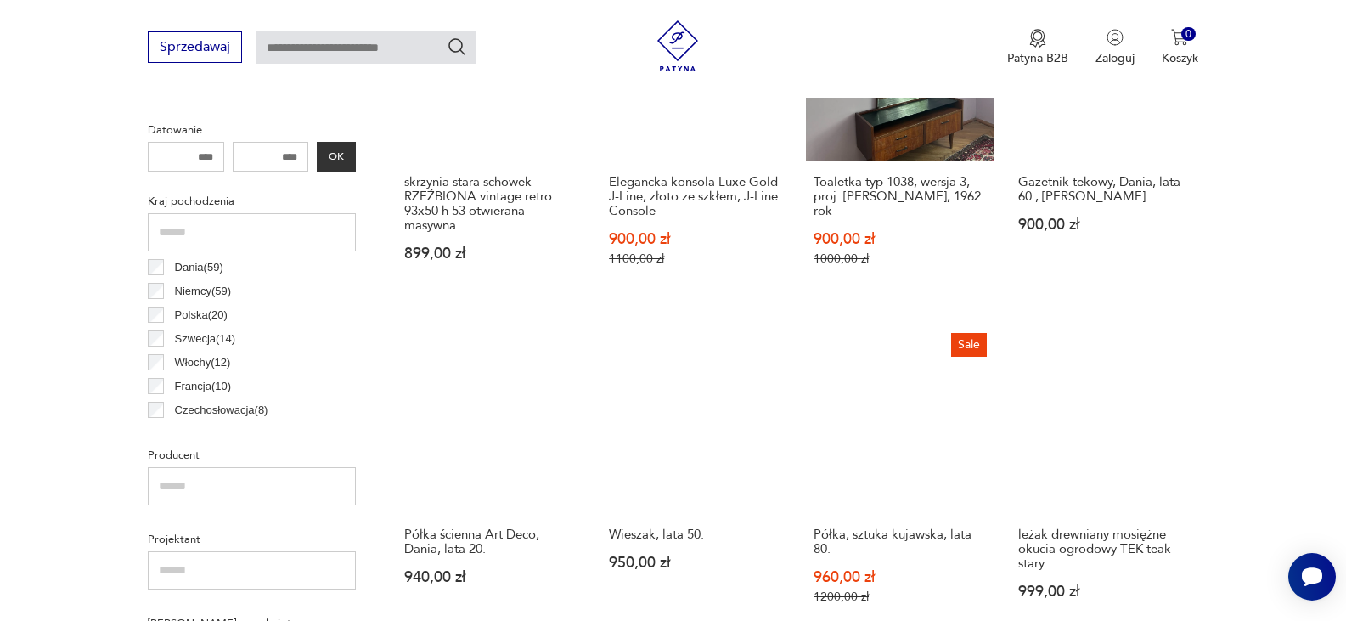
scroll to position [892, 0]
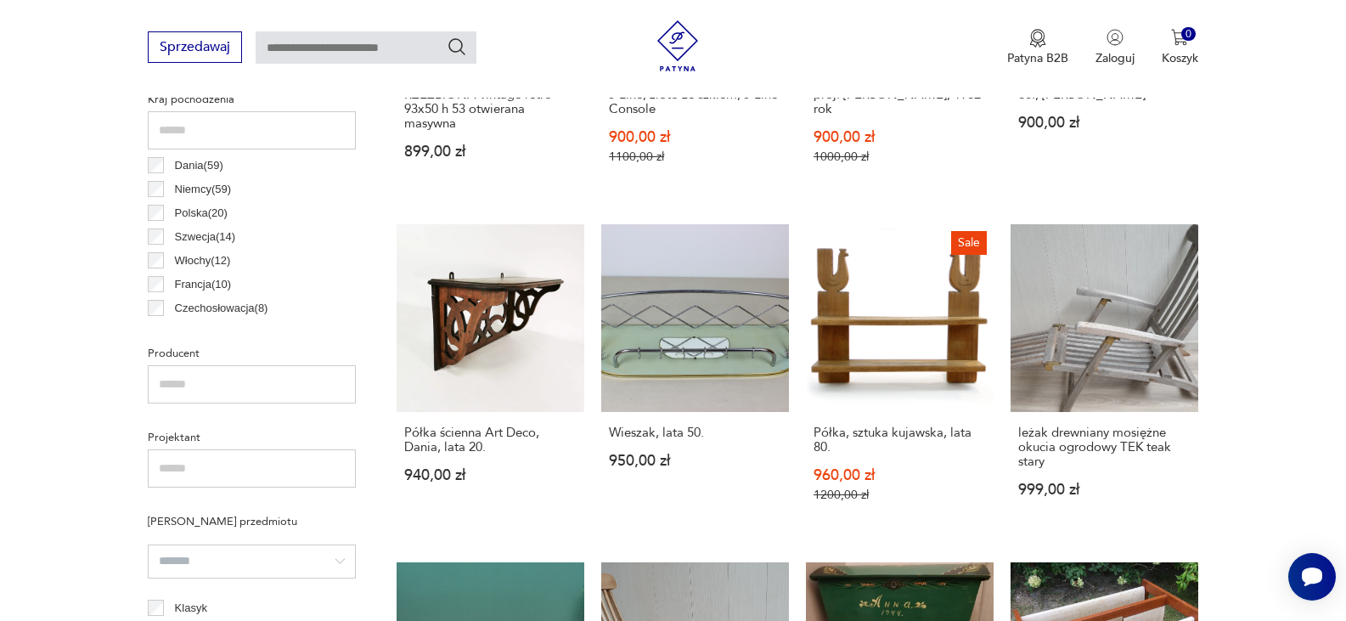
click at [999, 329] on div "skrzynia stara schowek RZEŹBIONA vintage retro 93x50 h 53 otwierana masywna 899…" at bounding box center [797, 546] width 801 height 1348
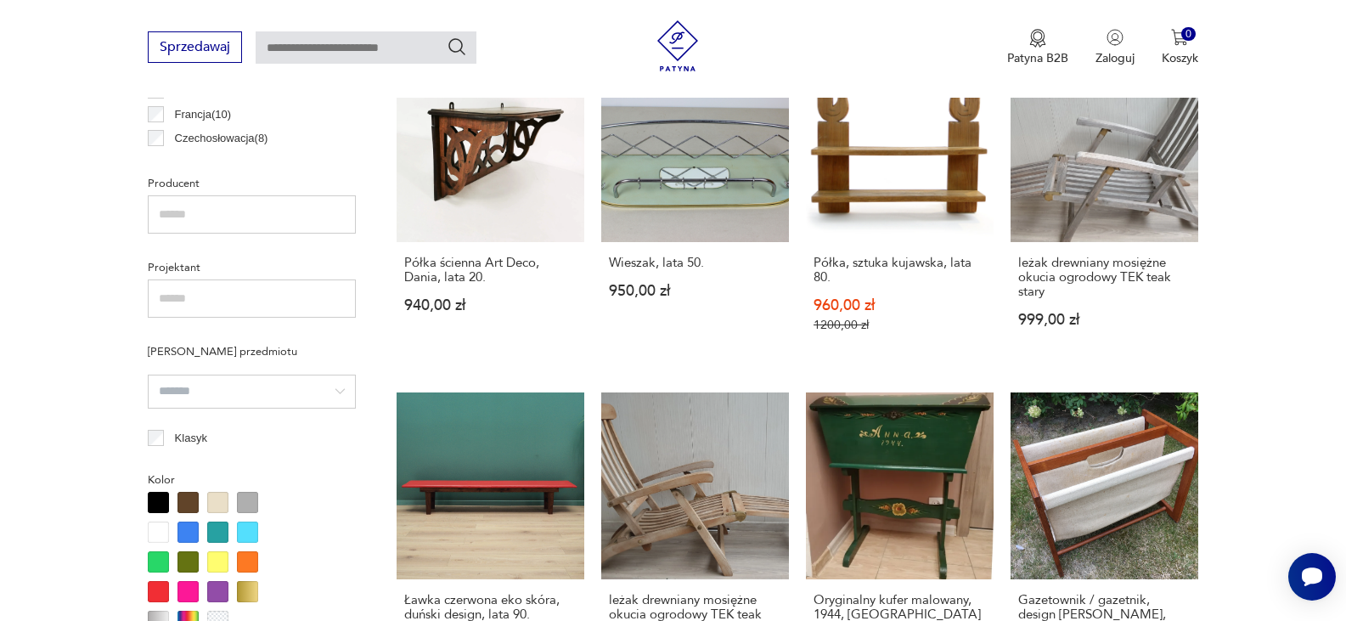
scroll to position [1164, 0]
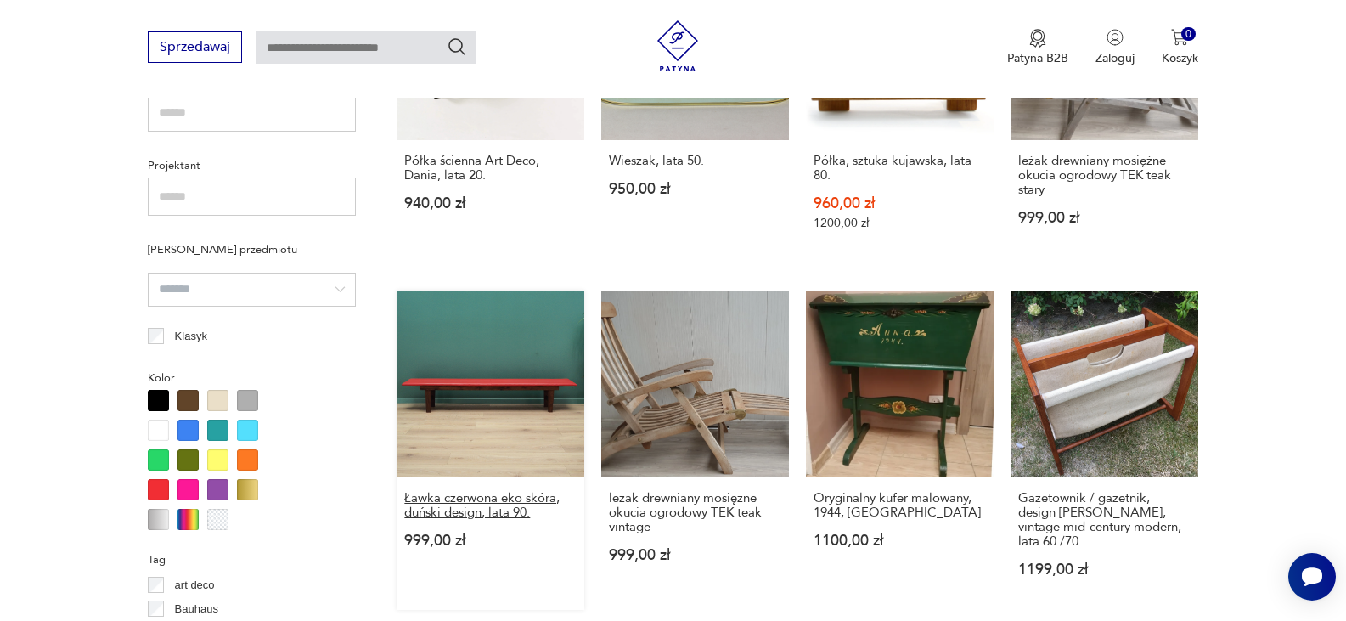
click at [486, 509] on h3 "Ławka czerwona eko skóra, duński design, lata 90." at bounding box center [490, 505] width 172 height 29
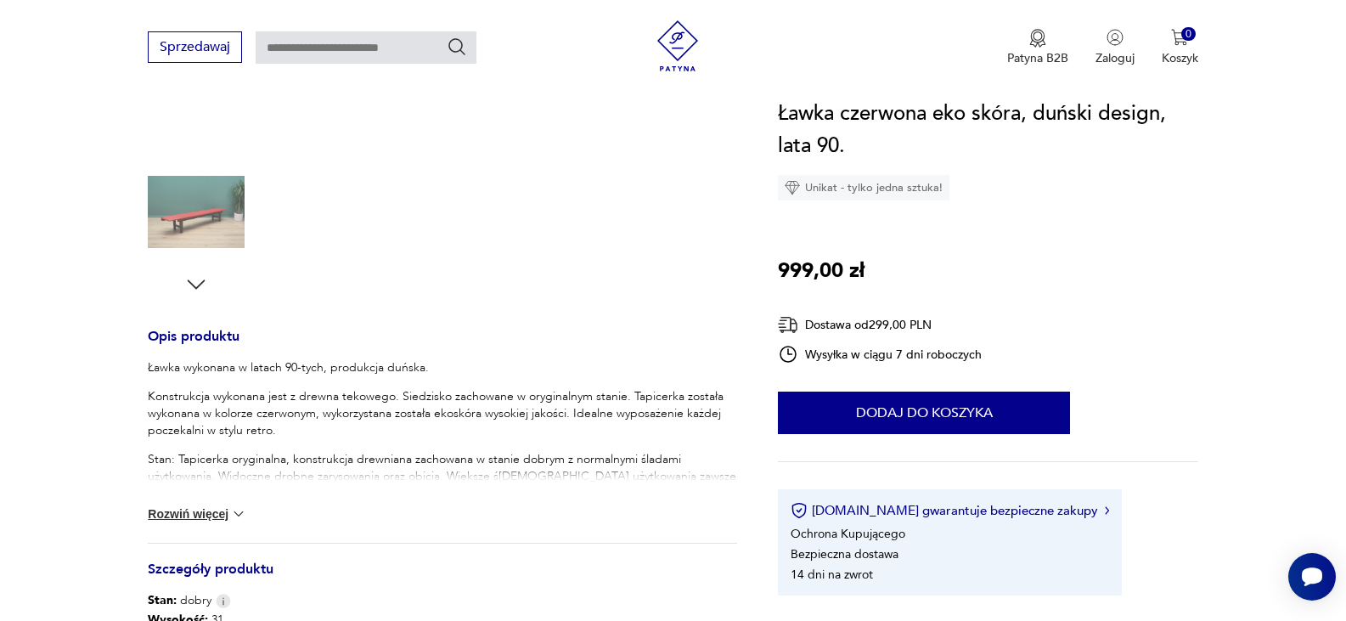
scroll to position [509, 0]
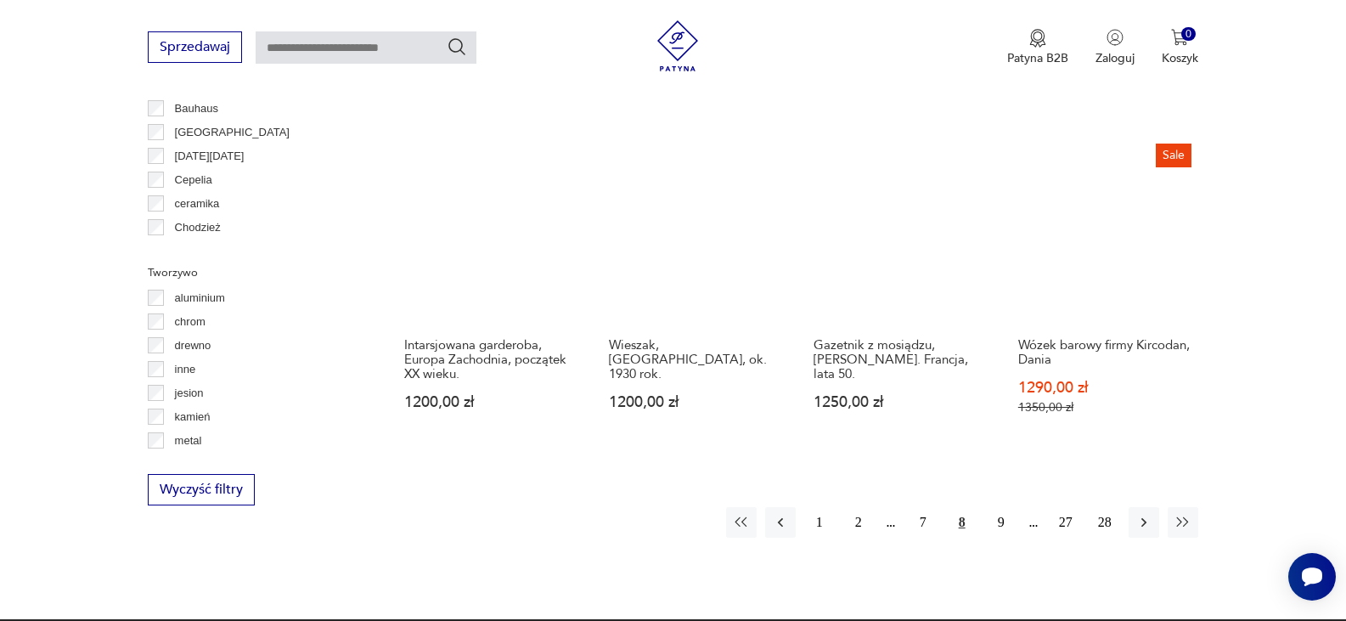
scroll to position [1698, 0]
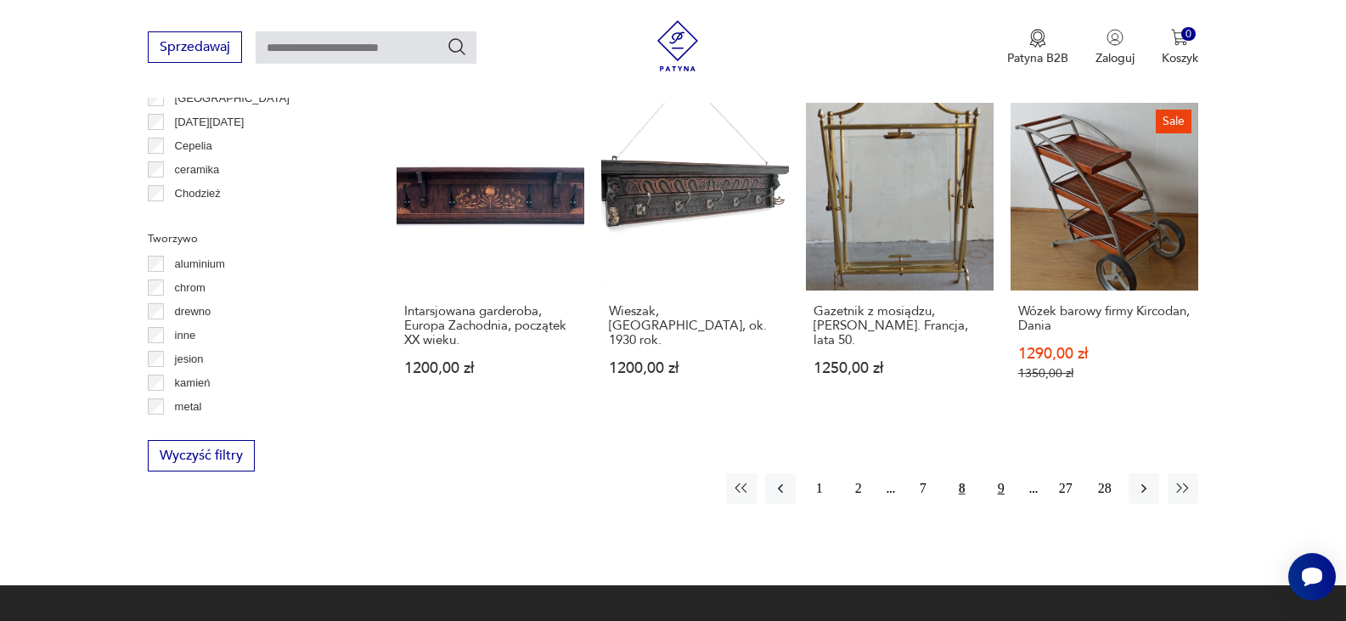
click at [1005, 498] on button "9" at bounding box center [1001, 488] width 31 height 31
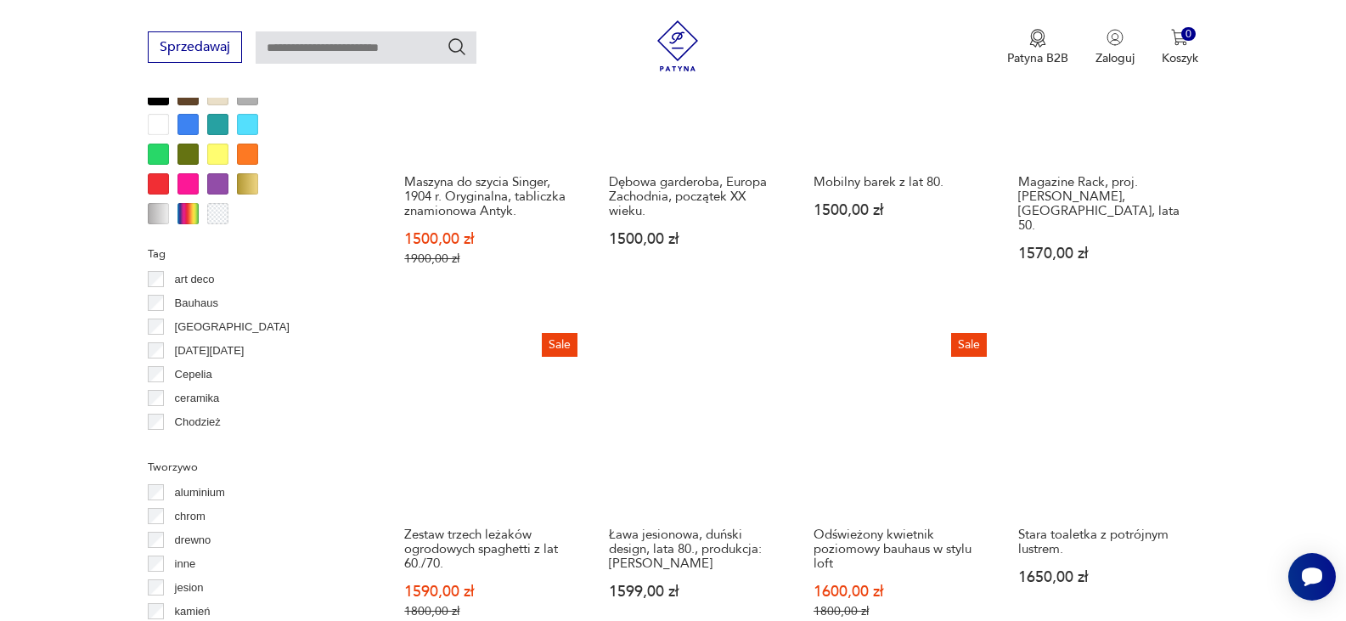
scroll to position [1504, 0]
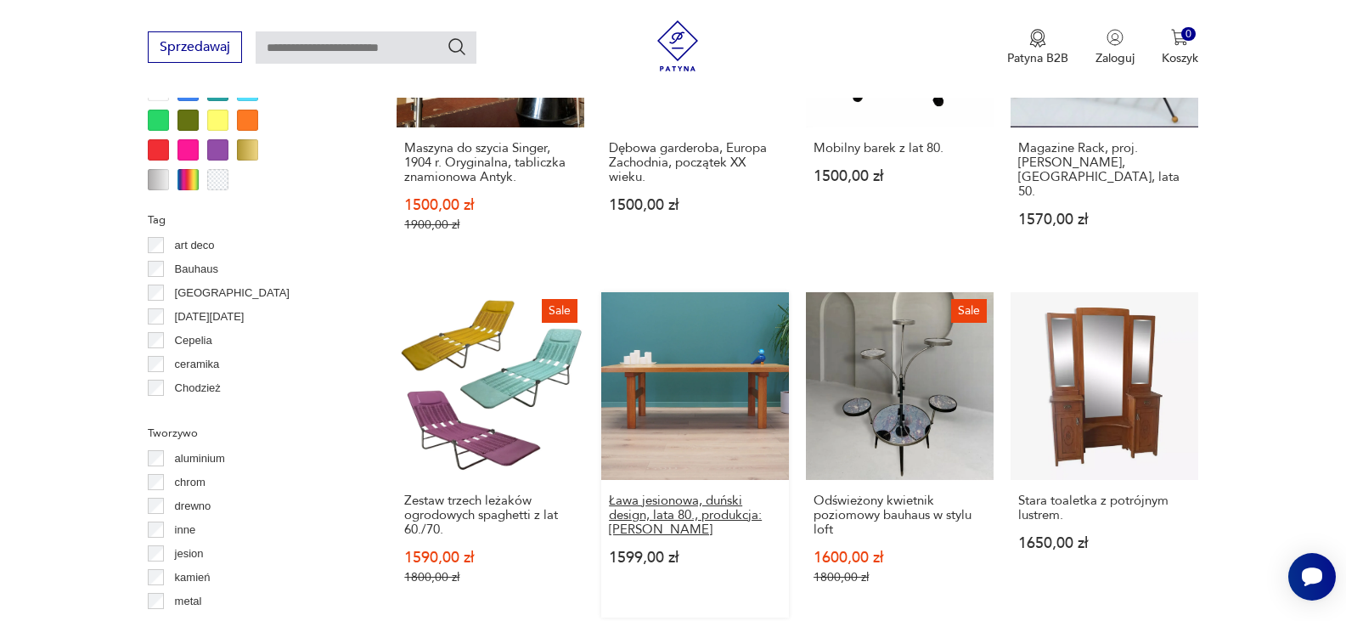
click at [689, 498] on h3 "Ława jesionowa, duński design, lata 80., produkcja: [PERSON_NAME]" at bounding box center [695, 514] width 172 height 43
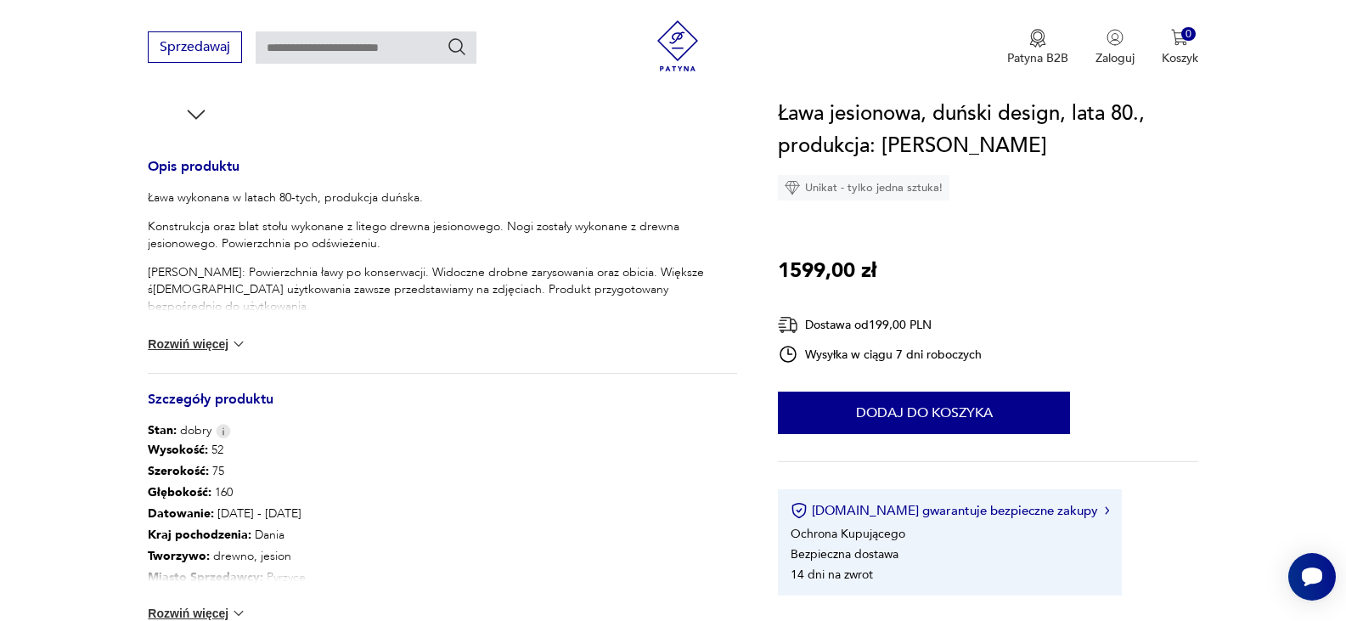
scroll to position [543, 0]
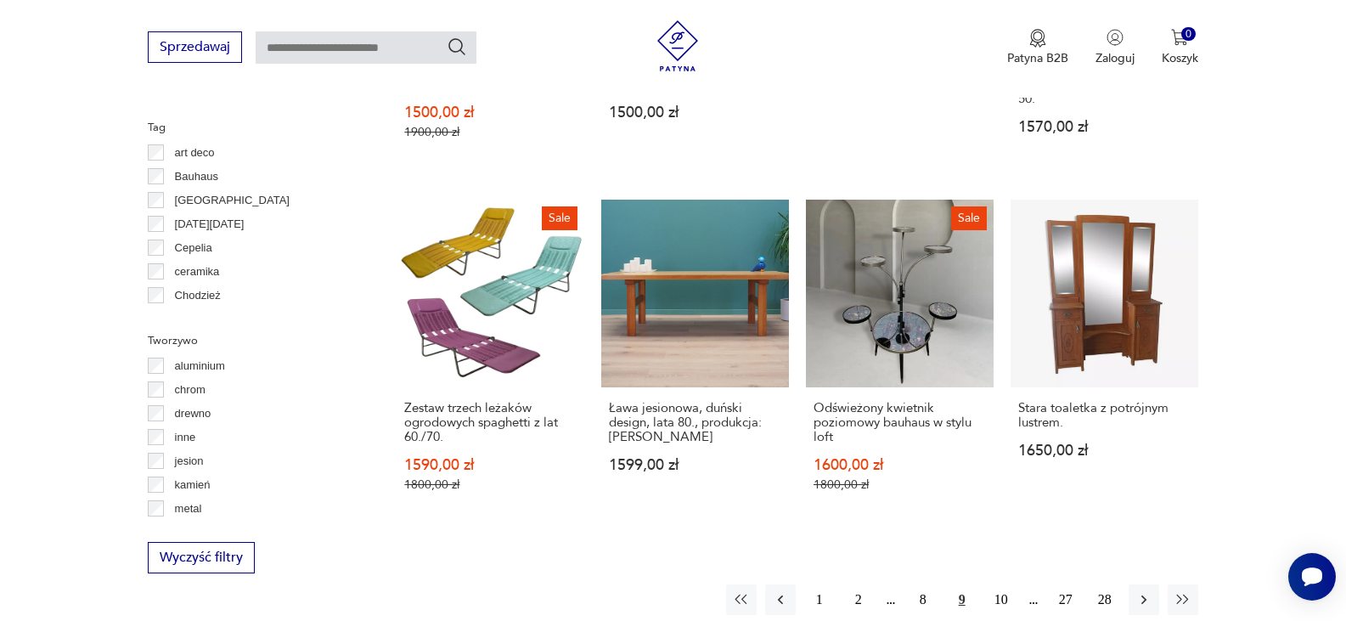
scroll to position [1698, 0]
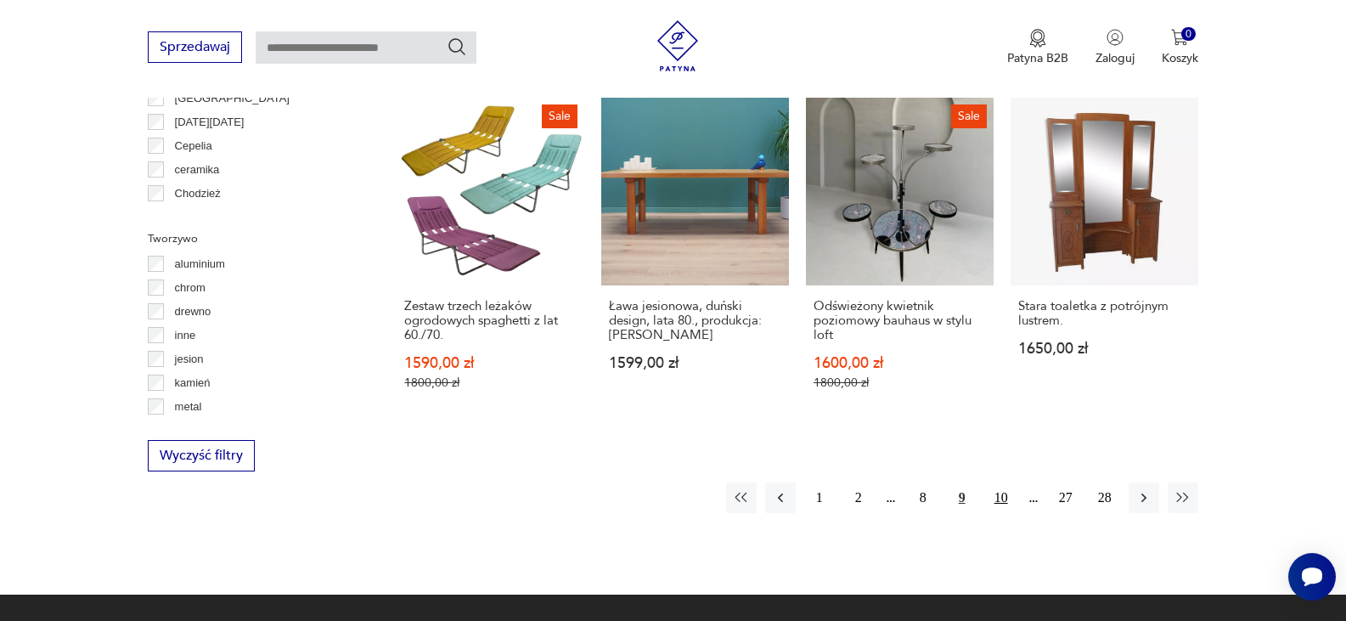
click at [1001, 482] on button "10" at bounding box center [1001, 497] width 31 height 31
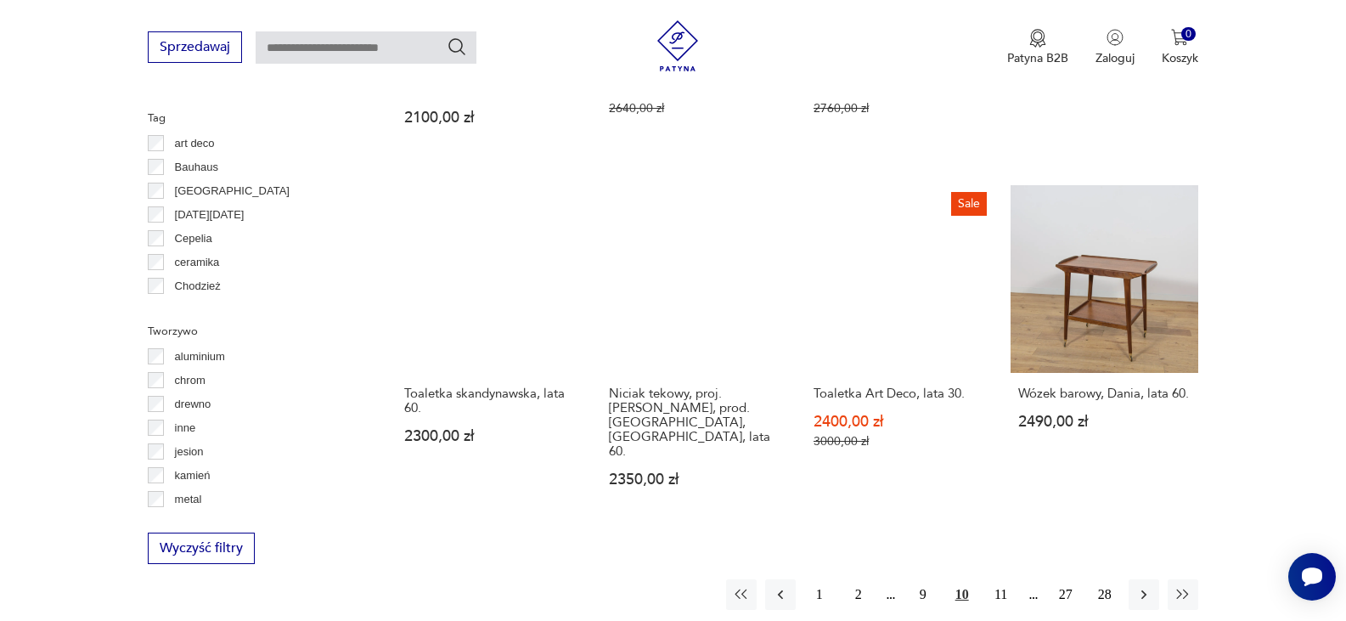
scroll to position [1742, 0]
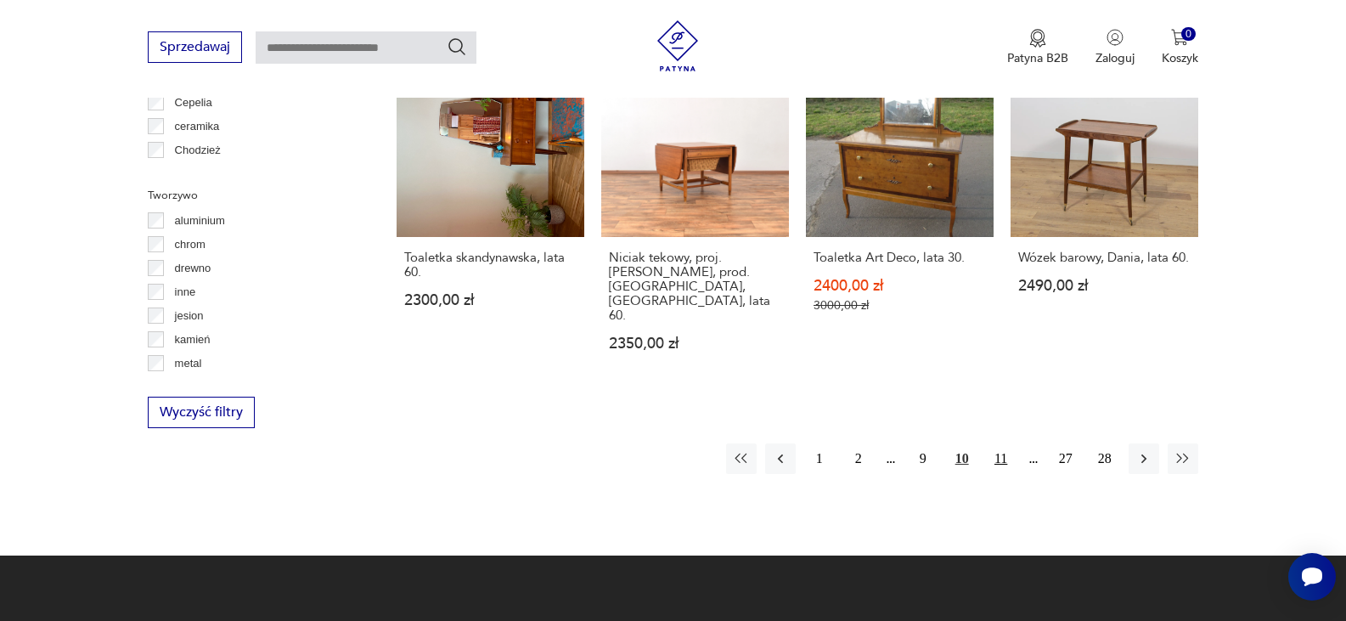
click at [1001, 443] on button "11" at bounding box center [1001, 458] width 31 height 31
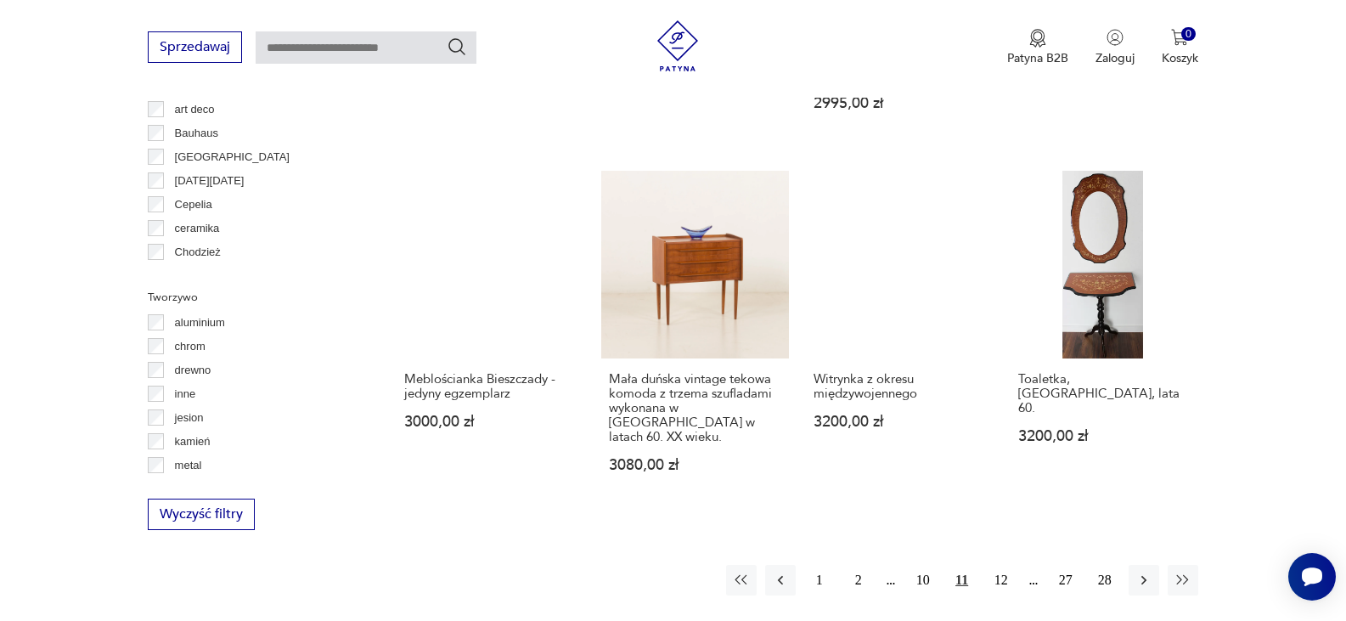
scroll to position [1674, 0]
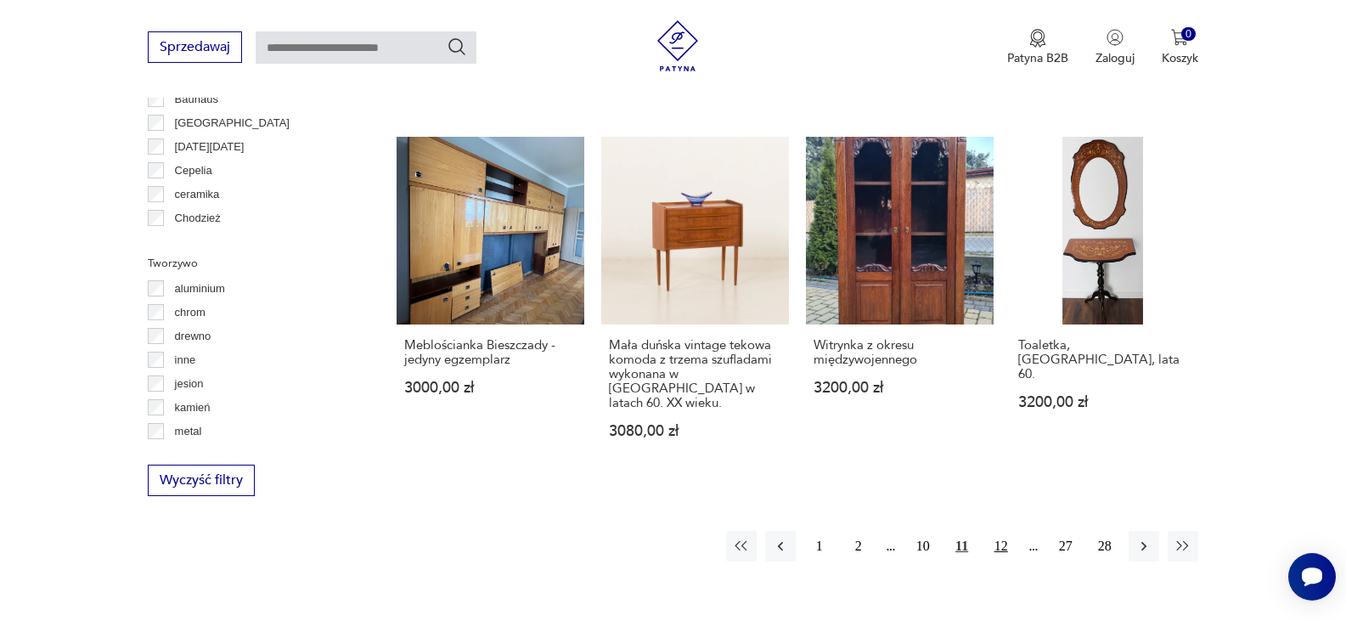
click at [1000, 531] on button "12" at bounding box center [1001, 546] width 31 height 31
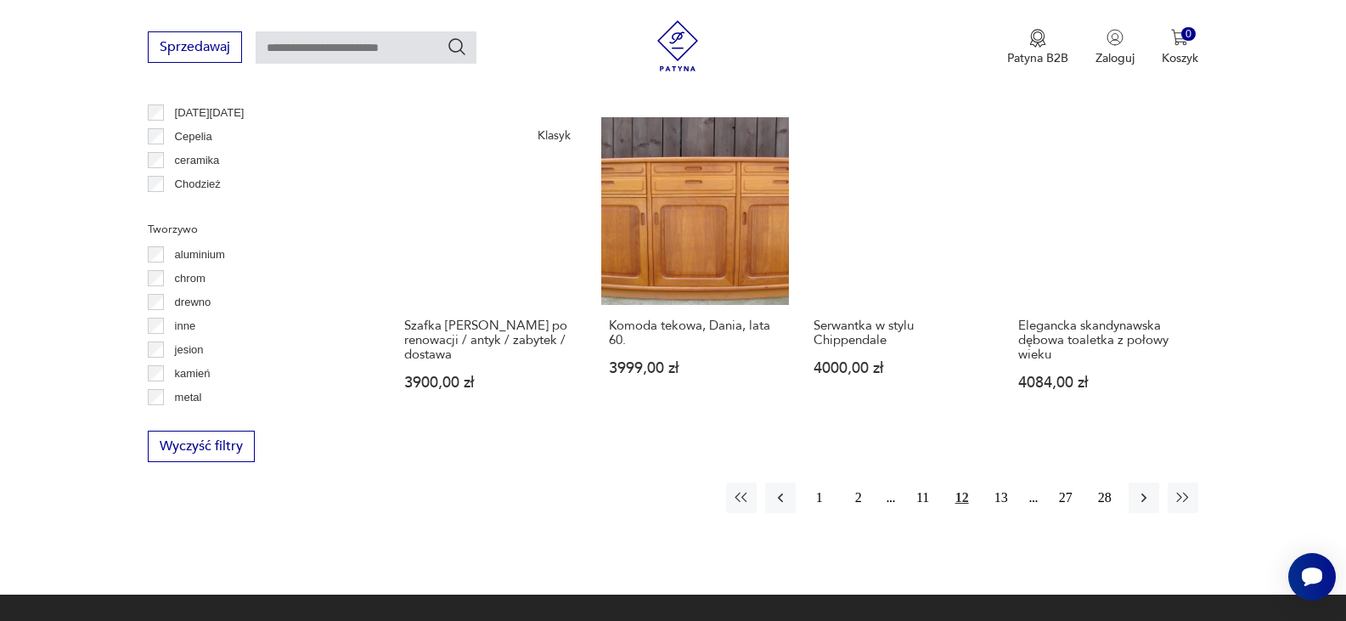
scroll to position [1877, 0]
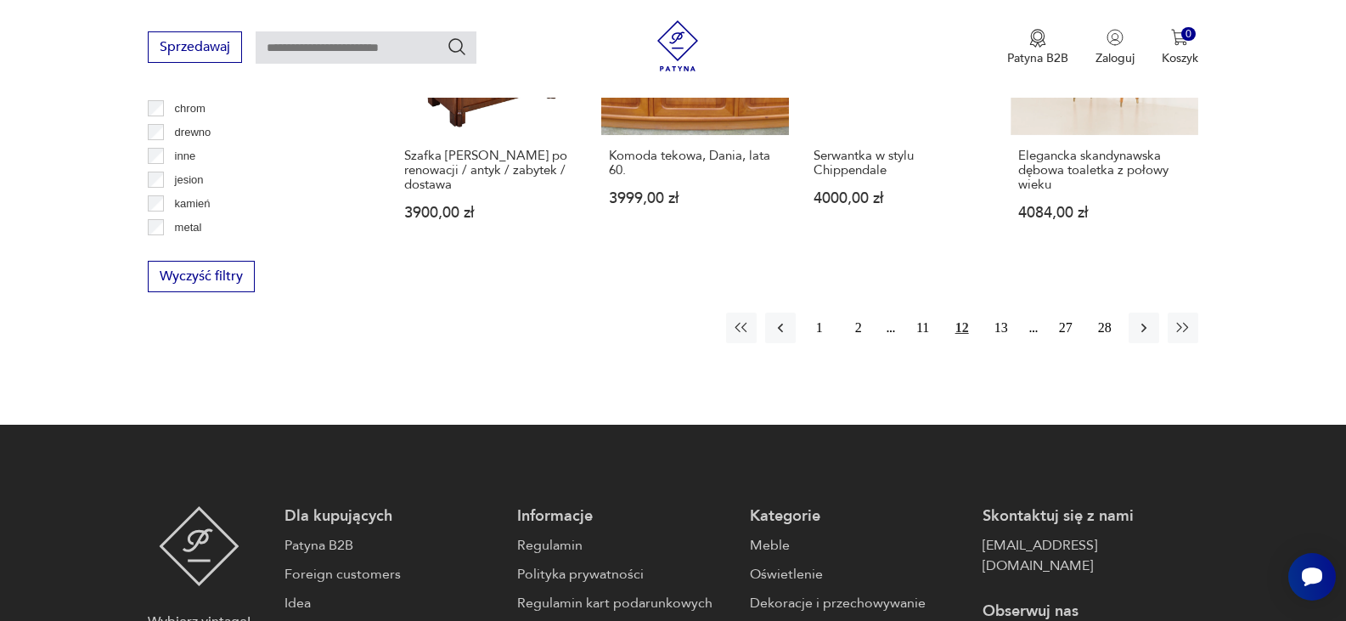
click at [1016, 312] on div "1 2 11 12 13 27 28" at bounding box center [962, 327] width 472 height 31
click at [1001, 312] on button "13" at bounding box center [1001, 327] width 31 height 31
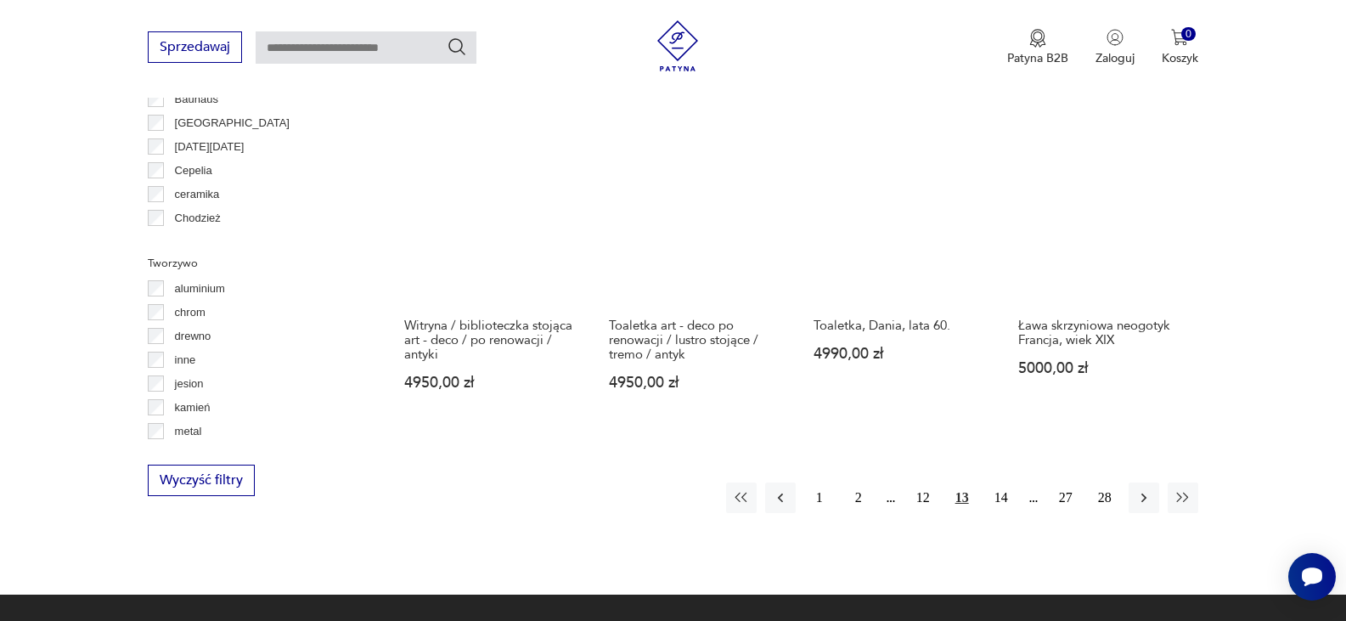
scroll to position [1776, 0]
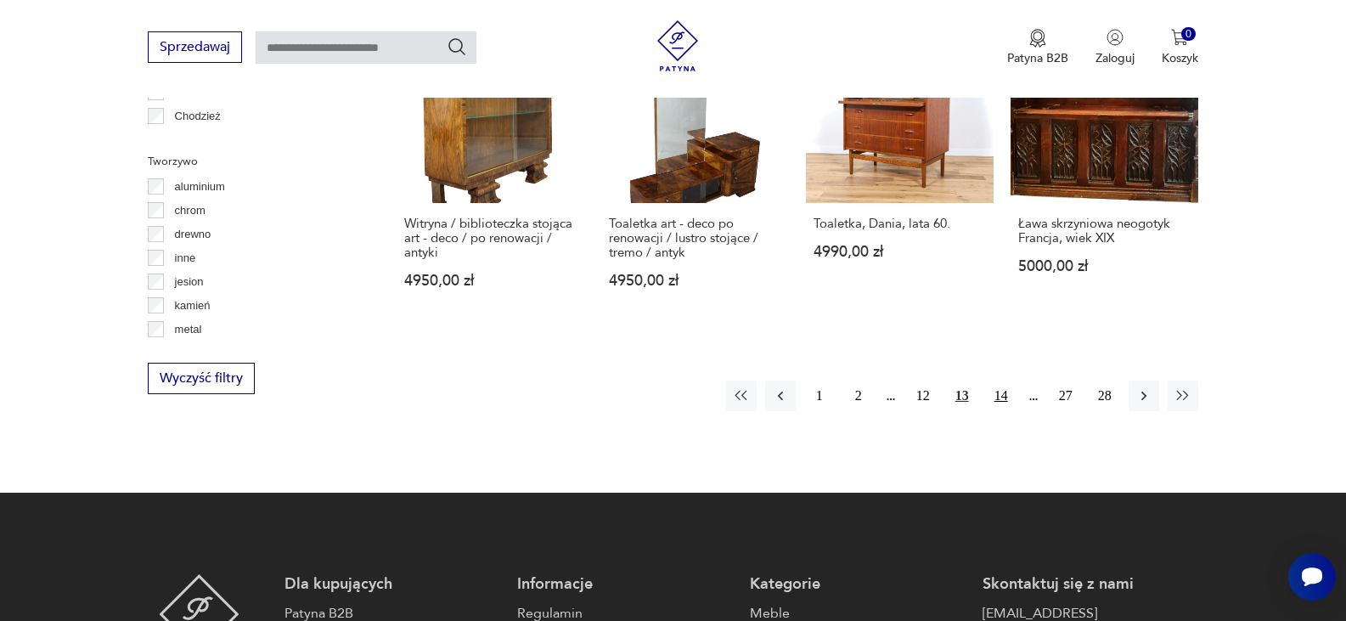
click at [1001, 400] on button "14" at bounding box center [1001, 395] width 31 height 31
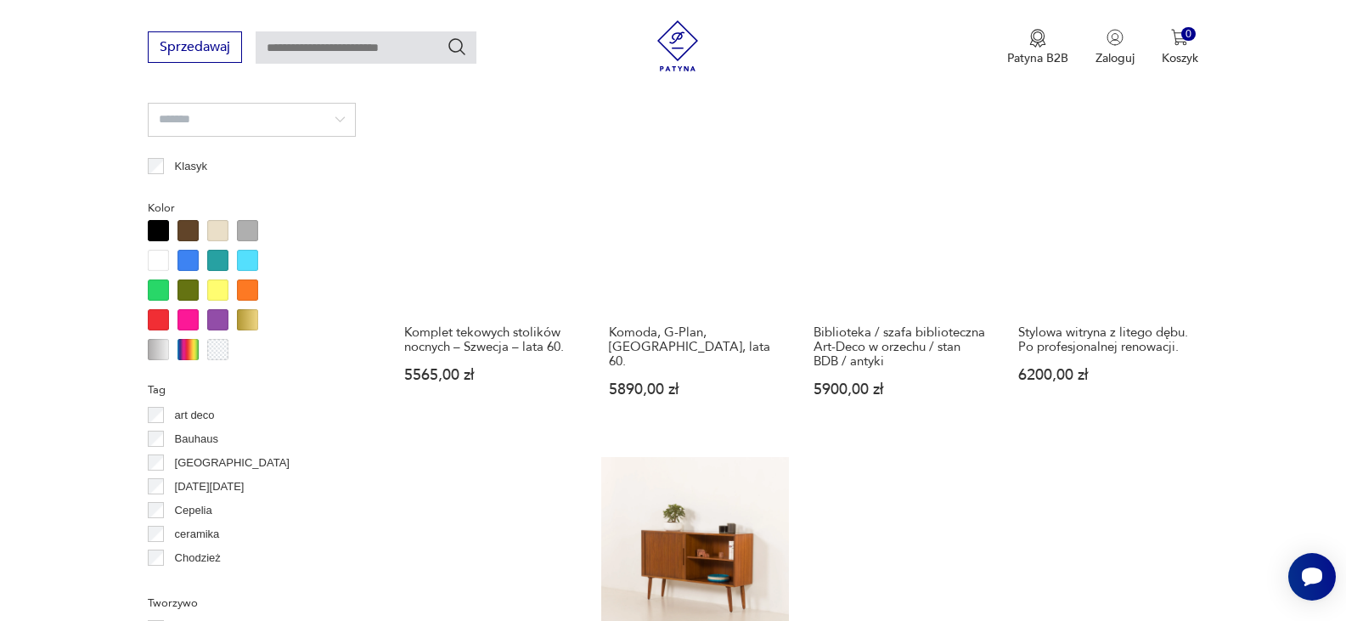
scroll to position [1538, 0]
